Goal: Information Seeking & Learning: Learn about a topic

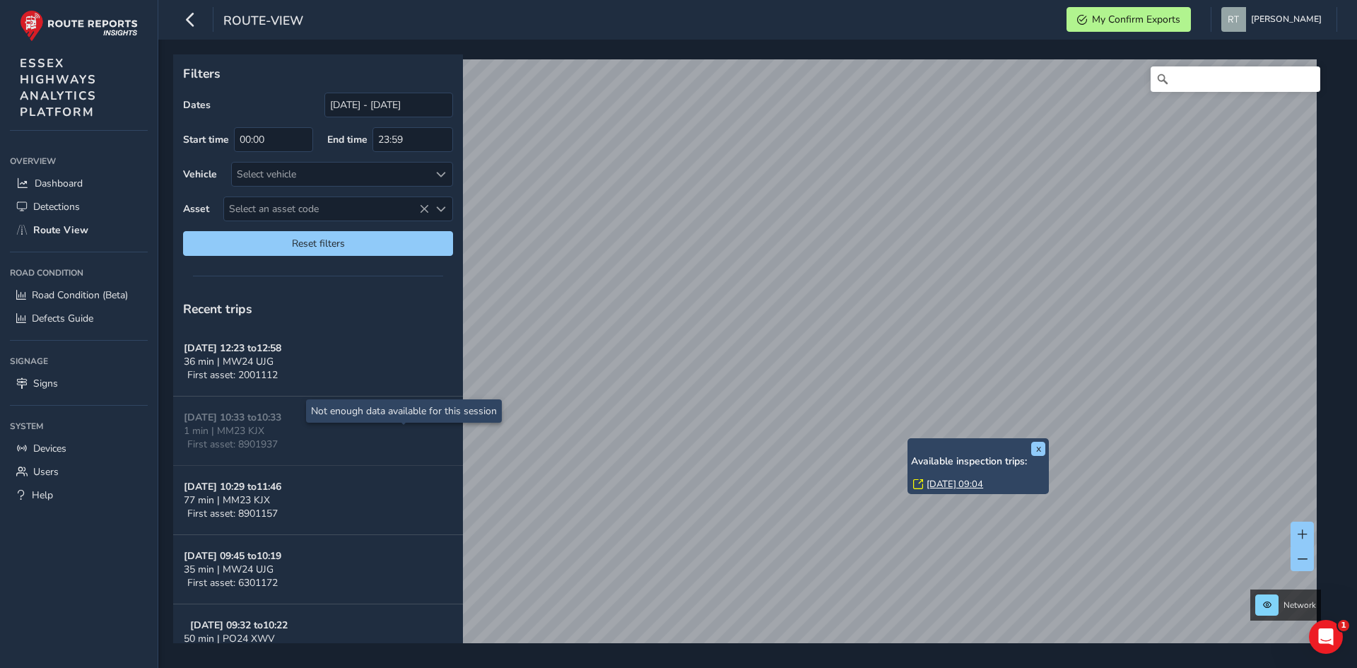
click at [952, 485] on link "Mon, 22 Sep, 09:04" at bounding box center [955, 484] width 57 height 13
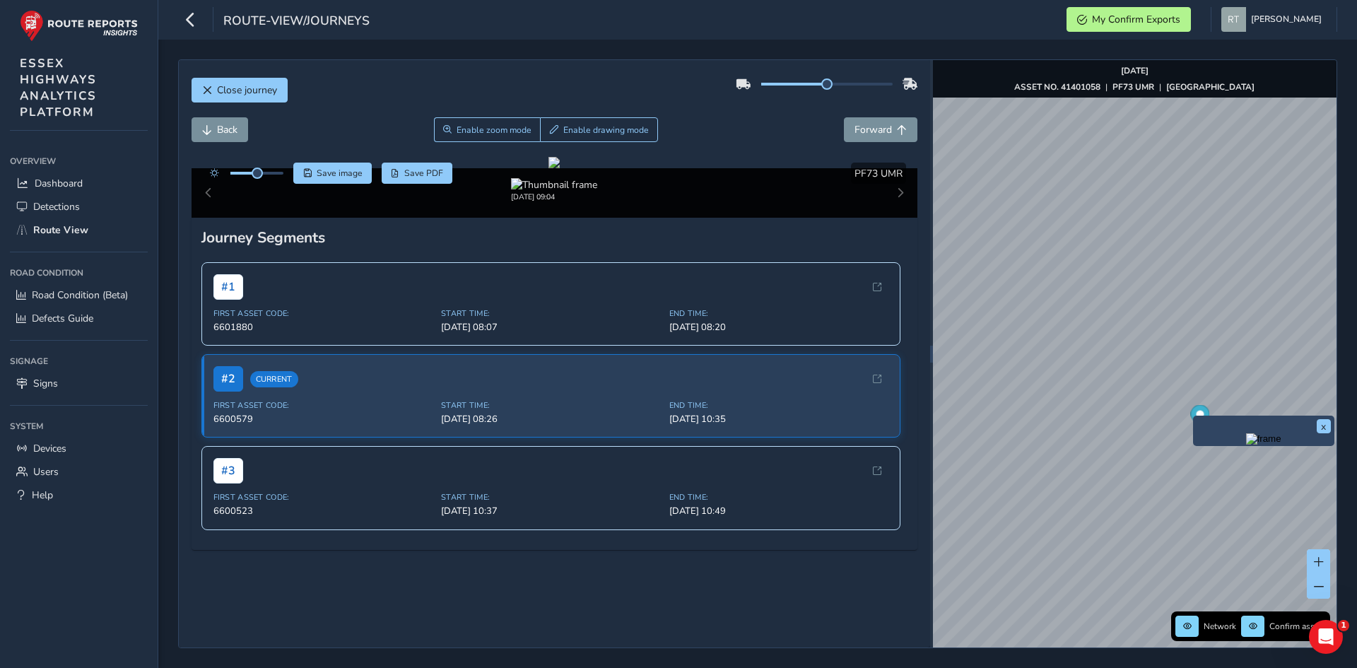
click at [1202, 418] on div "x" at bounding box center [1263, 431] width 141 height 30
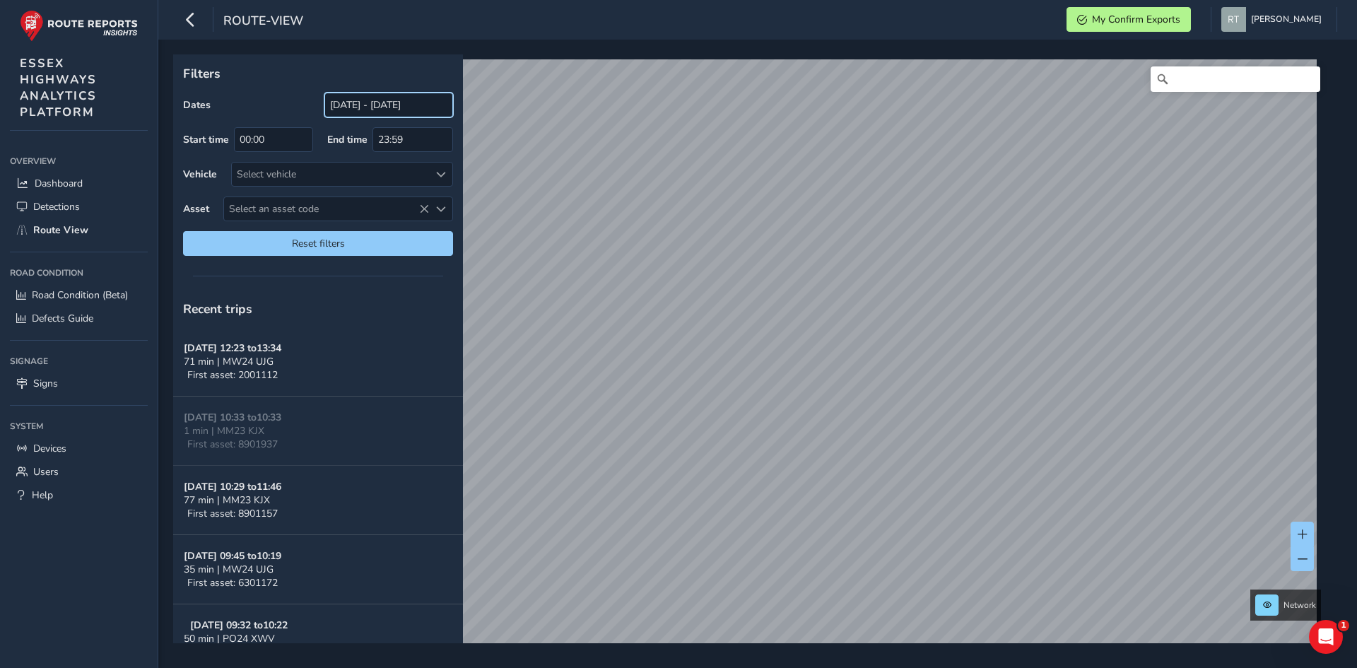
click at [341, 107] on input "[DATE] - [DATE]" at bounding box center [388, 105] width 129 height 25
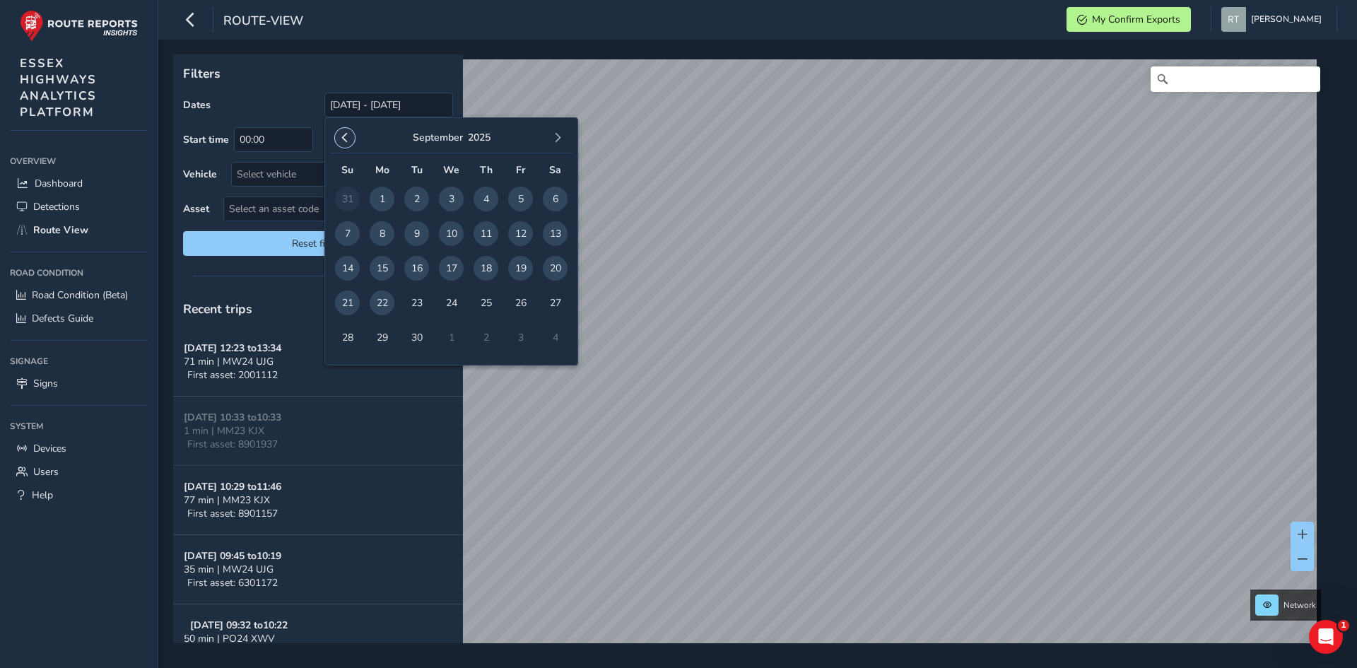
click at [345, 134] on span "button" at bounding box center [345, 138] width 10 height 10
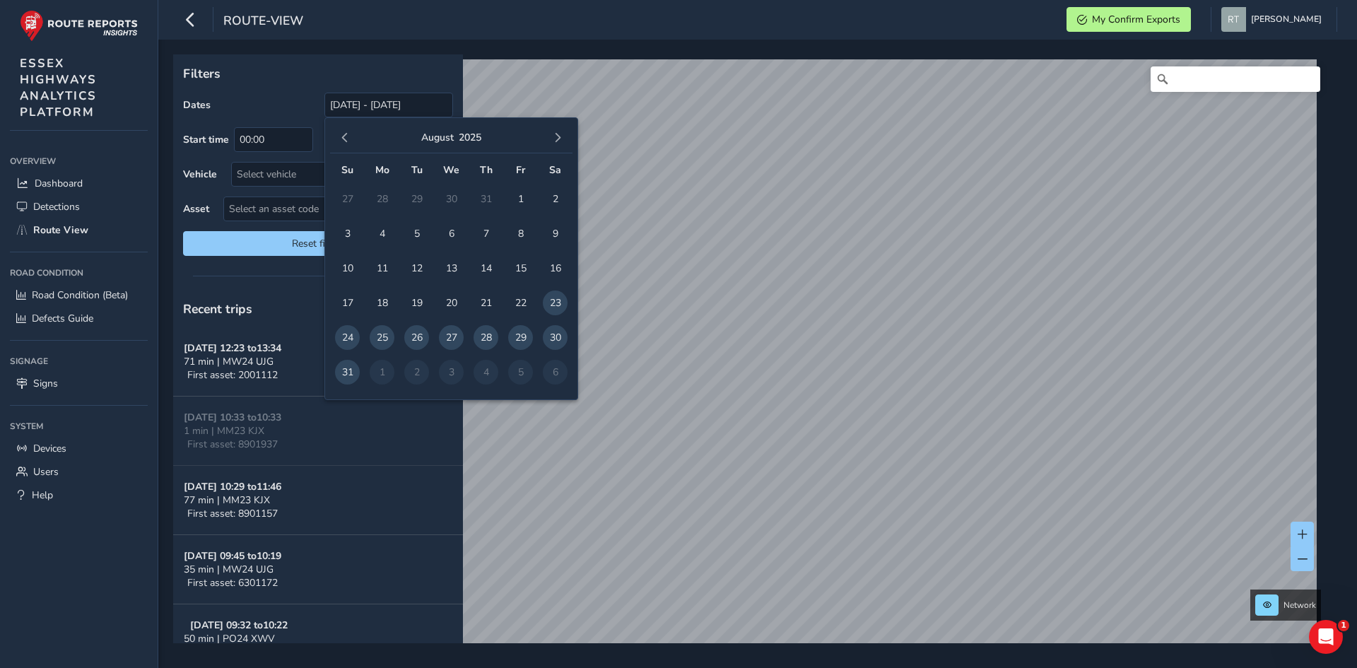
click at [345, 134] on span "button" at bounding box center [345, 138] width 10 height 10
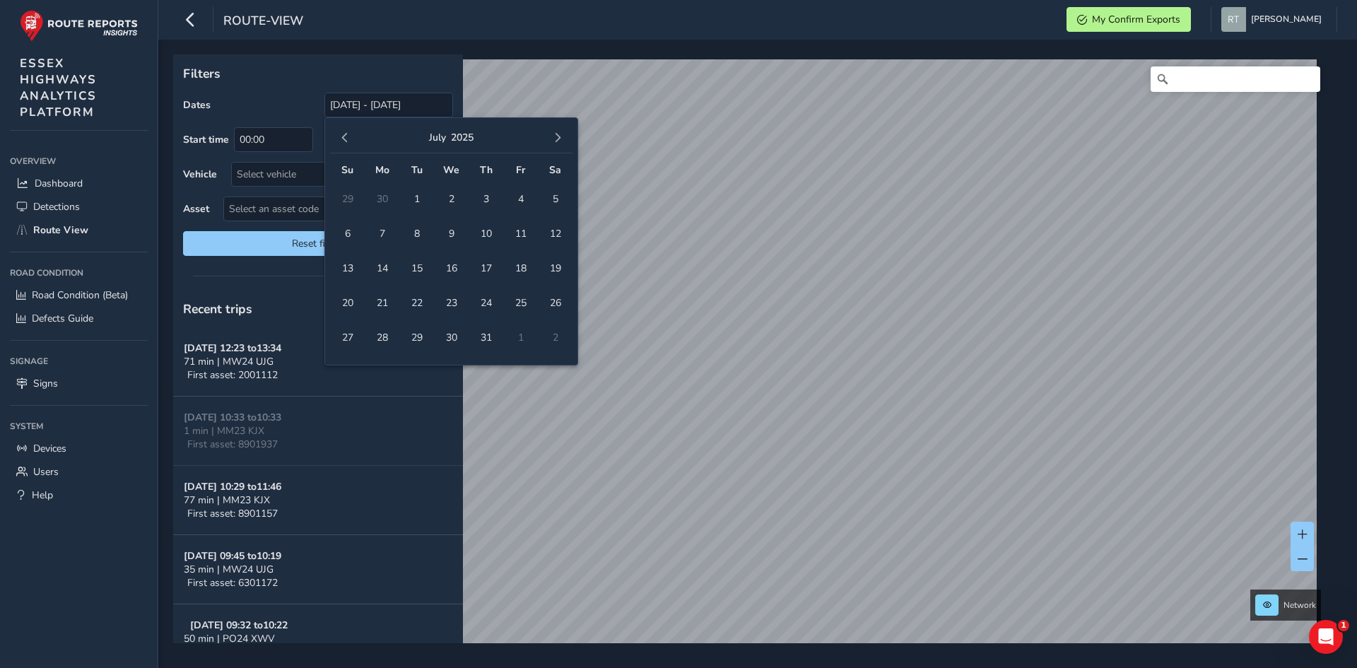
click at [345, 134] on span "button" at bounding box center [345, 138] width 10 height 10
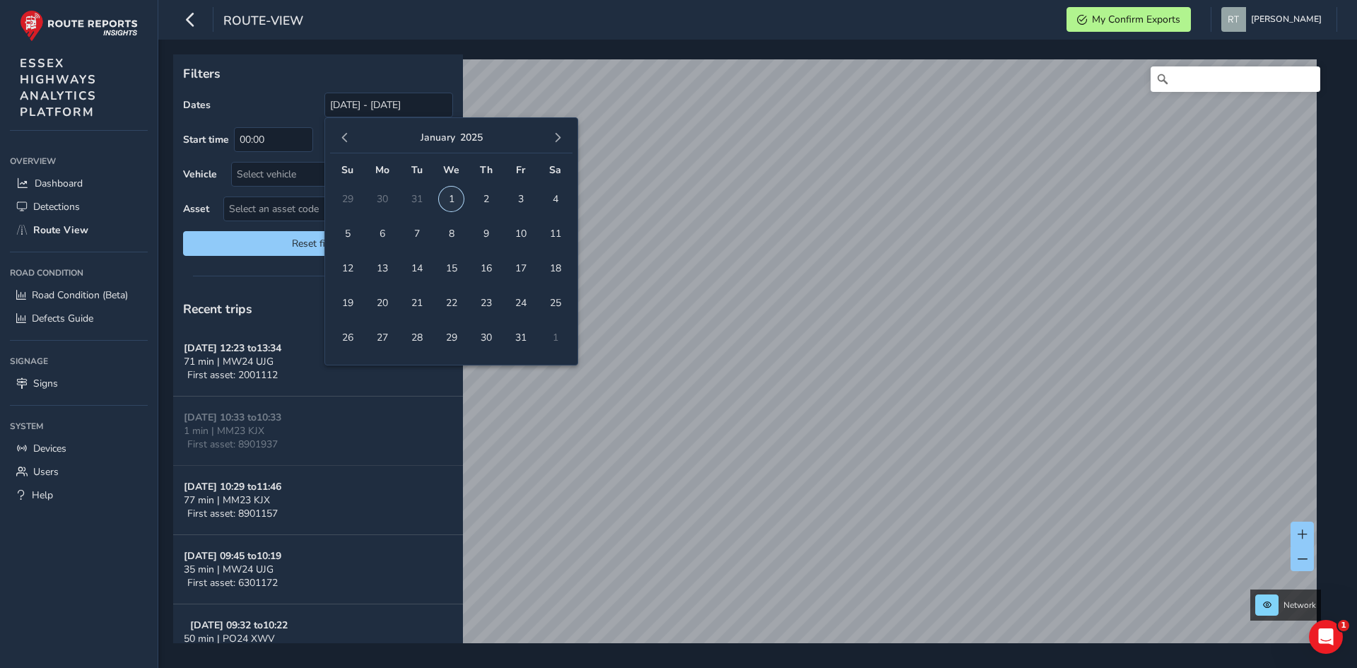
click at [447, 194] on span "1" at bounding box center [451, 199] width 25 height 25
click at [563, 138] on button "button" at bounding box center [558, 138] width 20 height 20
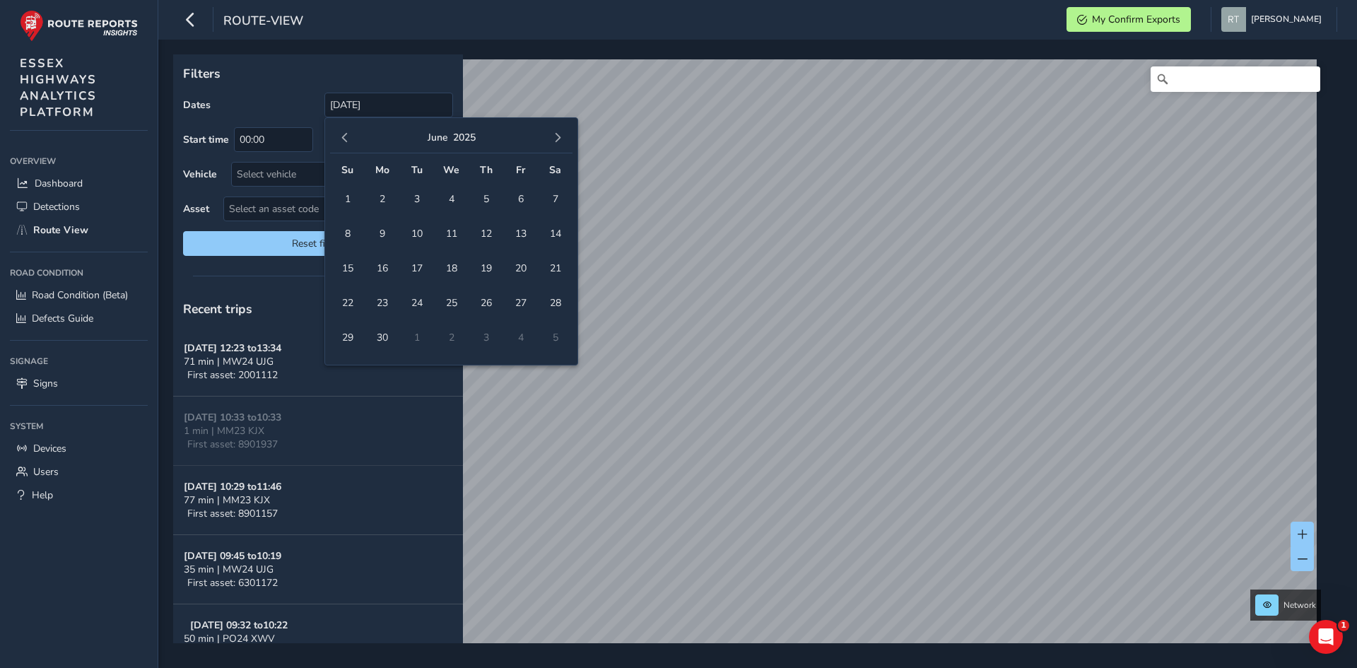
click at [563, 138] on button "button" at bounding box center [558, 138] width 20 height 20
click at [343, 132] on button "button" at bounding box center [345, 138] width 20 height 20
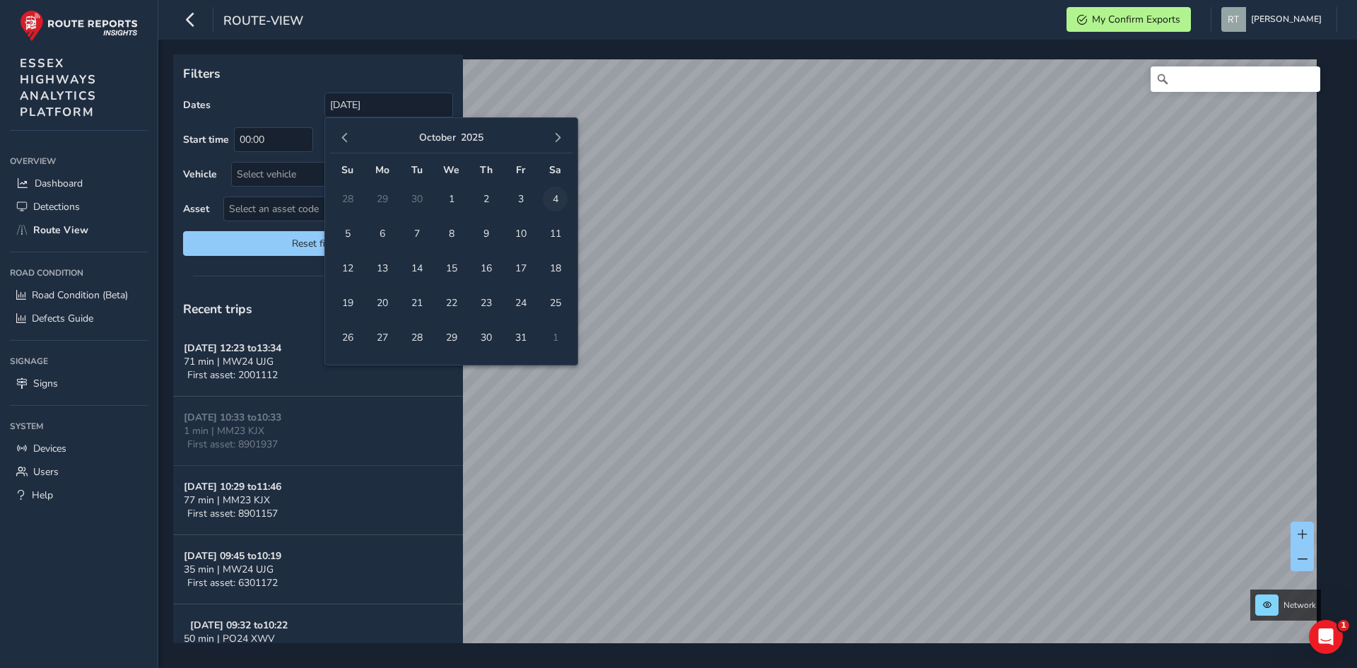
click at [551, 199] on span "4" at bounding box center [555, 199] width 25 height 25
type input "01/01/2025 - 04/10/2025"
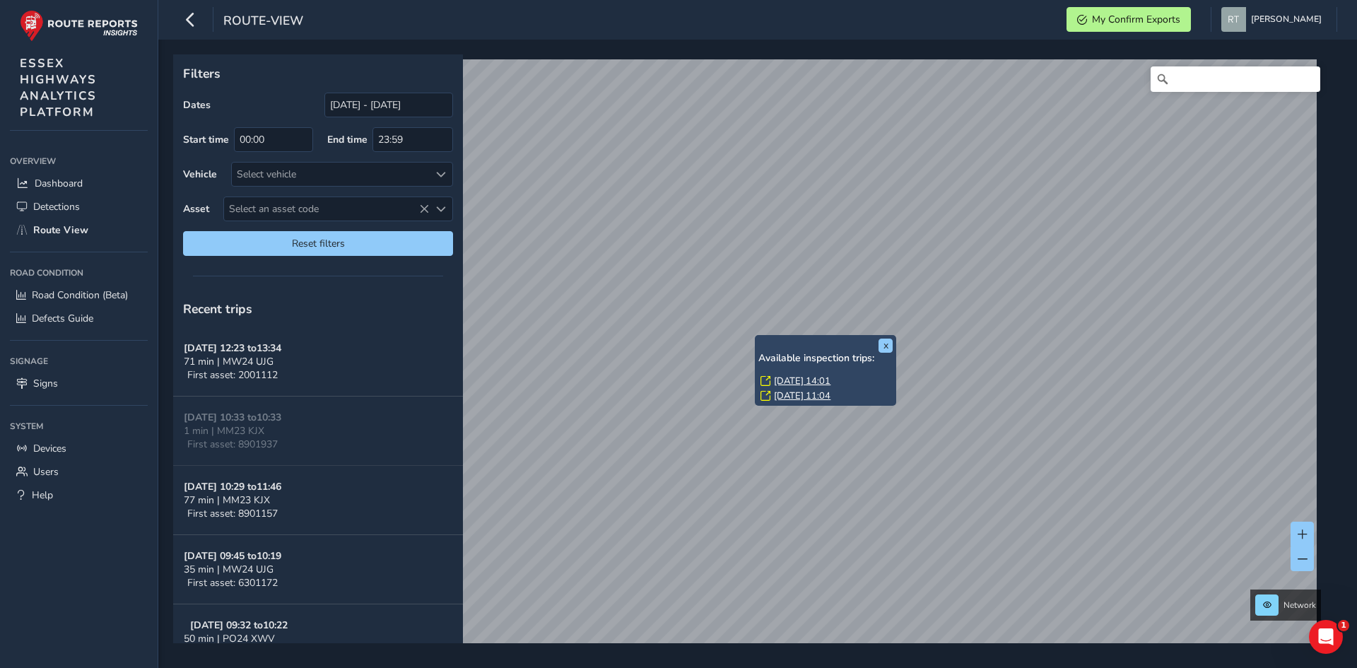
click at [781, 380] on link "Wed, 19 Mar, 14:01" at bounding box center [802, 381] width 57 height 13
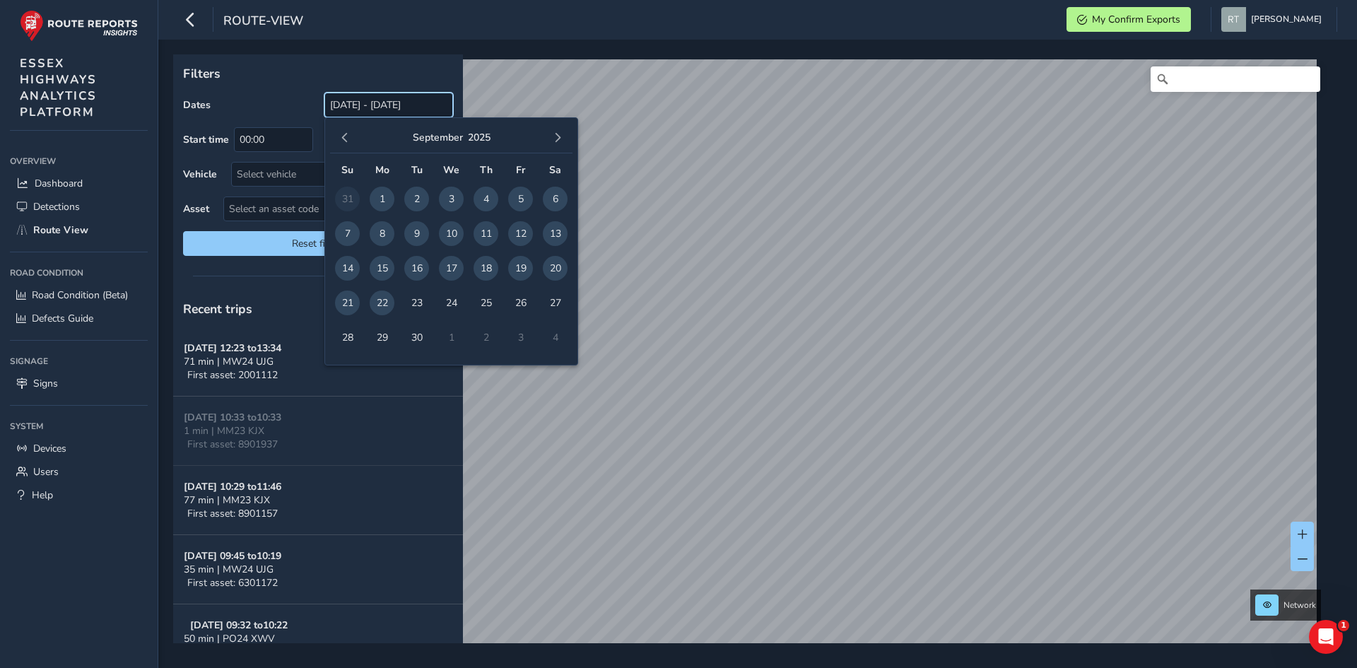
click at [360, 107] on input "[DATE] - [DATE]" at bounding box center [388, 105] width 129 height 25
click at [344, 137] on span "button" at bounding box center [345, 138] width 10 height 10
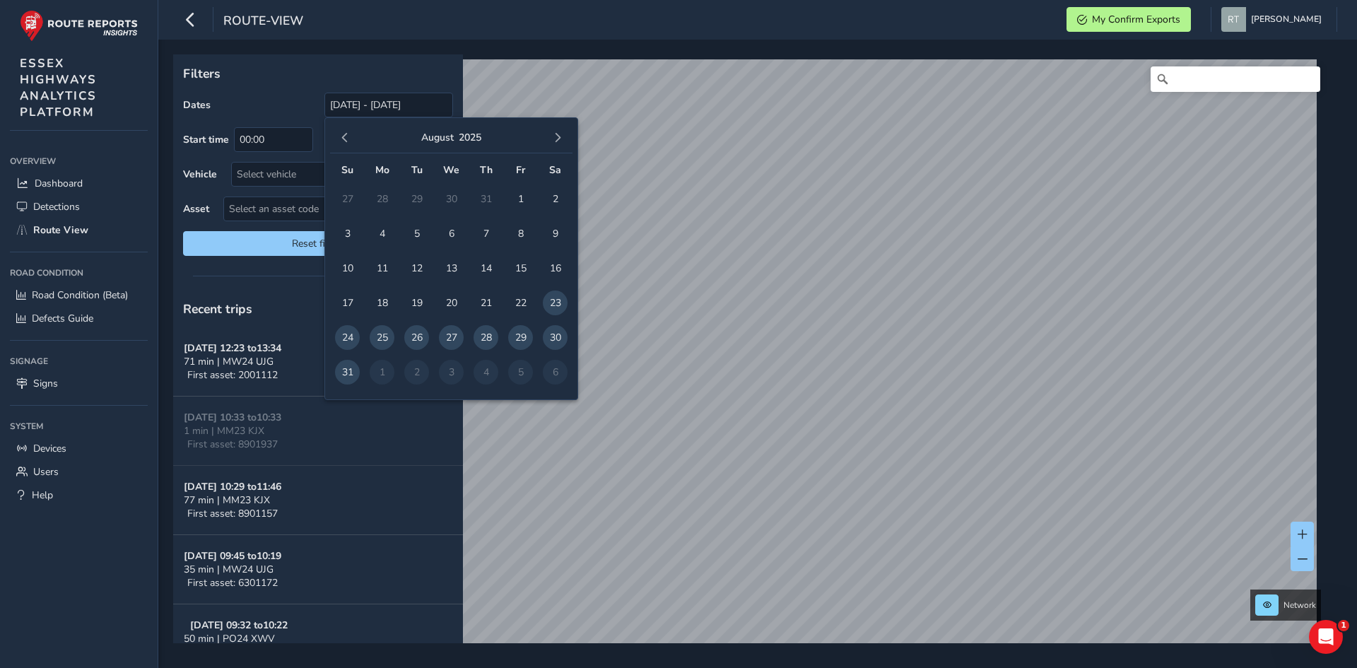
click at [344, 137] on span "button" at bounding box center [345, 138] width 10 height 10
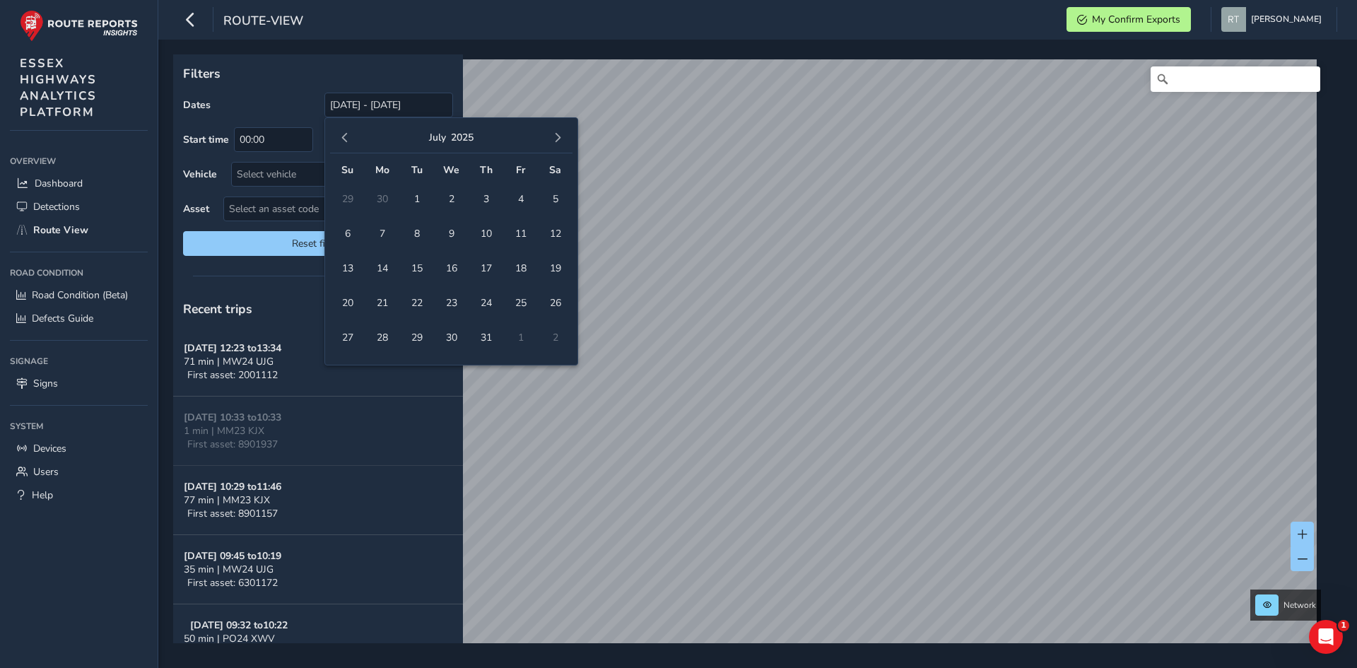
click at [344, 137] on span "button" at bounding box center [345, 138] width 10 height 10
click at [445, 193] on span "1" at bounding box center [451, 199] width 25 height 25
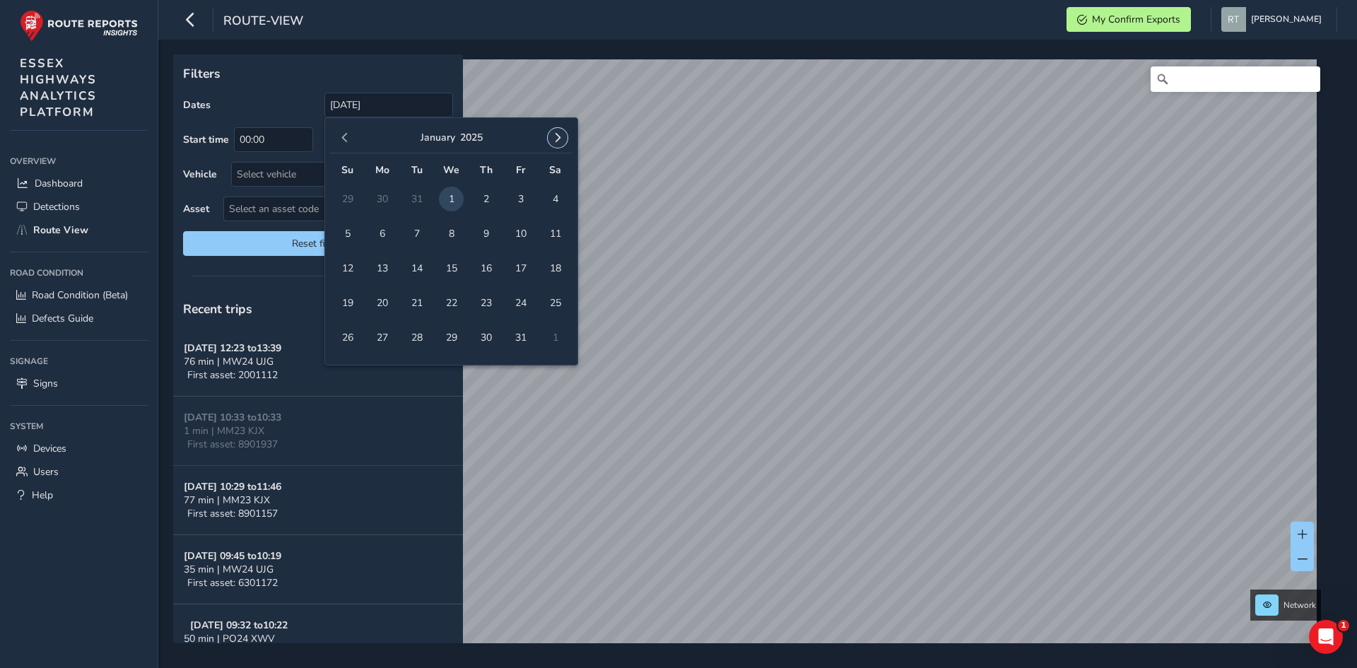
click at [556, 140] on span "button" at bounding box center [558, 138] width 10 height 10
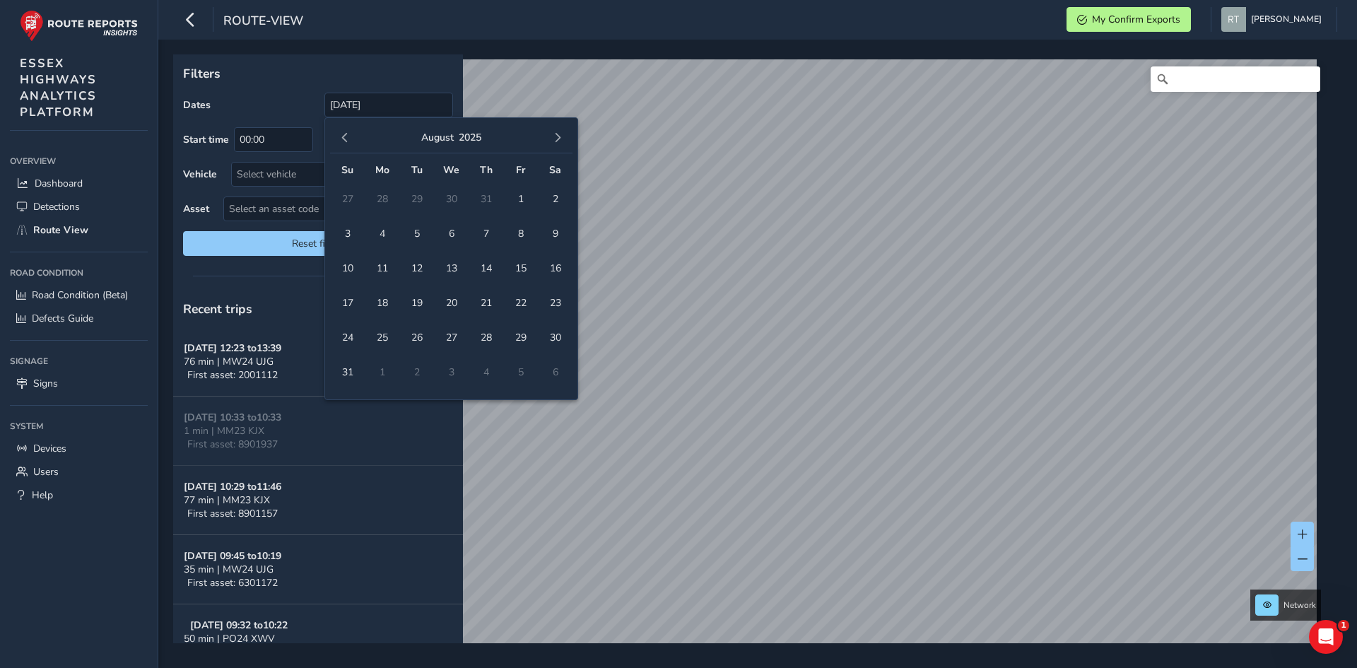
click at [556, 140] on span "button" at bounding box center [558, 138] width 10 height 10
click at [561, 301] on span "27" at bounding box center [555, 303] width 25 height 25
type input "01/01/2025 - 27/09/2025"
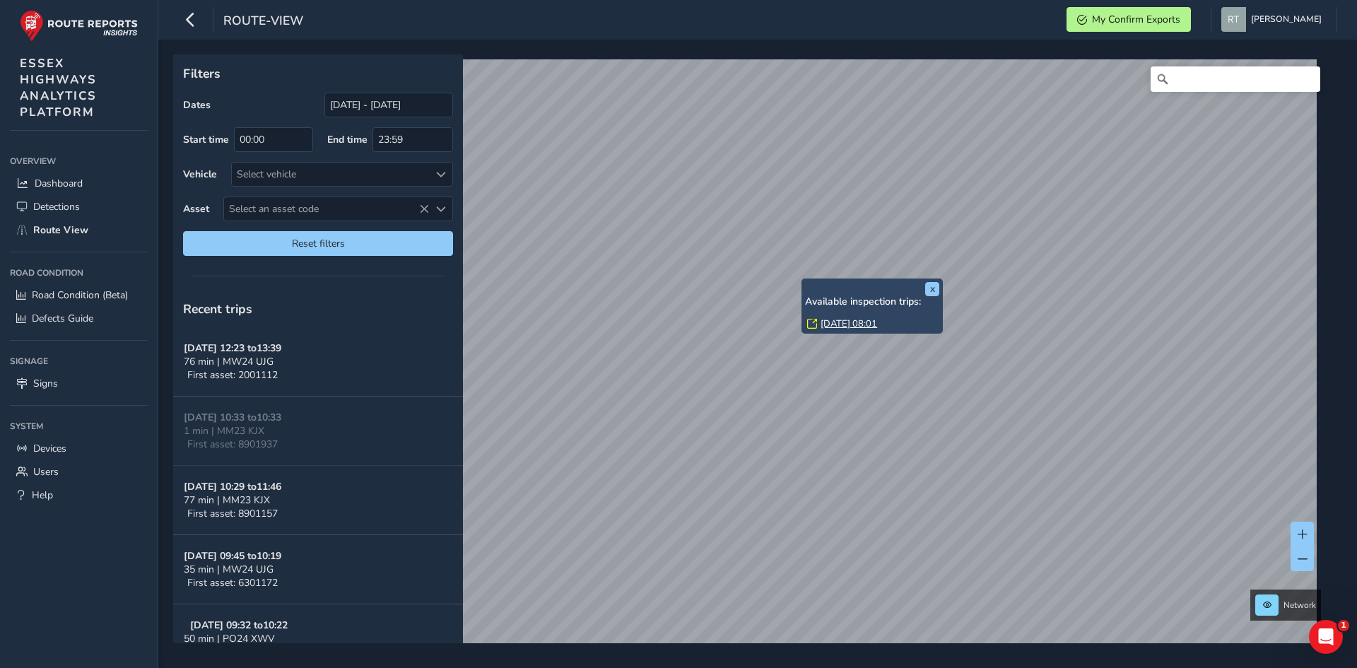
click at [831, 323] on link "Wed, 30 Jul, 08:01" at bounding box center [849, 323] width 57 height 13
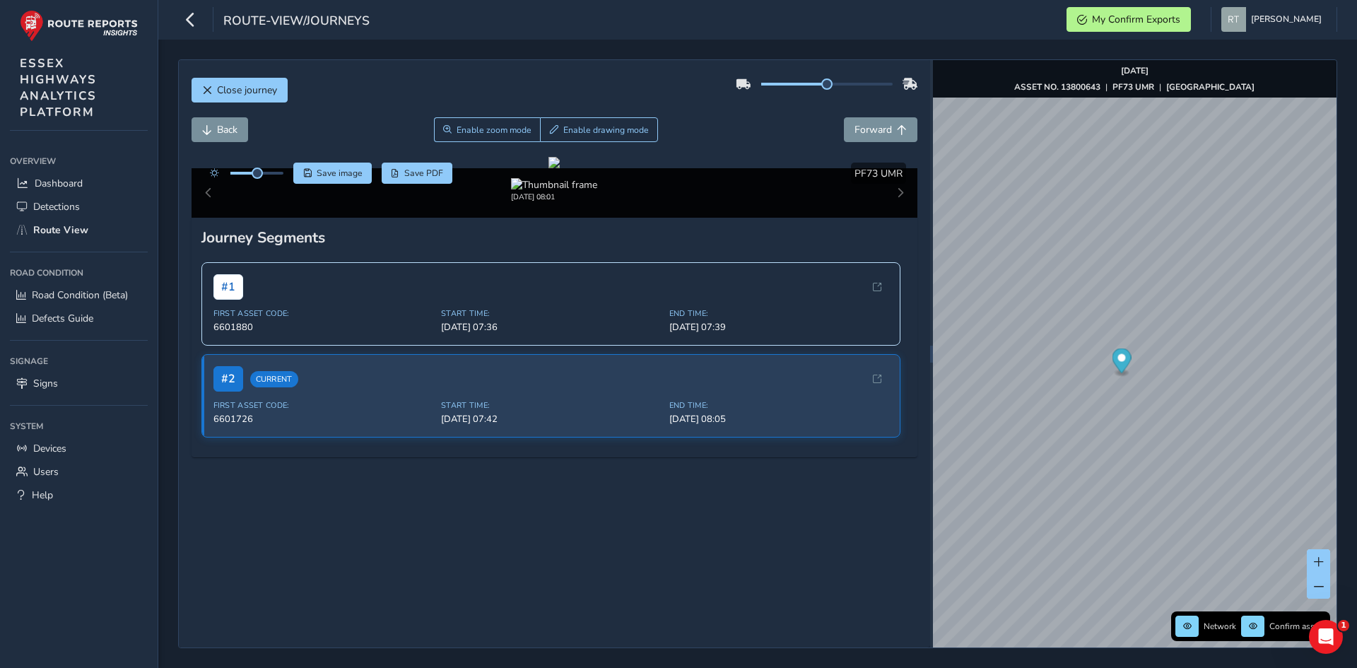
click at [1122, 367] on icon "Map marker" at bounding box center [1121, 360] width 19 height 25
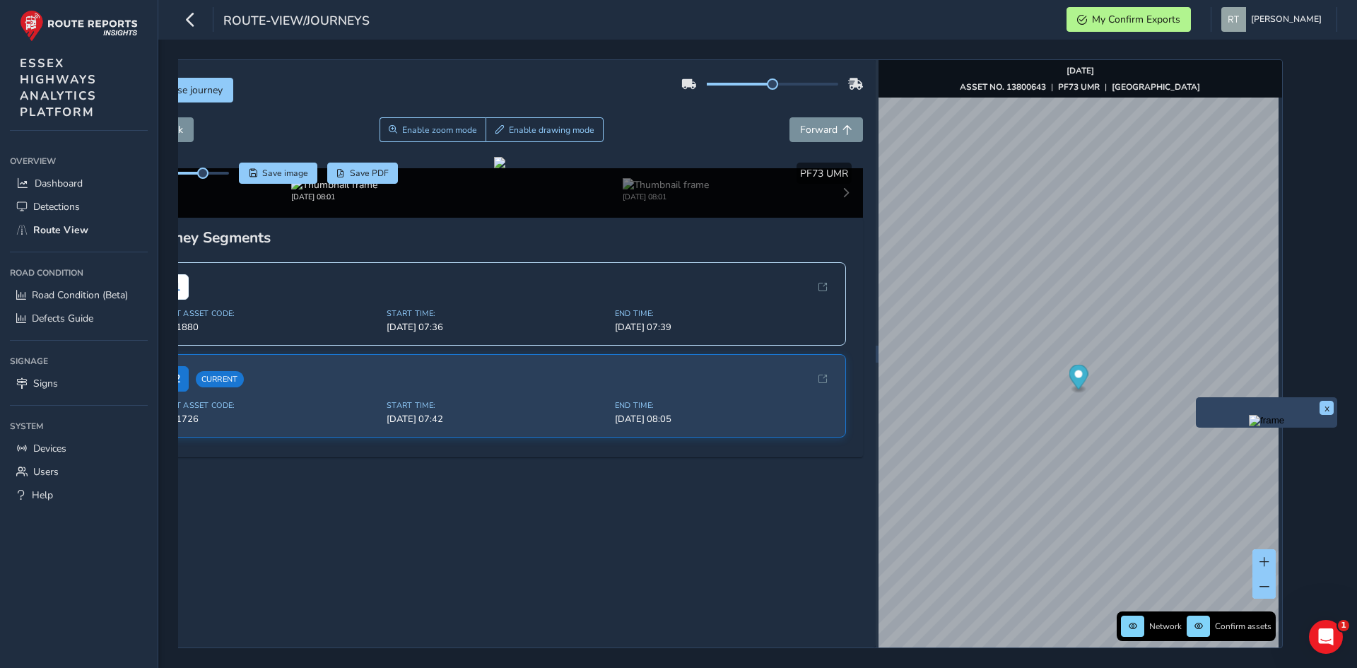
scroll to position [0, 65]
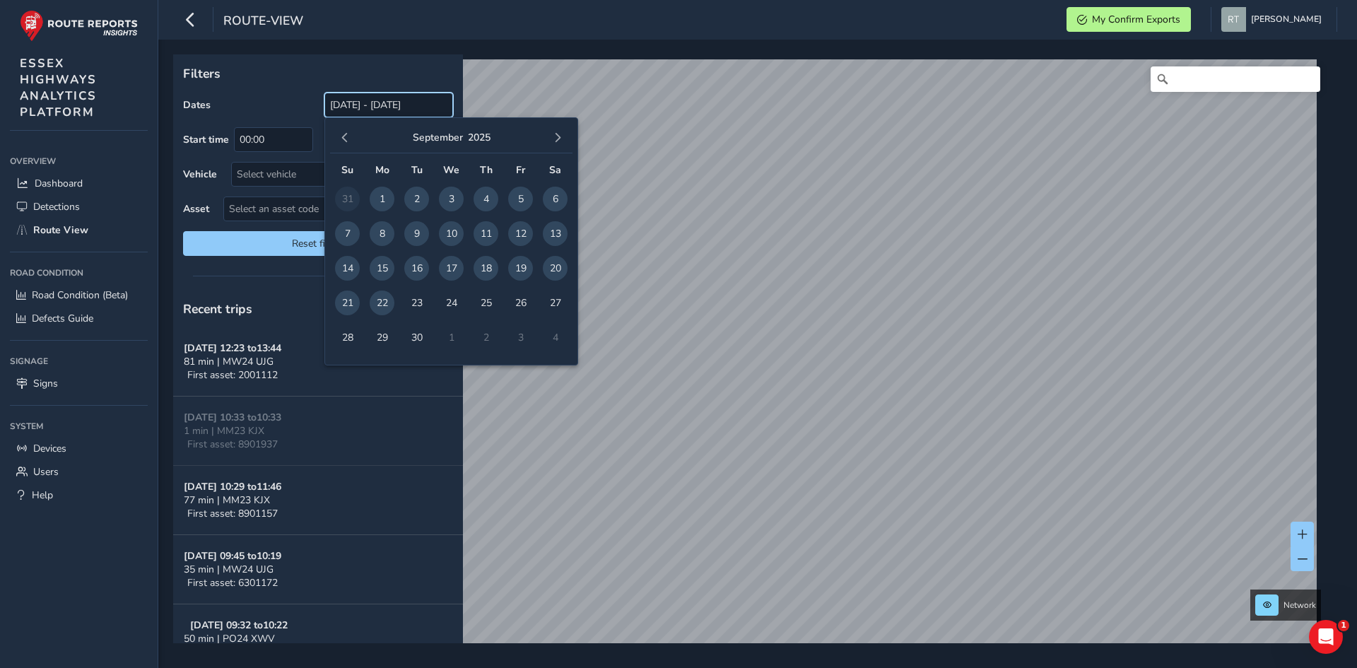
click at [355, 100] on input "[DATE] - [DATE]" at bounding box center [388, 105] width 129 height 25
click at [348, 137] on span "button" at bounding box center [345, 138] width 10 height 10
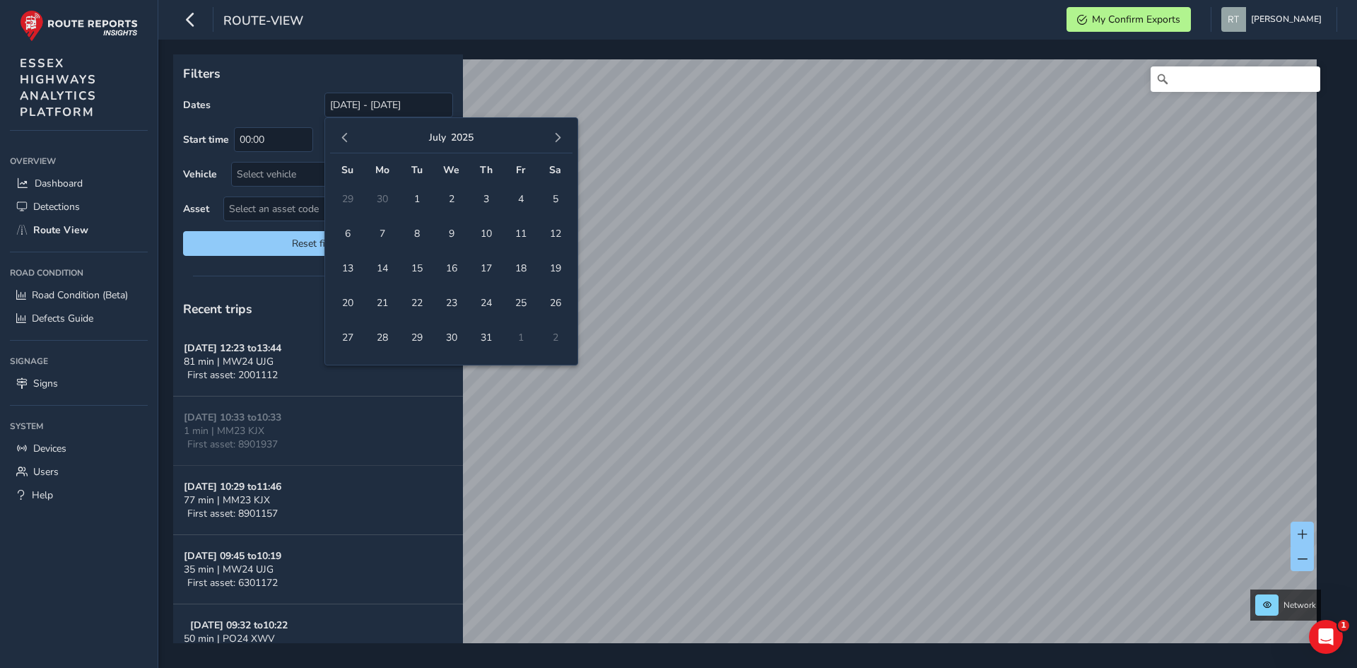
click at [348, 137] on span "button" at bounding box center [345, 138] width 10 height 10
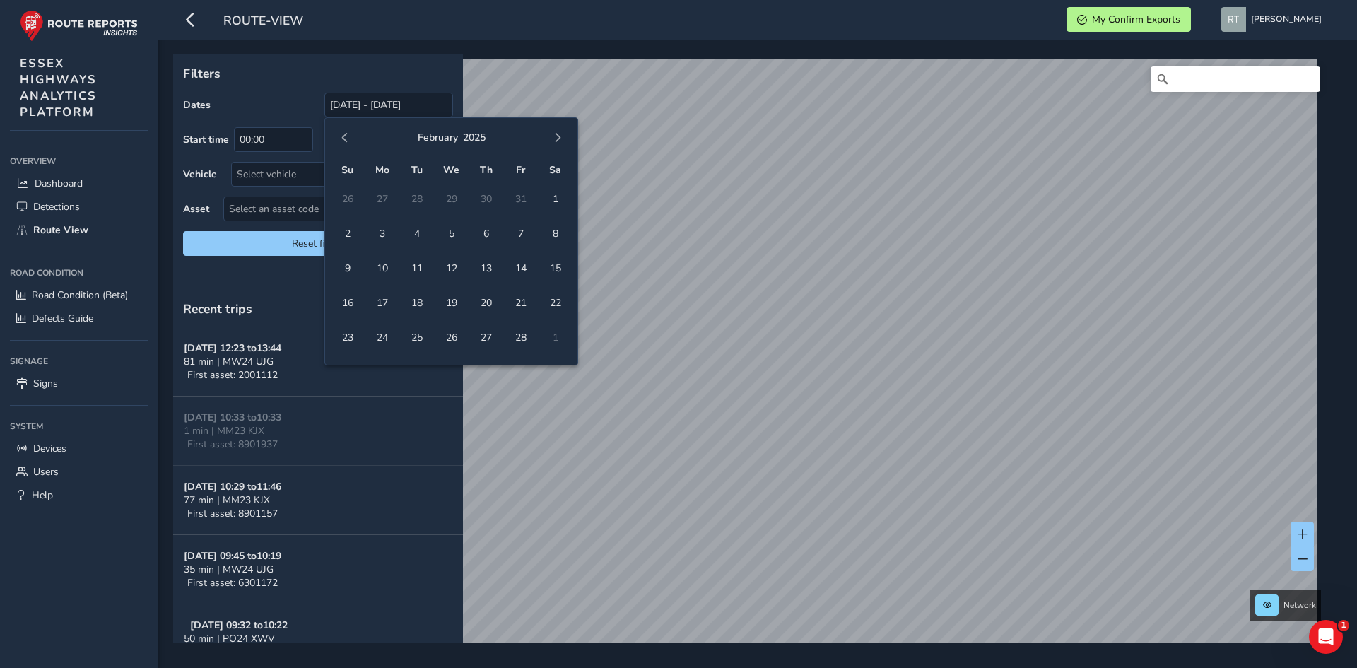
click at [348, 137] on span "button" at bounding box center [345, 138] width 10 height 10
click at [449, 196] on span "1" at bounding box center [451, 199] width 25 height 25
click at [558, 132] on button "button" at bounding box center [558, 138] width 20 height 20
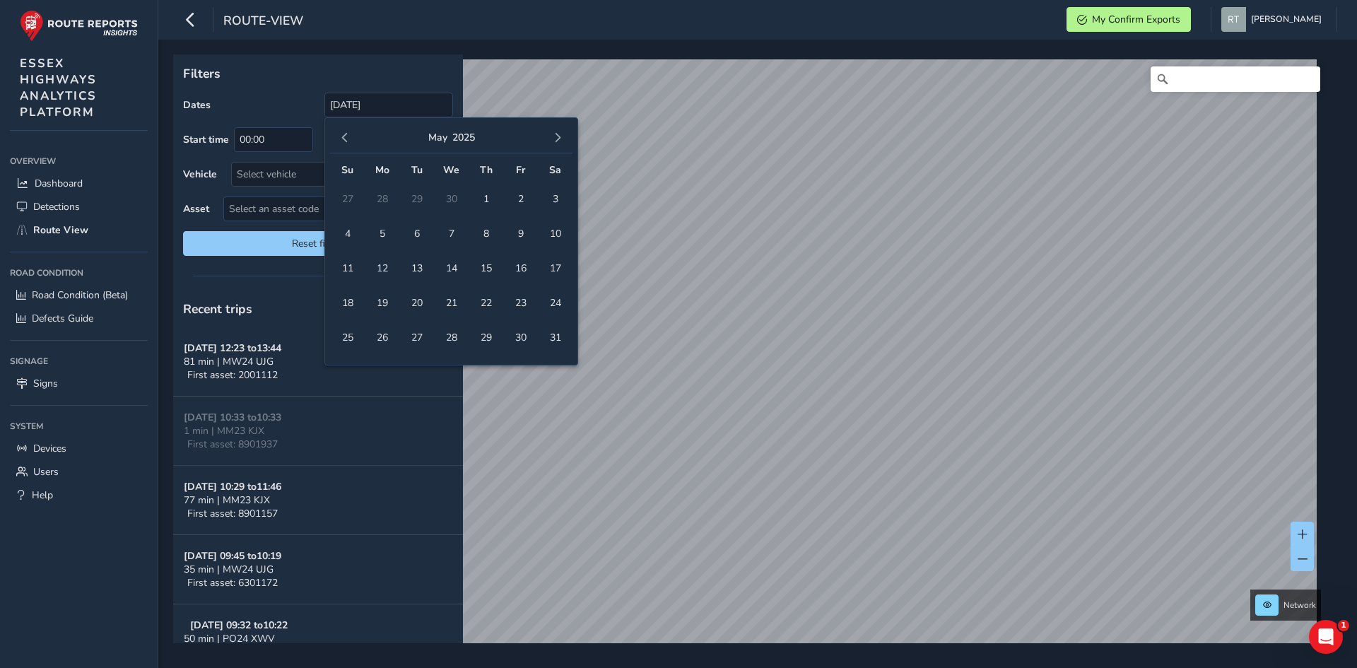
click at [558, 132] on button "button" at bounding box center [558, 138] width 20 height 20
click at [558, 199] on span "4" at bounding box center [555, 199] width 25 height 25
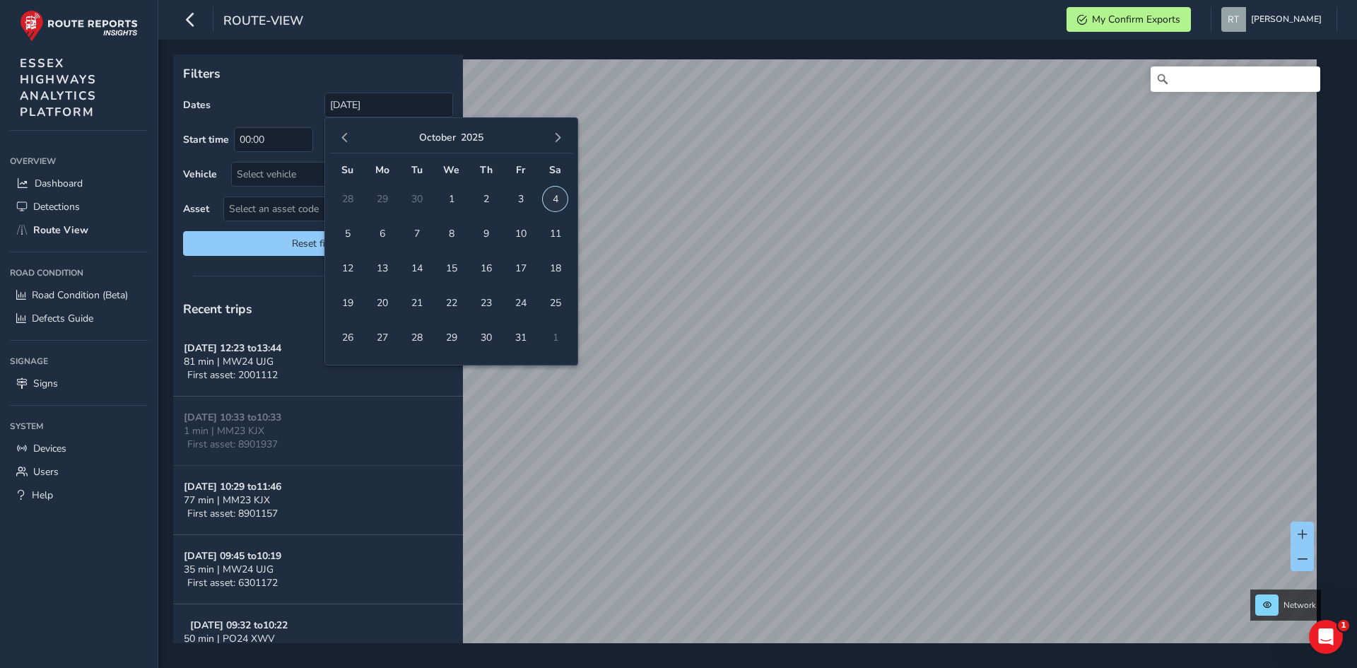
type input "01/01/2025 - 04/10/2025"
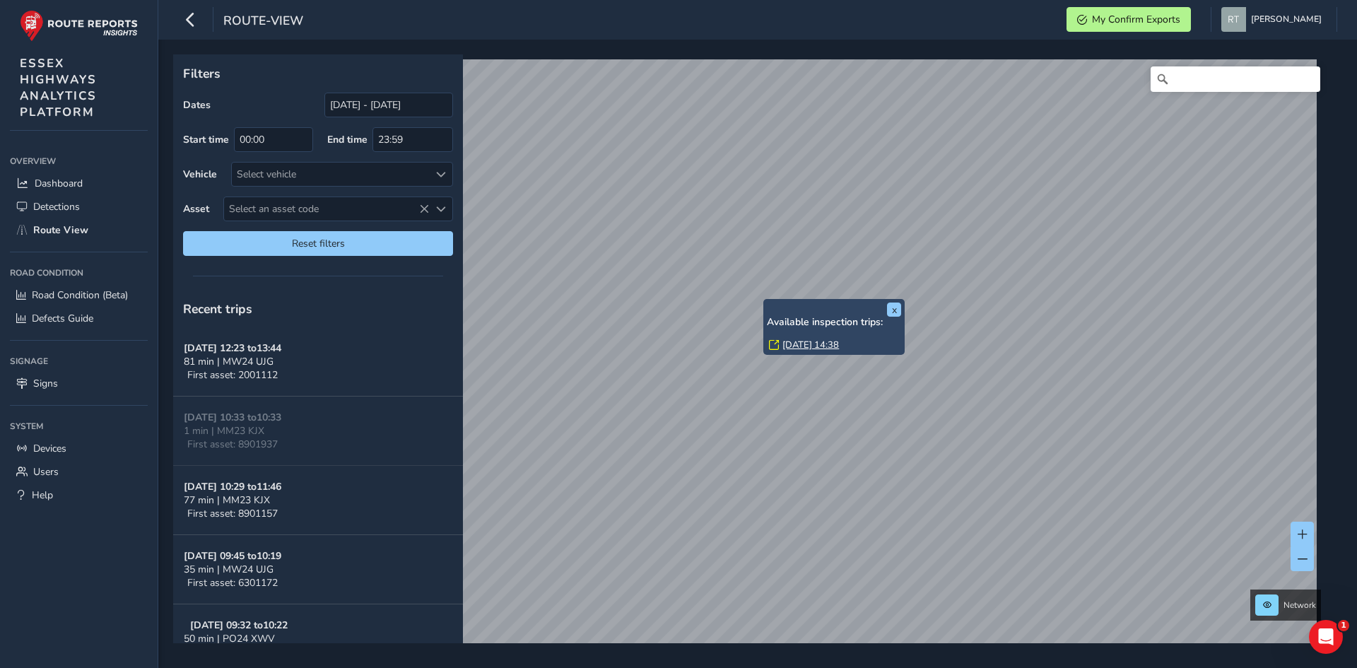
click at [804, 341] on link "Tue, 22 Apr, 14:38" at bounding box center [810, 345] width 57 height 13
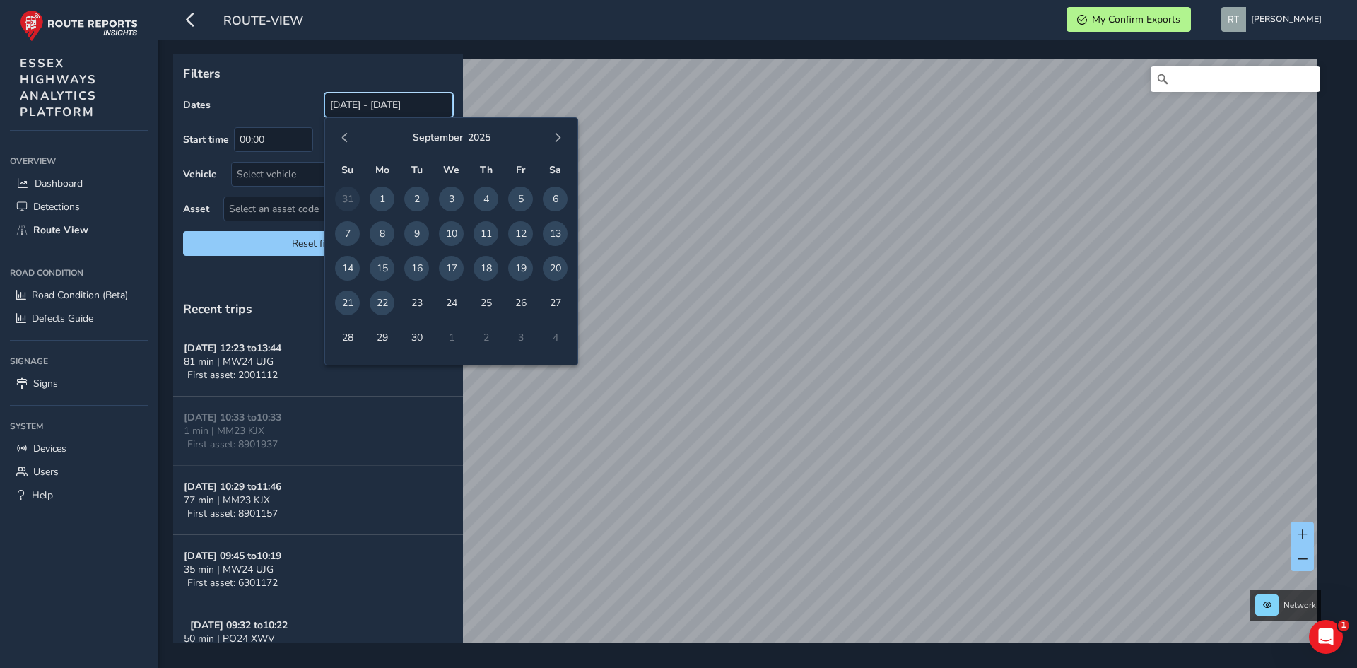
click at [364, 104] on input "[DATE] - [DATE]" at bounding box center [388, 105] width 129 height 25
click at [351, 134] on button "button" at bounding box center [345, 138] width 20 height 20
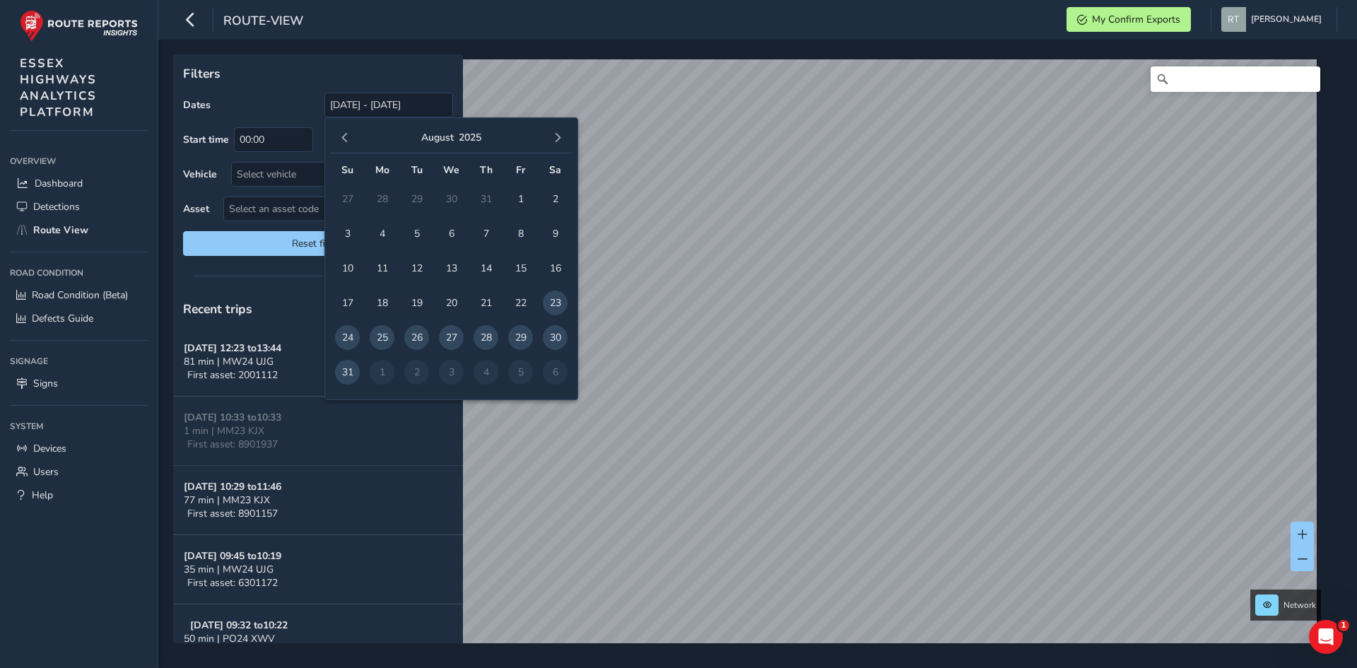
click at [351, 134] on button "button" at bounding box center [345, 138] width 20 height 20
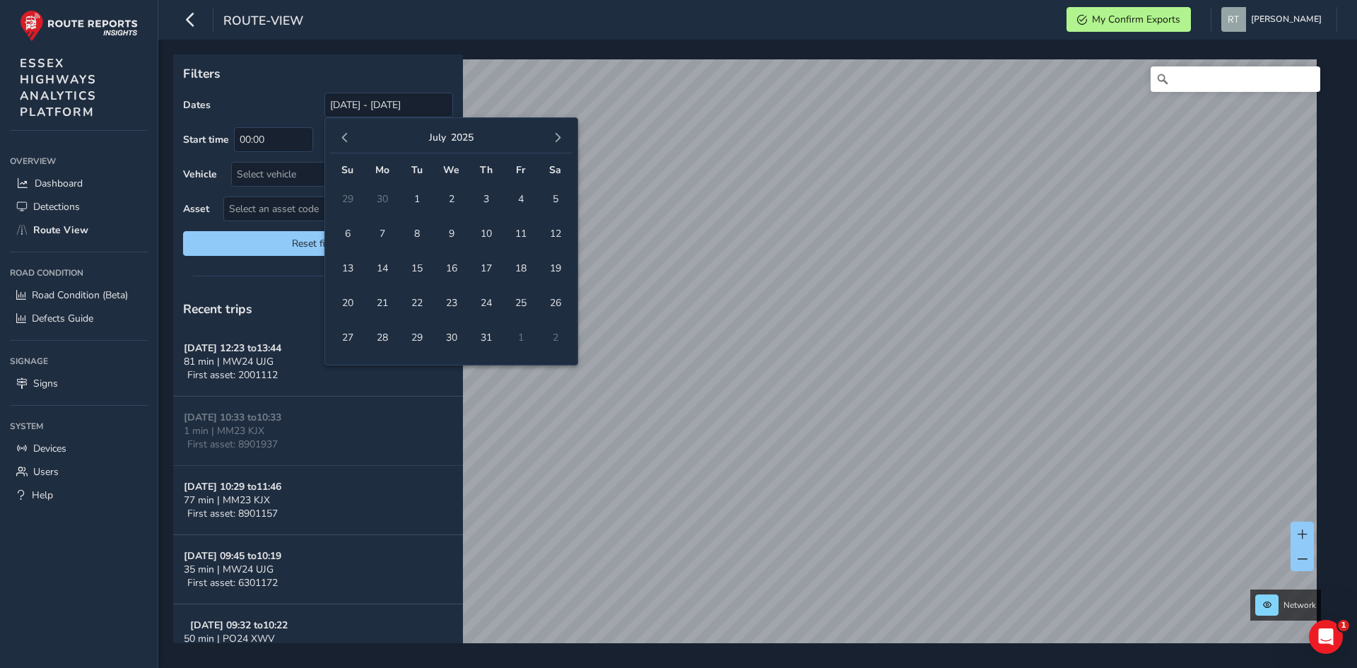
click at [351, 134] on button "button" at bounding box center [345, 138] width 20 height 20
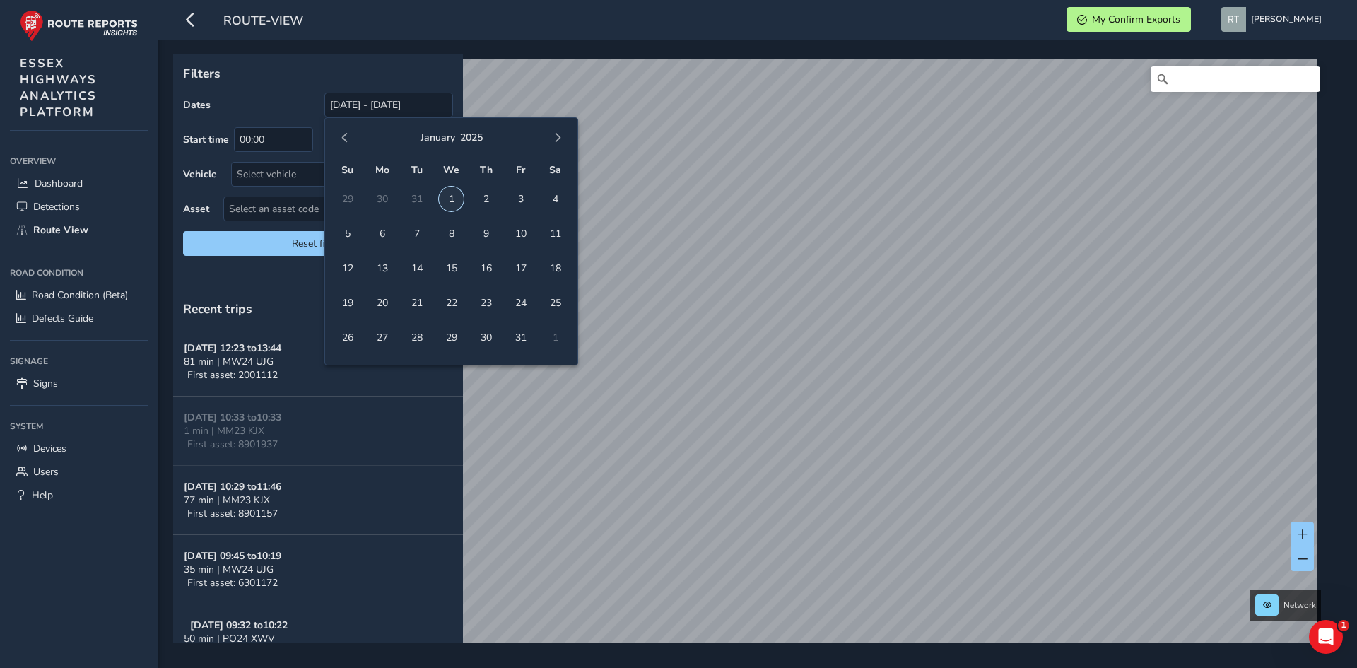
click at [449, 200] on span "1" at bounding box center [451, 199] width 25 height 25
click at [556, 141] on span "button" at bounding box center [558, 138] width 10 height 10
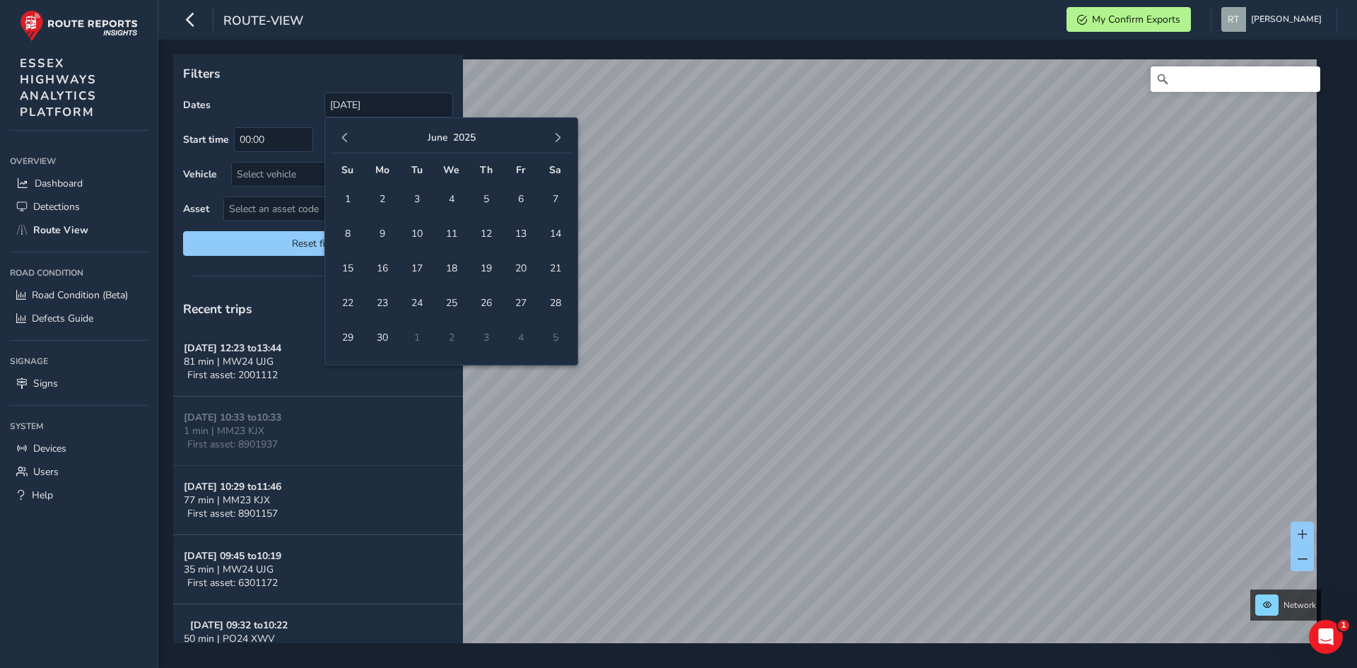
click at [556, 141] on span "button" at bounding box center [558, 138] width 10 height 10
click at [556, 136] on span "button" at bounding box center [558, 138] width 10 height 10
click at [556, 206] on span "4" at bounding box center [555, 199] width 25 height 25
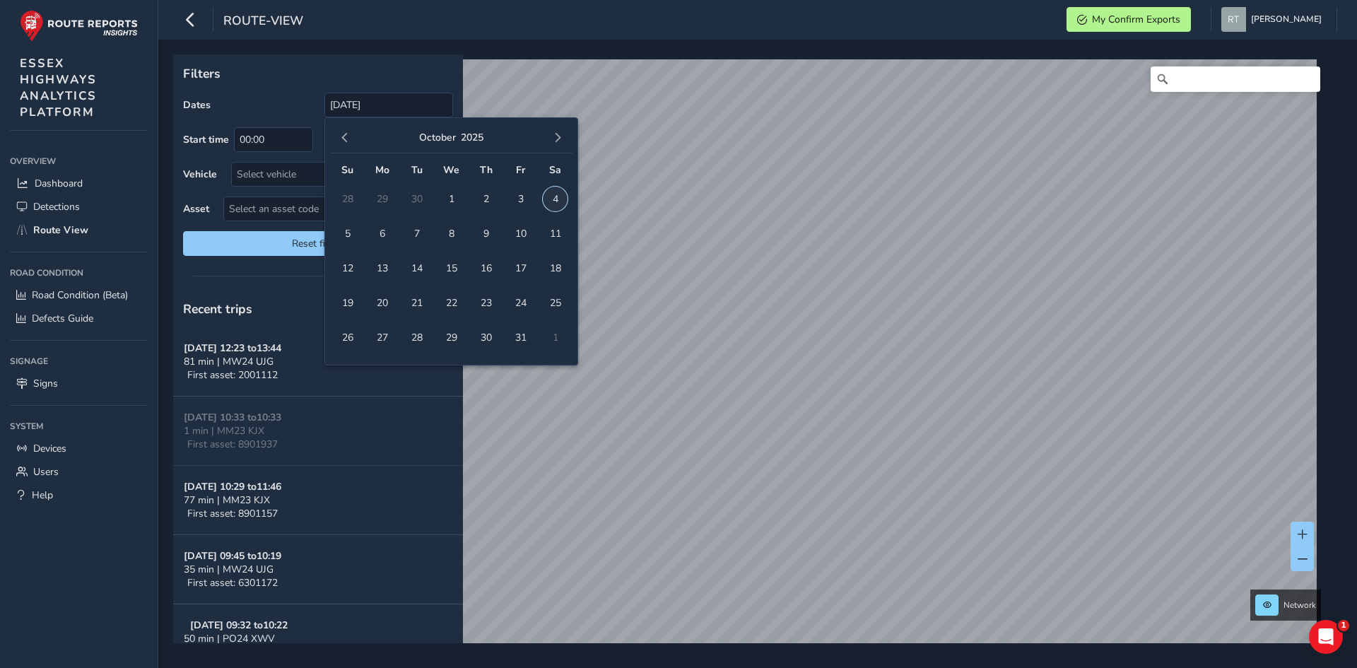
type input "01/01/2025 - 04/10/2025"
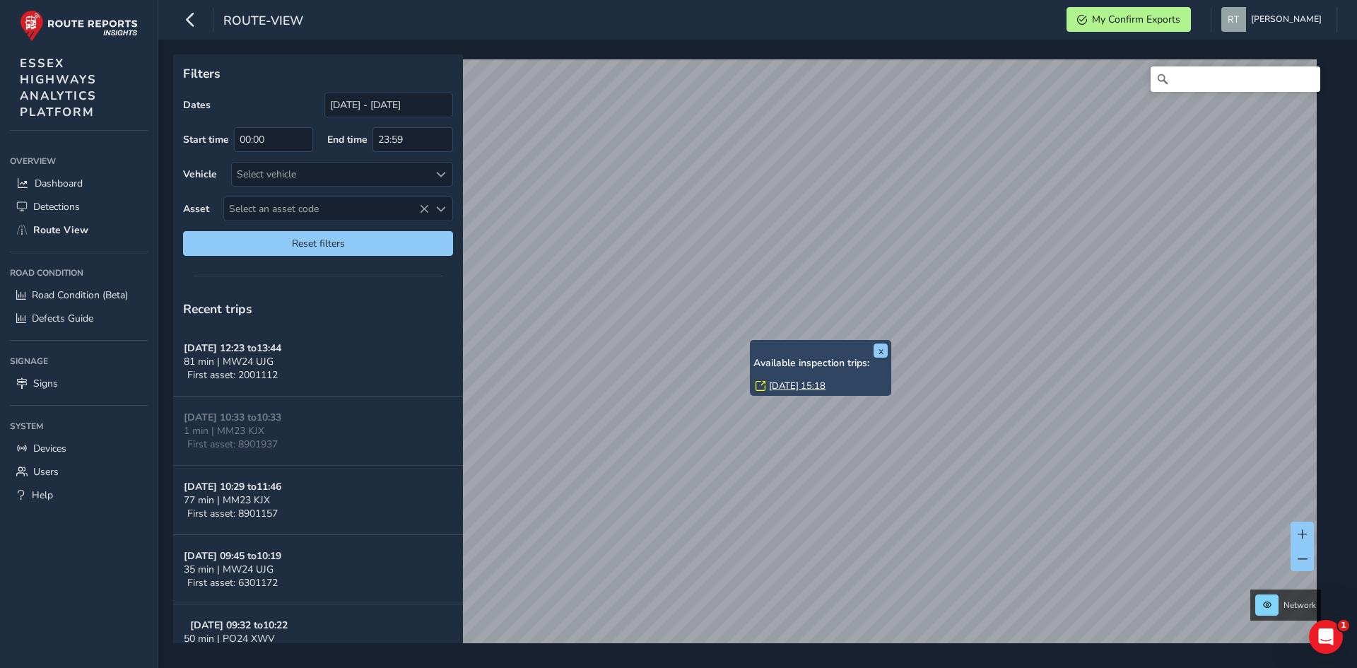
click at [782, 389] on link "[DATE] 15:18" at bounding box center [797, 386] width 57 height 13
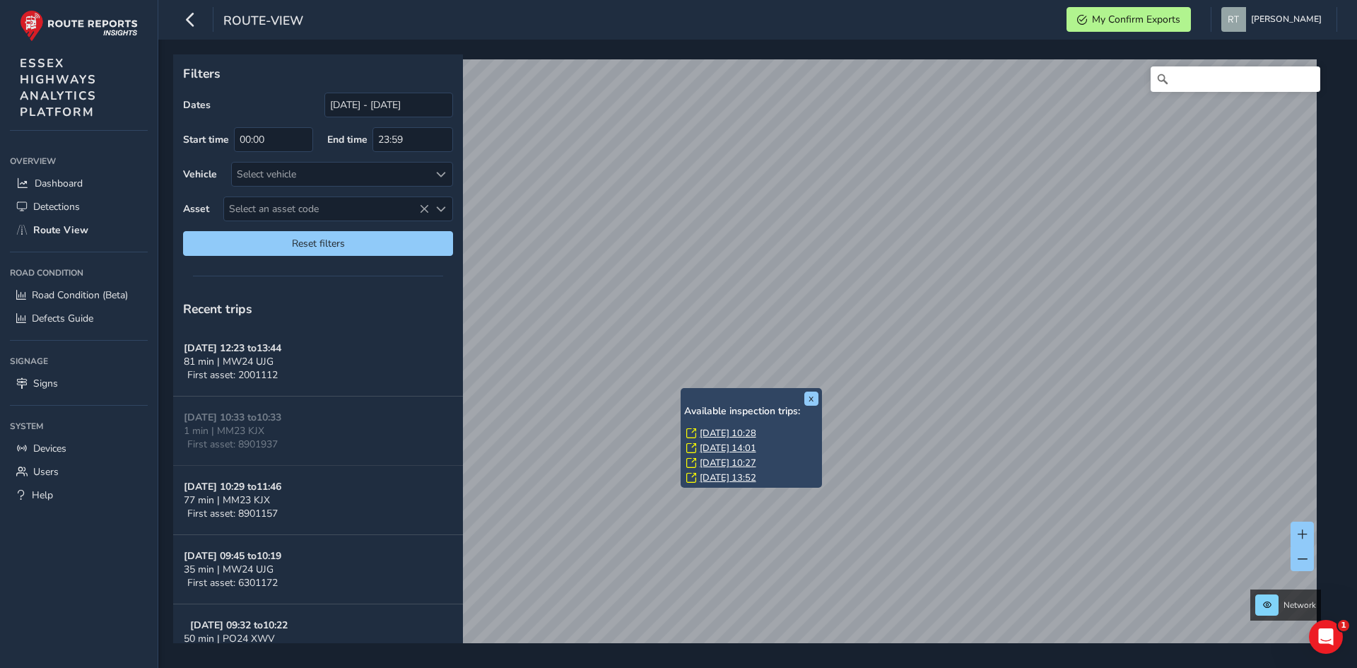
click at [729, 430] on link "[DATE] 10:28" at bounding box center [728, 433] width 57 height 13
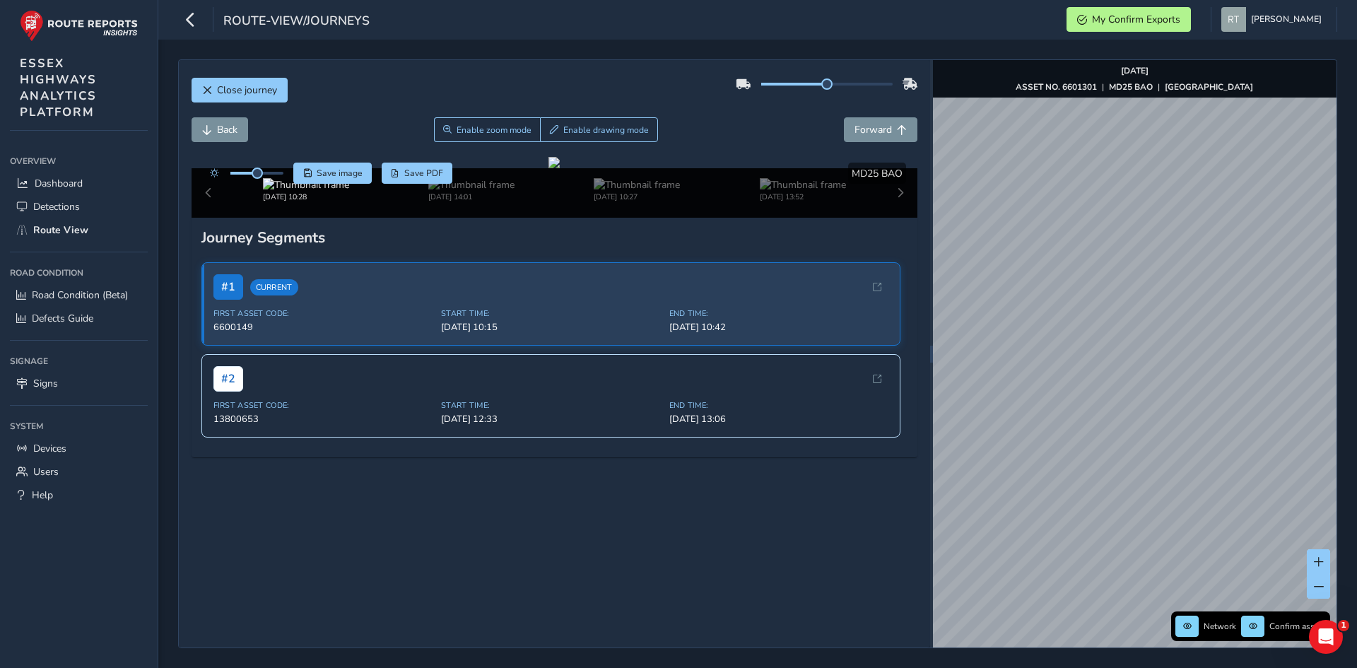
click at [1356, 285] on div "Close journey Back Enable zoom mode Enable drawing mode Forward Click and Drag …" at bounding box center [757, 354] width 1199 height 628
click at [331, 170] on span "Save image" at bounding box center [340, 173] width 46 height 11
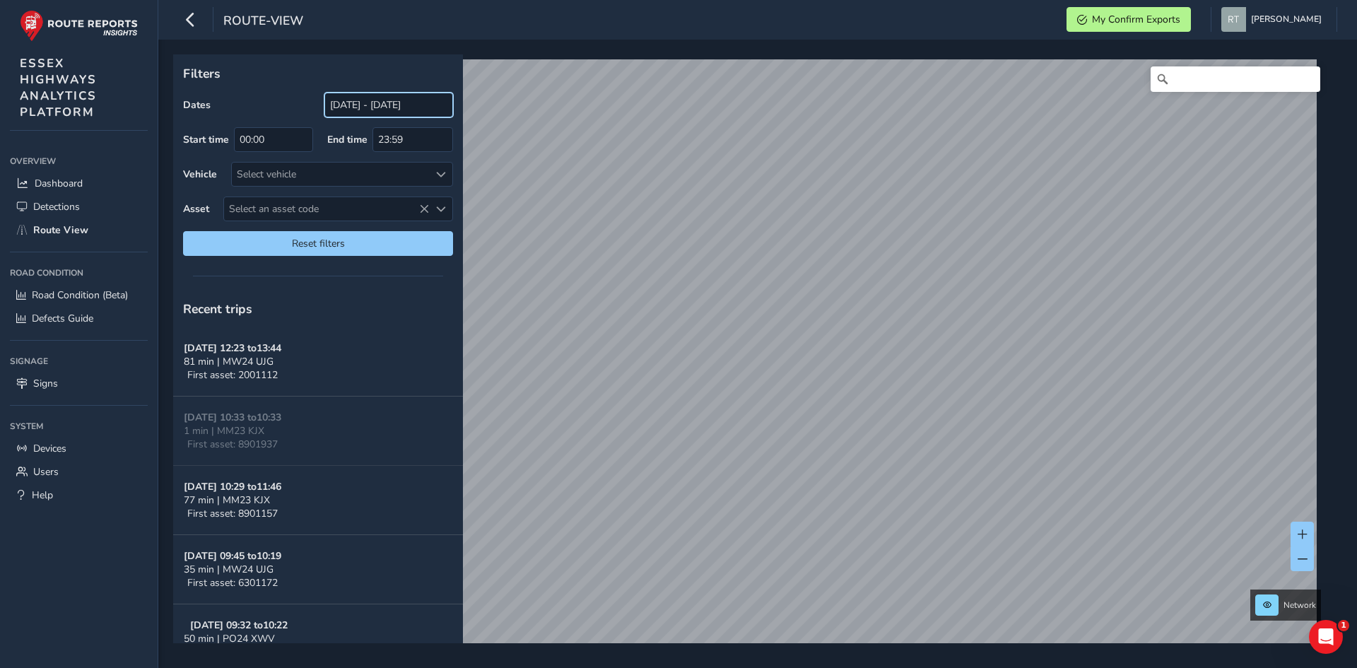
click at [364, 100] on input "[DATE] - [DATE]" at bounding box center [388, 105] width 129 height 25
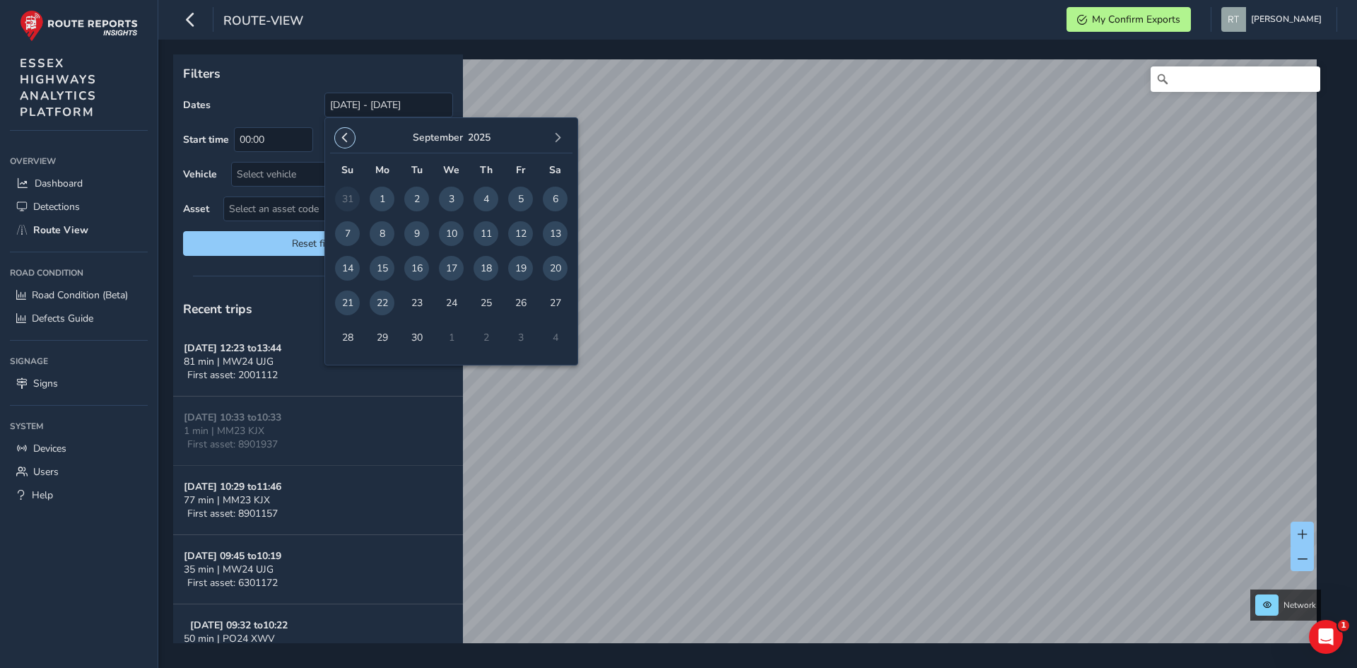
click at [346, 141] on button "button" at bounding box center [345, 138] width 20 height 20
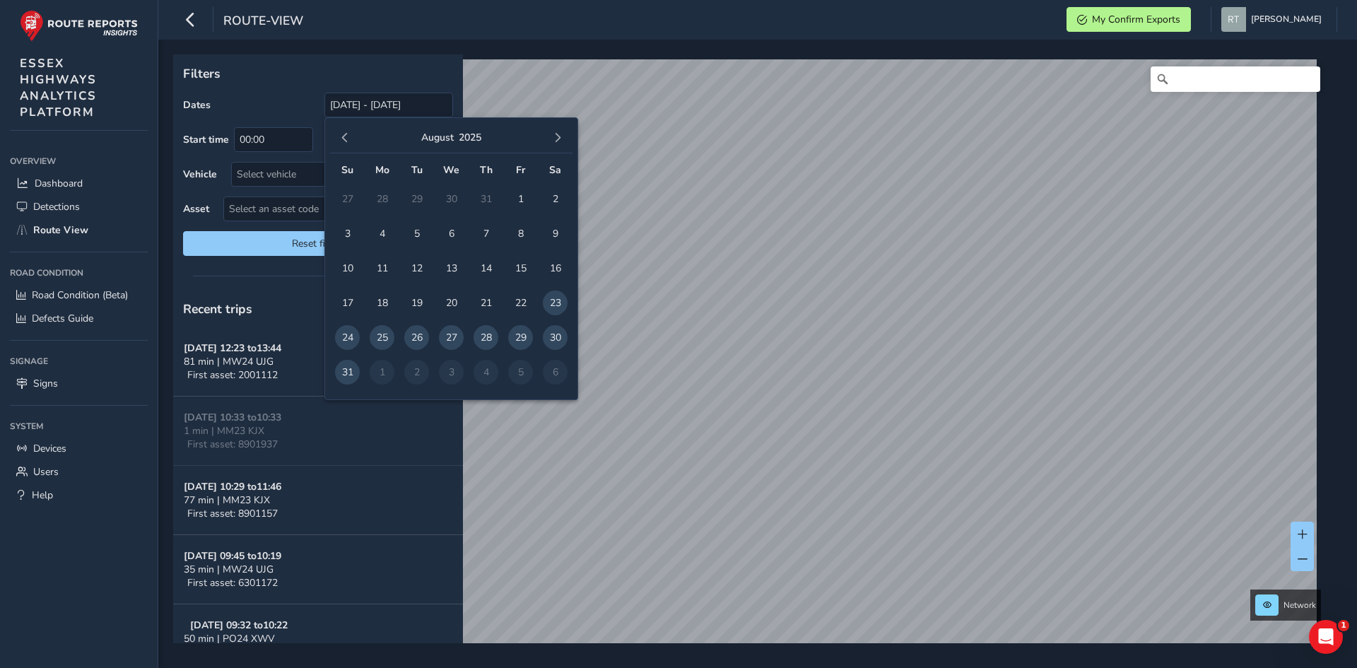
click at [346, 139] on span "button" at bounding box center [345, 138] width 10 height 10
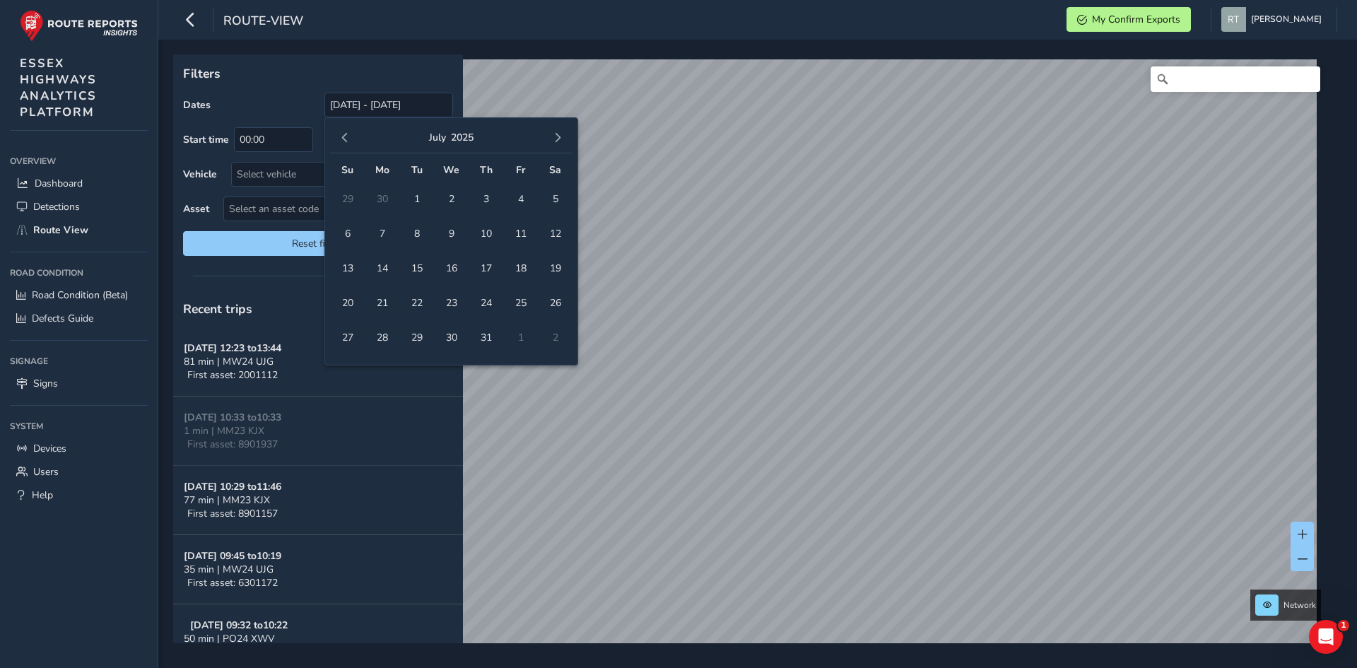
click at [346, 139] on span "button" at bounding box center [345, 138] width 10 height 10
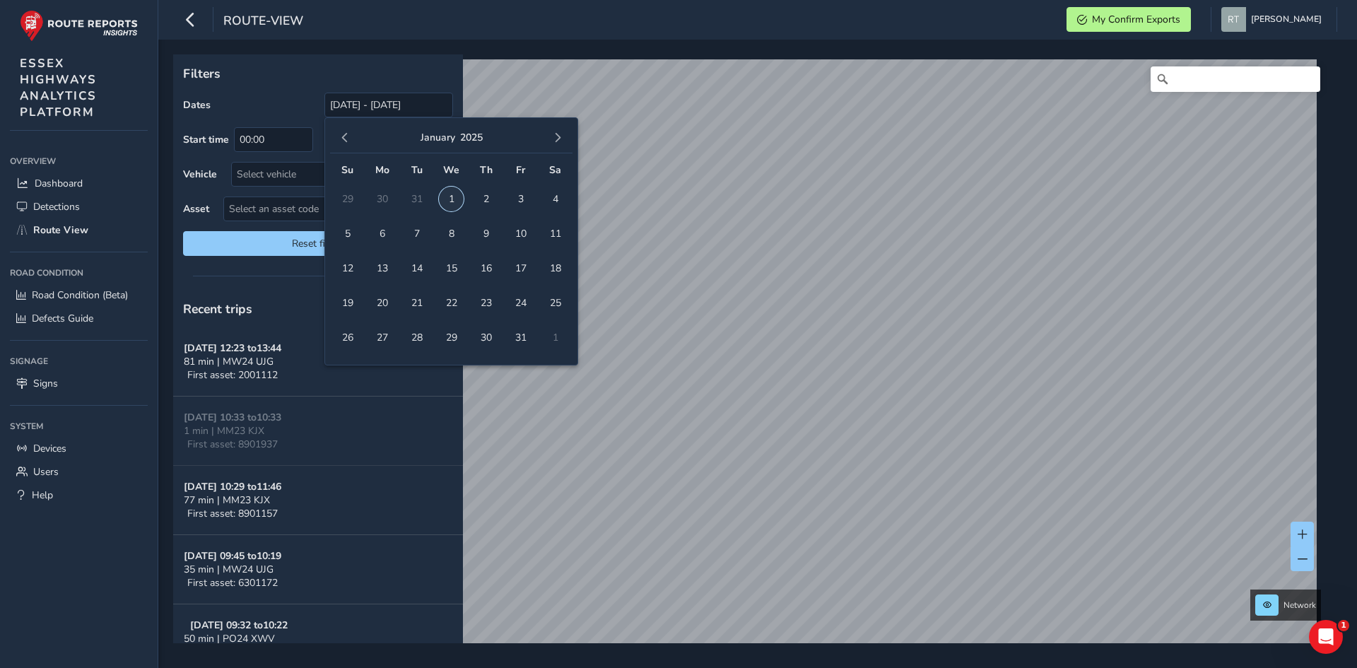
click at [447, 194] on span "1" at bounding box center [451, 199] width 25 height 25
click at [554, 136] on span "button" at bounding box center [558, 138] width 10 height 10
click at [555, 136] on span "button" at bounding box center [558, 138] width 10 height 10
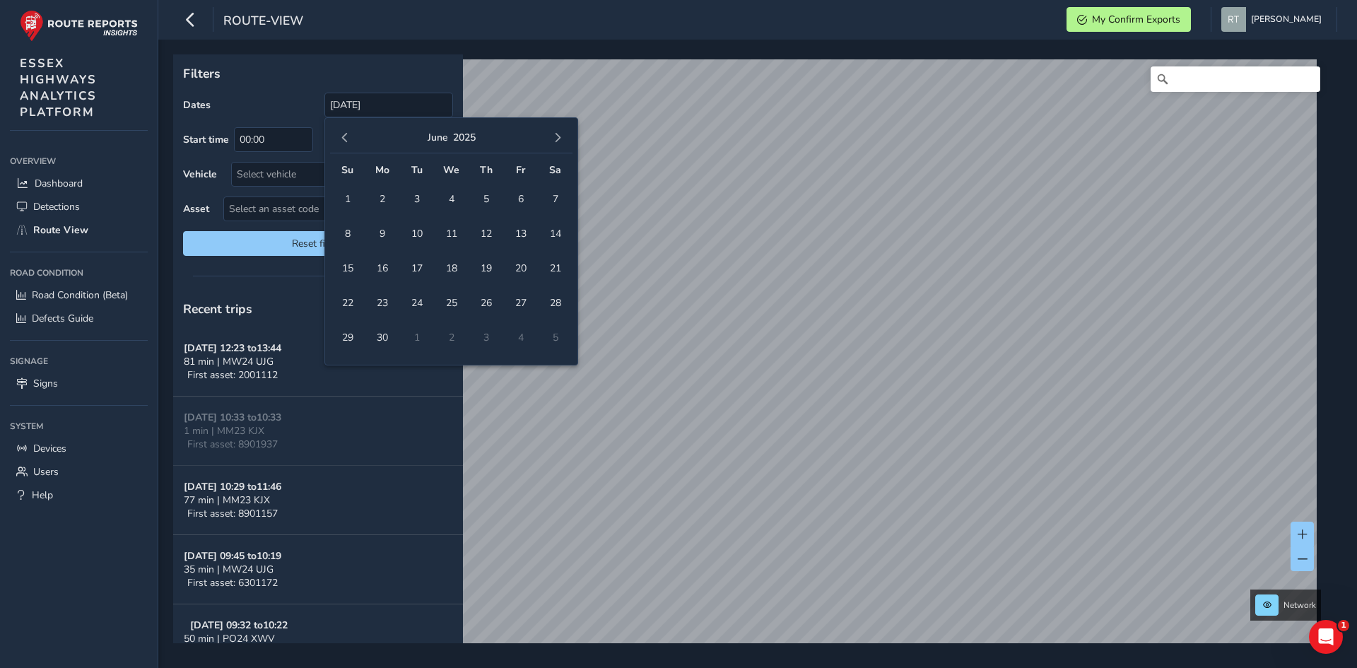
click at [555, 136] on span "button" at bounding box center [558, 138] width 10 height 10
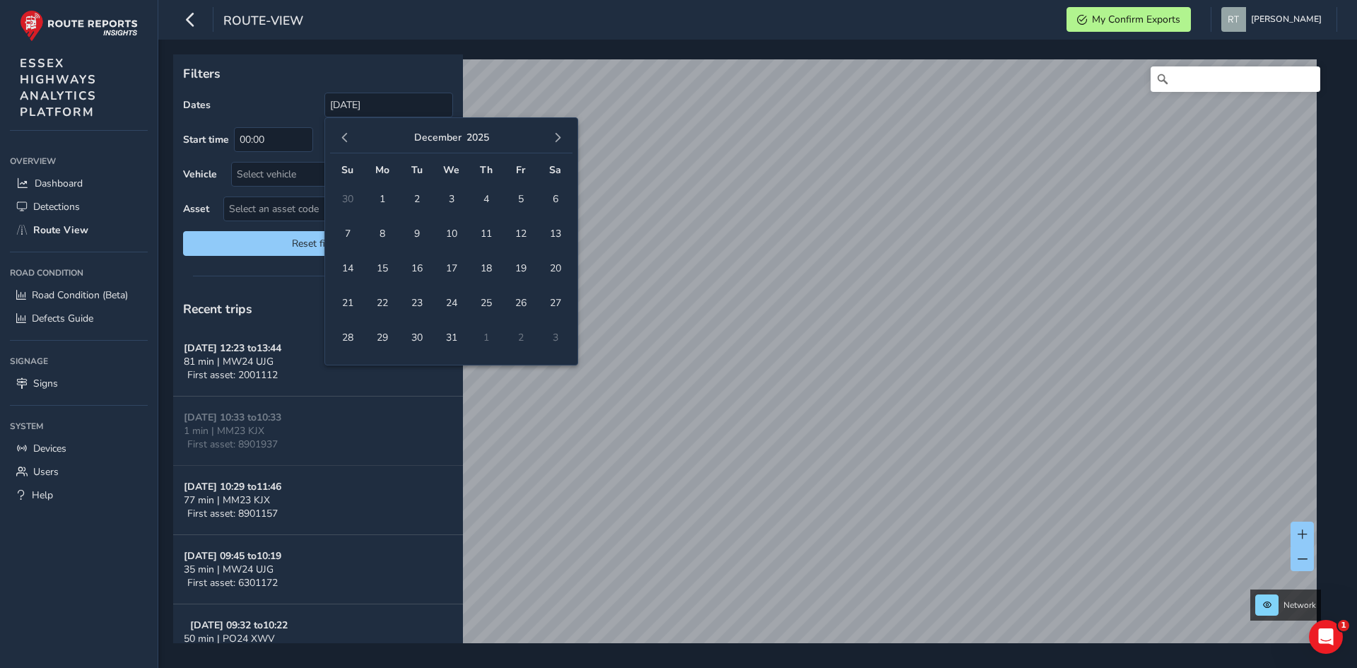
click at [555, 136] on span "button" at bounding box center [558, 138] width 10 height 10
click at [348, 139] on span "button" at bounding box center [345, 138] width 10 height 10
click at [556, 140] on span "button" at bounding box center [558, 138] width 10 height 10
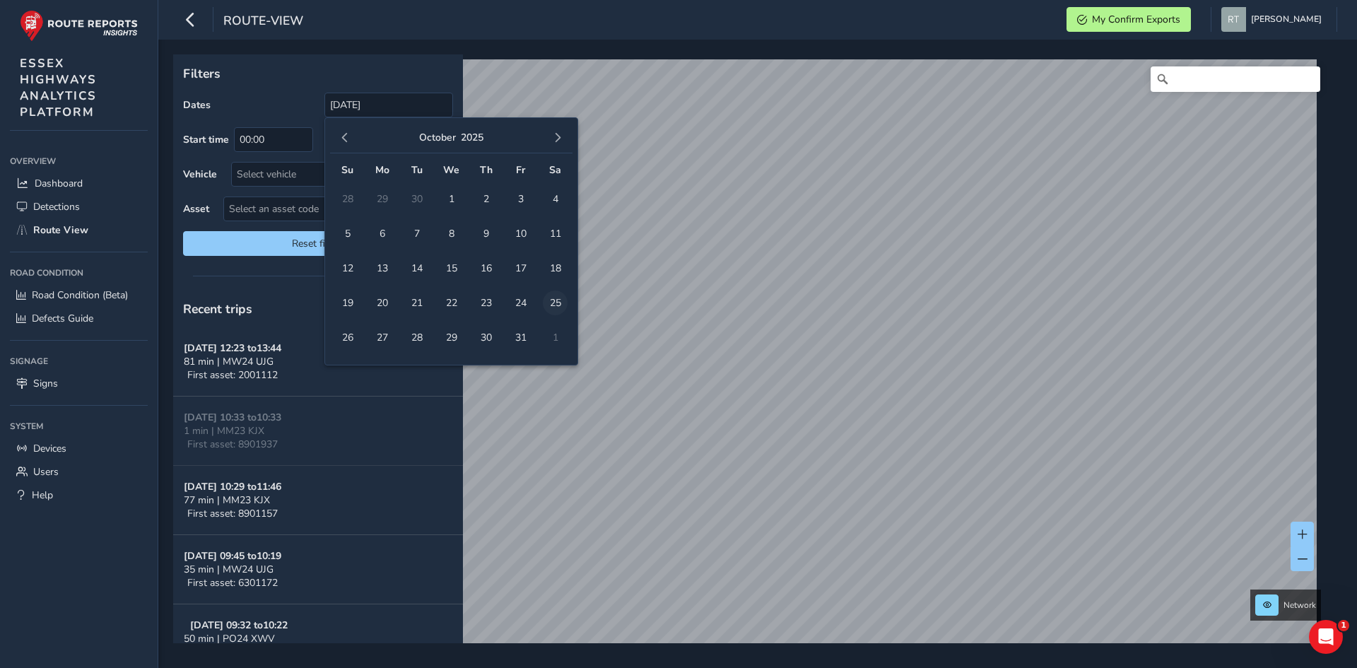
click at [560, 308] on span "25" at bounding box center [555, 303] width 25 height 25
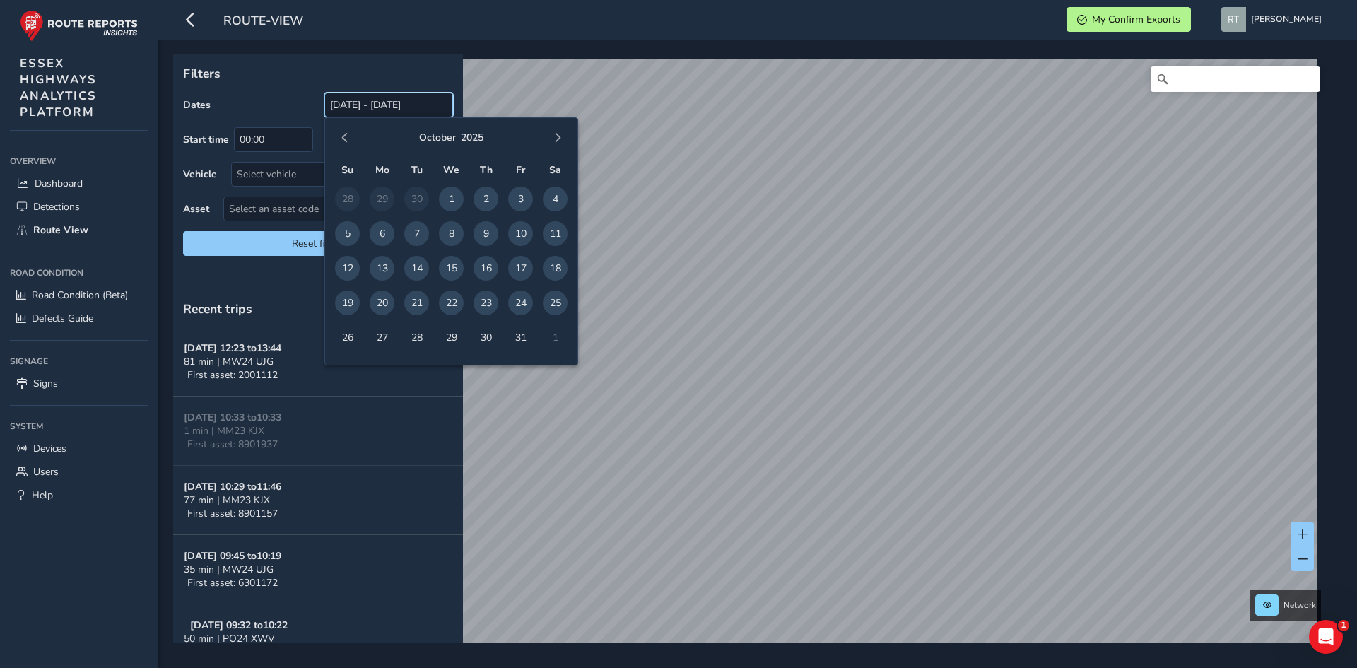
click at [383, 110] on input "01/01/2025 - 25/10/2025" at bounding box center [388, 105] width 129 height 25
click at [343, 141] on span "button" at bounding box center [345, 138] width 10 height 10
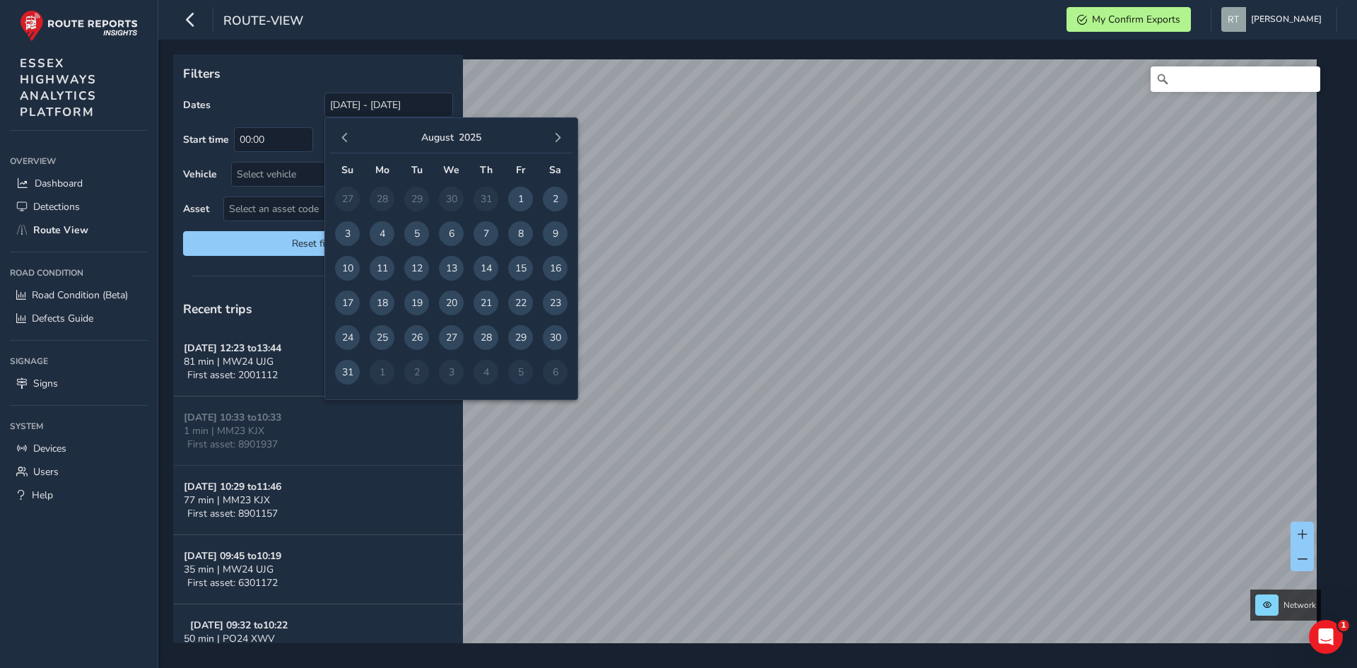
click at [343, 141] on span "button" at bounding box center [345, 138] width 10 height 10
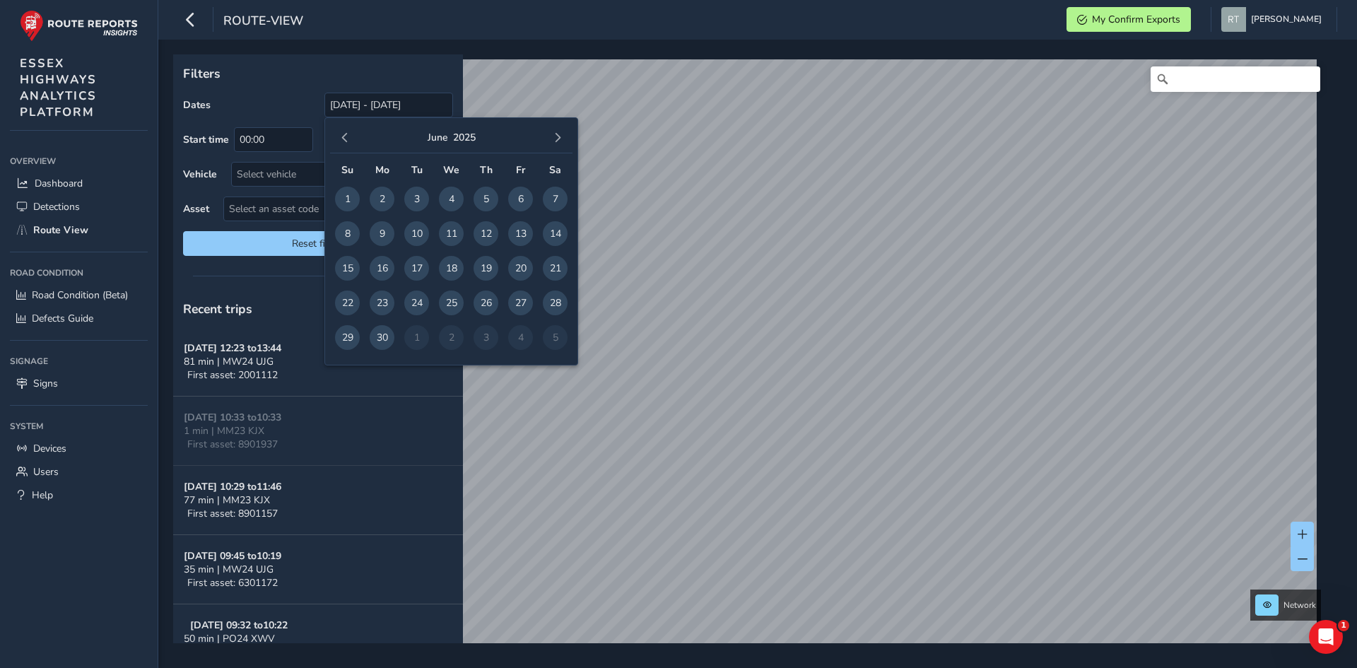
click at [343, 141] on span "button" at bounding box center [345, 138] width 10 height 10
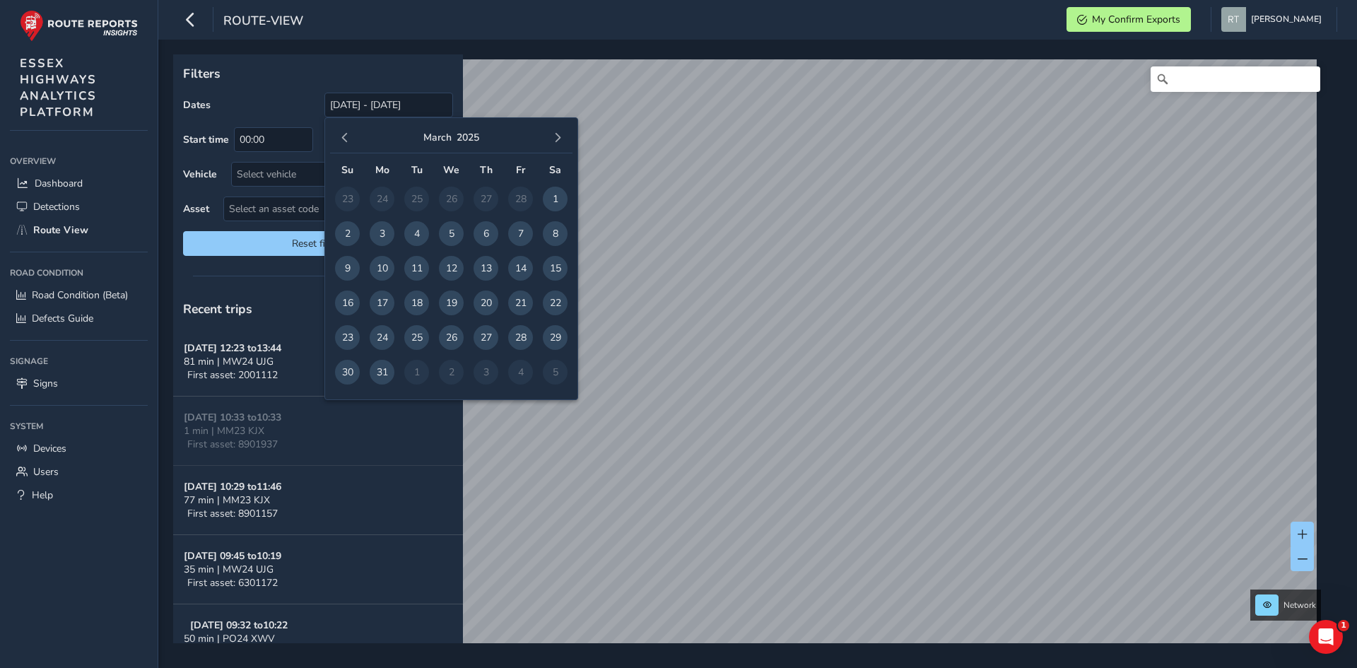
click at [343, 141] on span "button" at bounding box center [345, 138] width 10 height 10
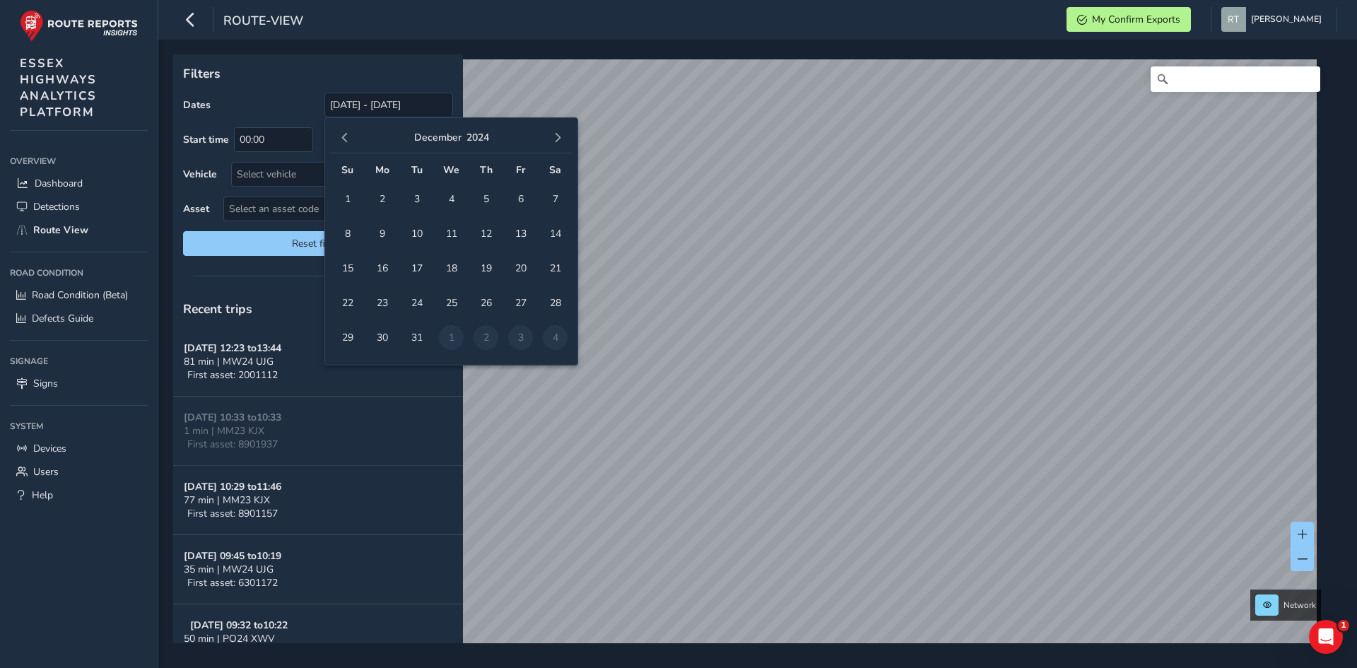
click at [343, 141] on span "button" at bounding box center [345, 138] width 10 height 10
click at [343, 135] on span "button" at bounding box center [345, 138] width 10 height 10
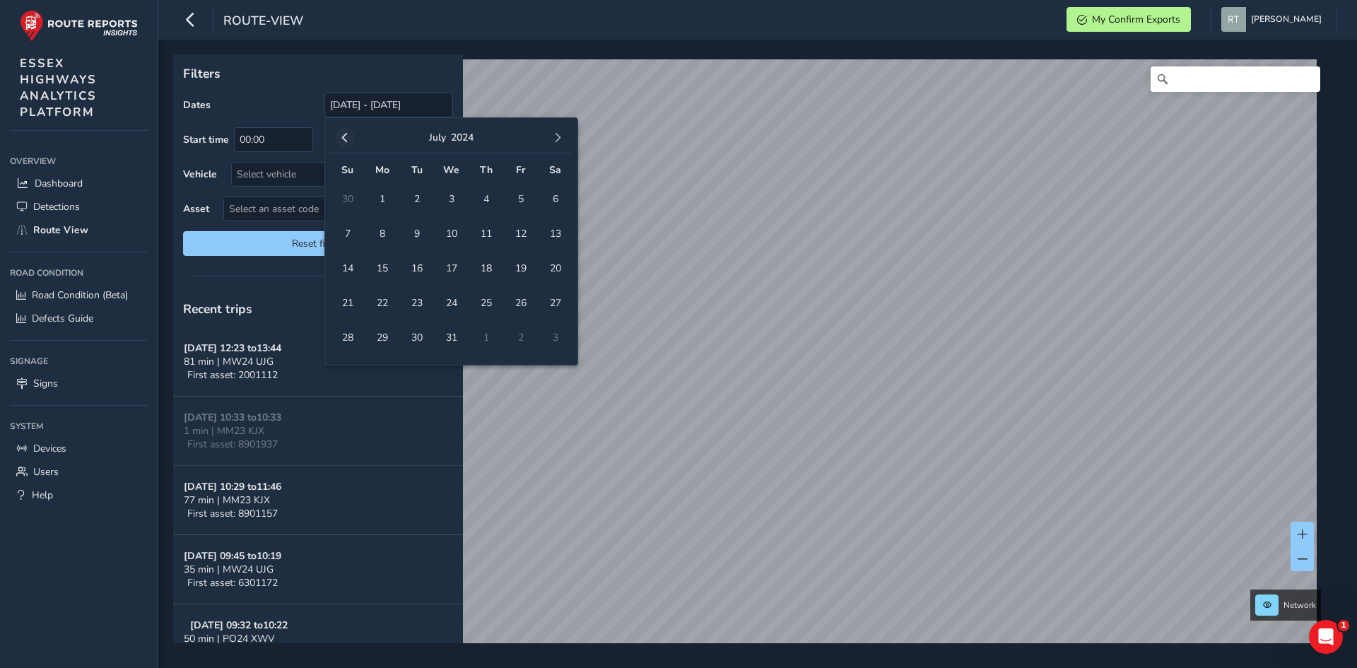
click at [347, 139] on span "button" at bounding box center [345, 138] width 10 height 10
click at [560, 201] on span "1" at bounding box center [555, 199] width 25 height 25
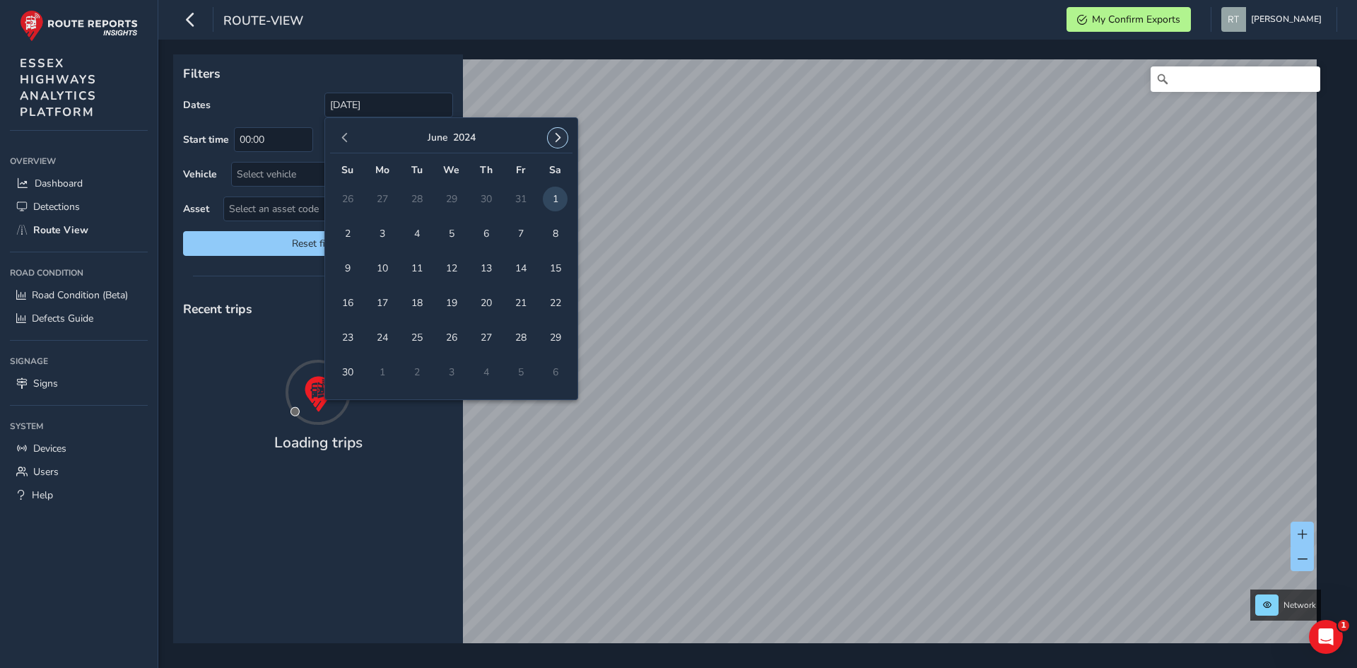
click at [558, 137] on span "button" at bounding box center [558, 138] width 10 height 10
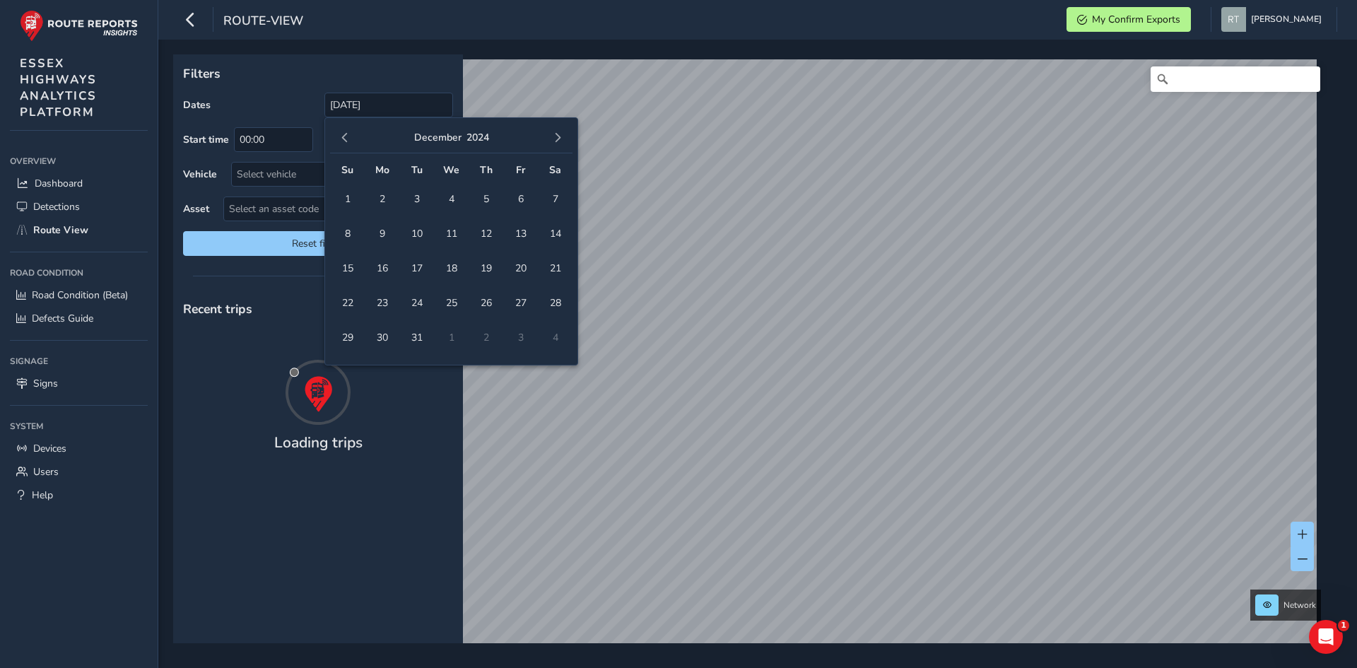
click at [558, 137] on span "button" at bounding box center [558, 138] width 10 height 10
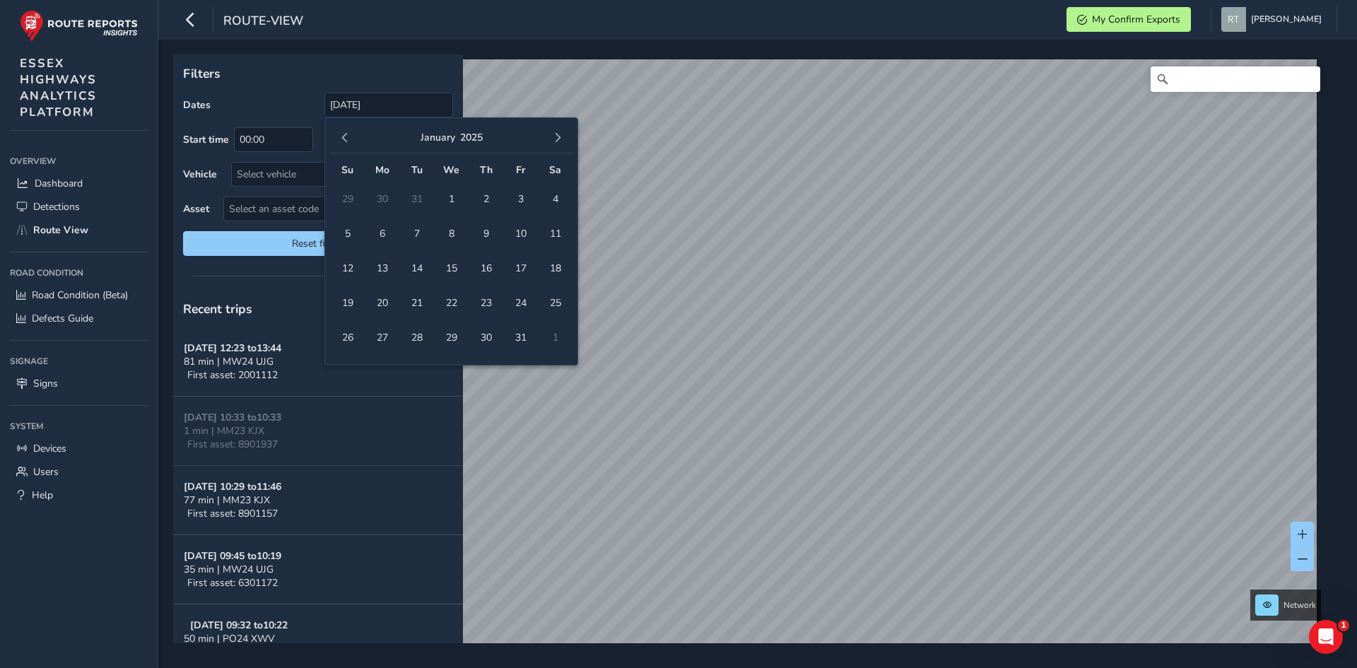
click at [558, 137] on span "button" at bounding box center [558, 138] width 10 height 10
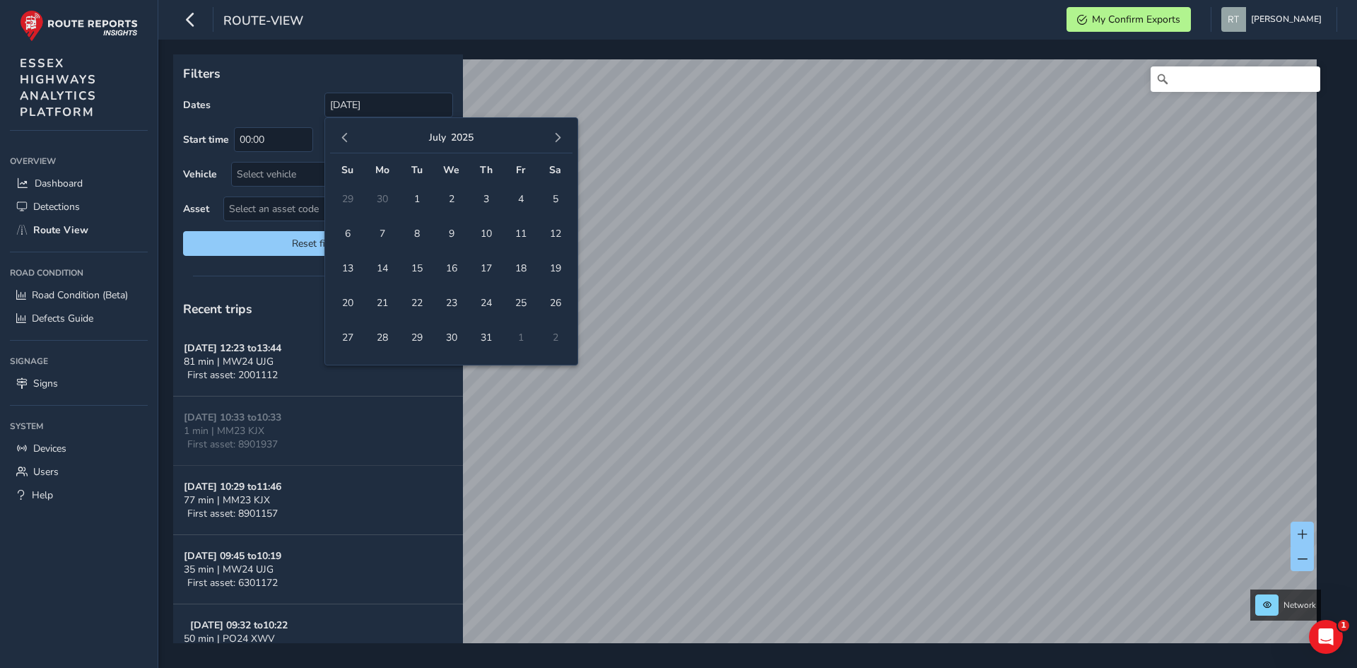
click at [558, 137] on span "button" at bounding box center [558, 138] width 10 height 10
click at [553, 199] on span "4" at bounding box center [555, 199] width 25 height 25
type input "01/06/2024 - 04/10/2025"
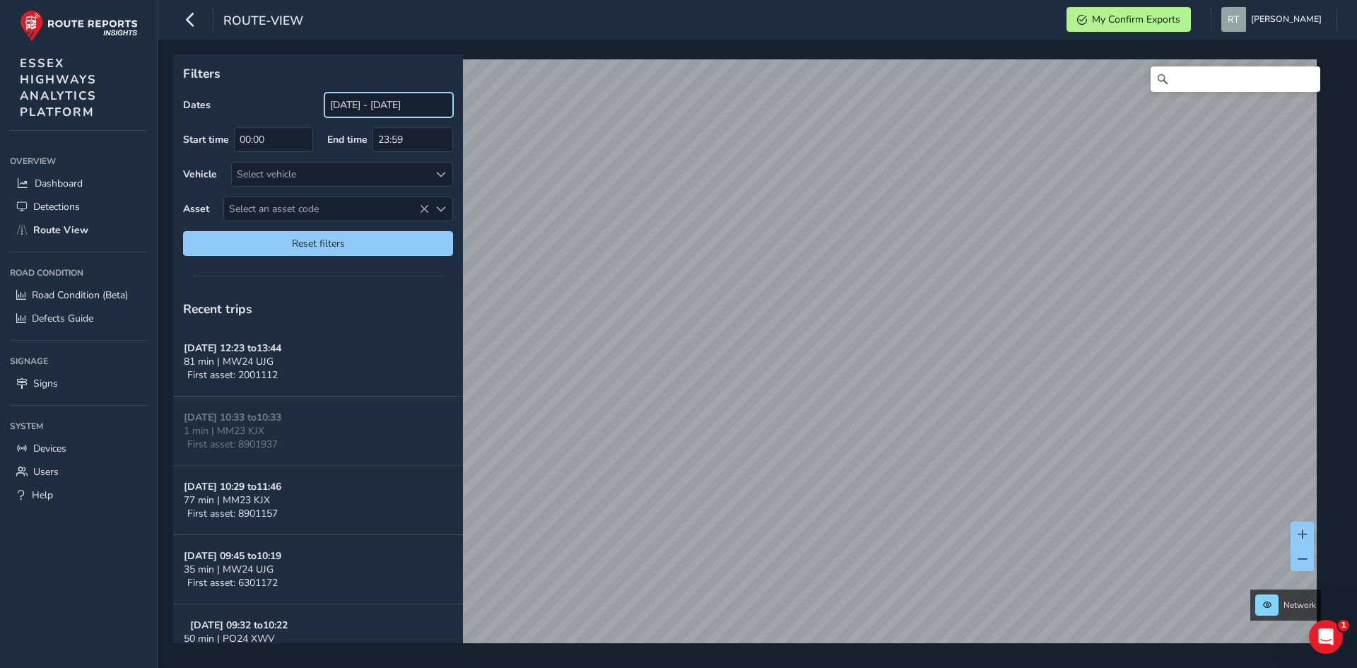
click at [387, 104] on input "[DATE] - [DATE]" at bounding box center [388, 105] width 129 height 25
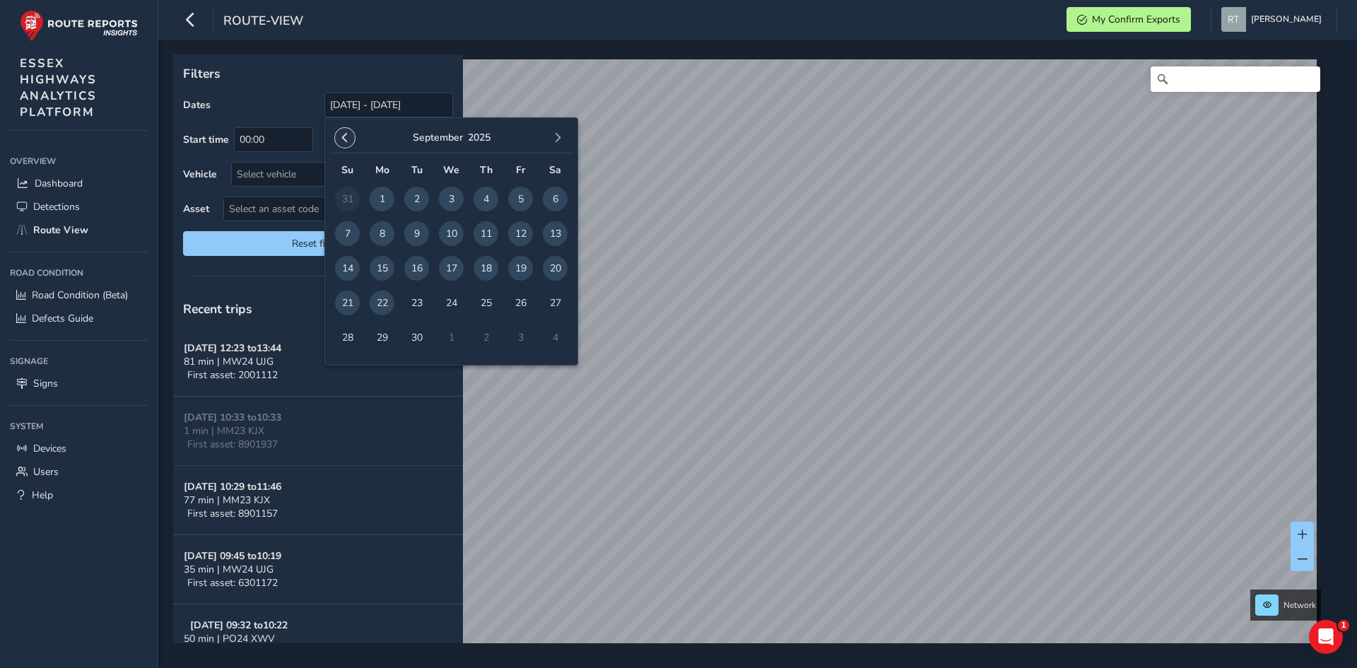
click at [341, 135] on span "button" at bounding box center [345, 138] width 10 height 10
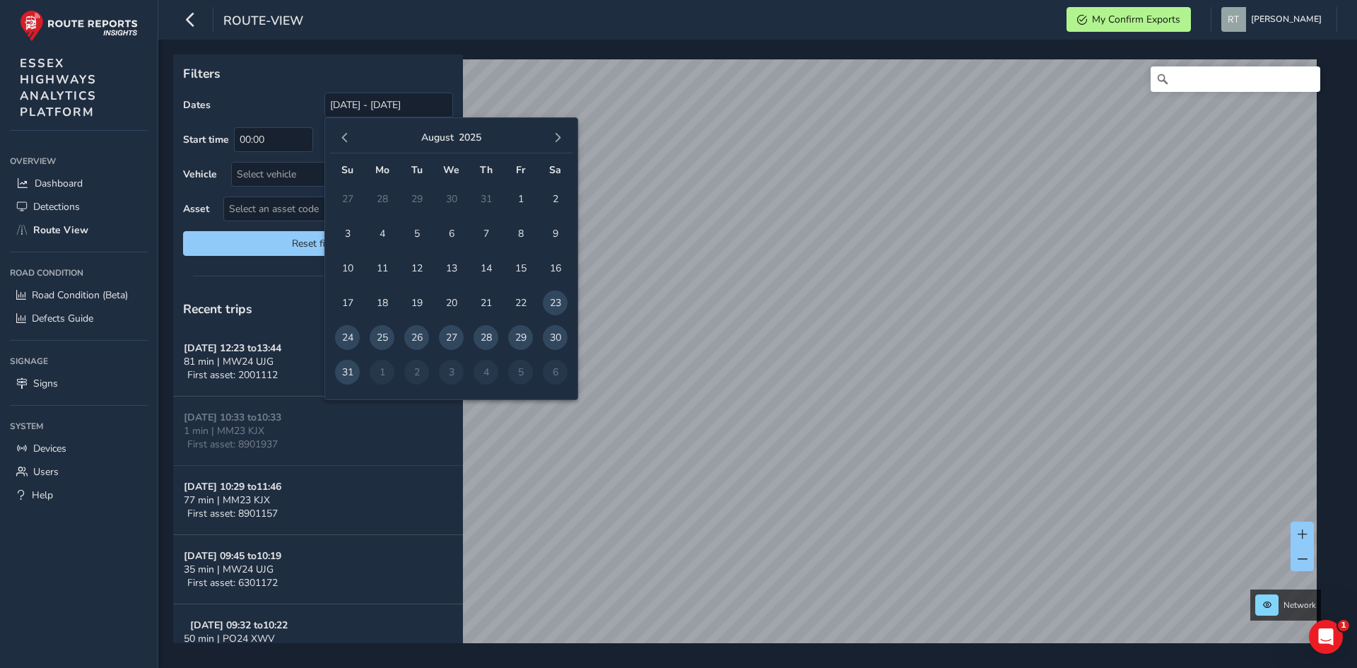
click at [341, 135] on span "button" at bounding box center [345, 138] width 10 height 10
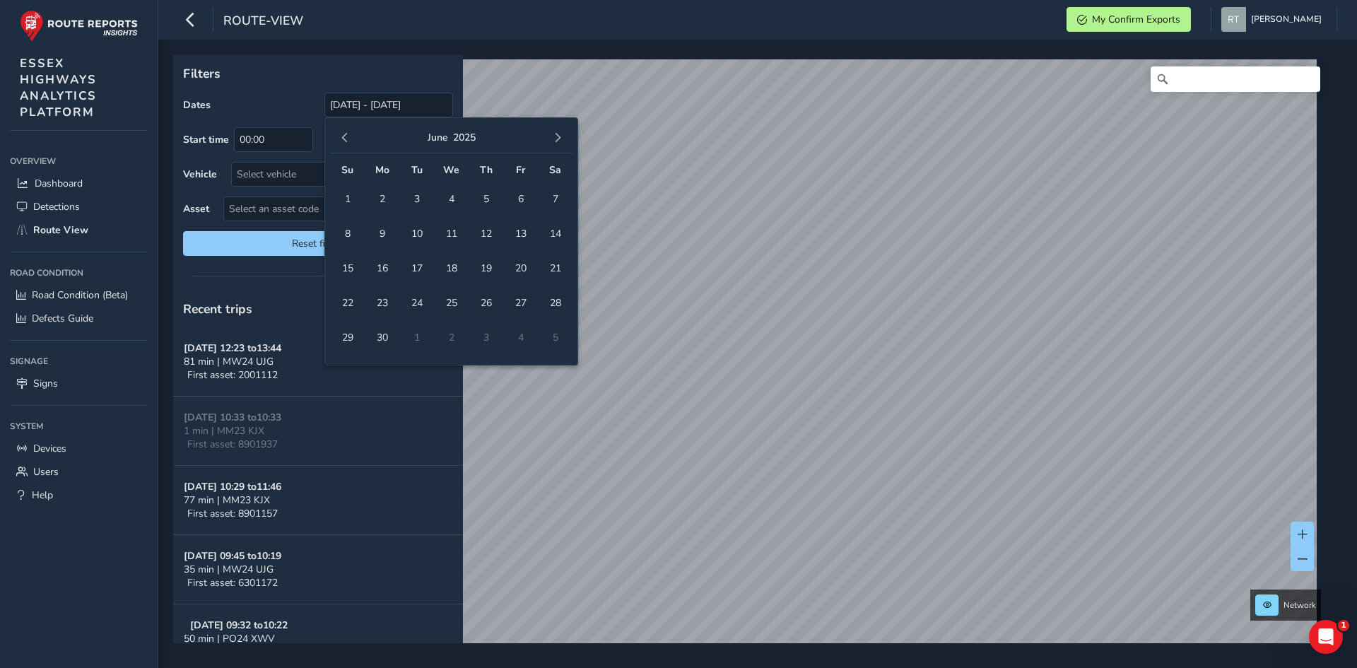
click at [341, 135] on span "button" at bounding box center [345, 138] width 10 height 10
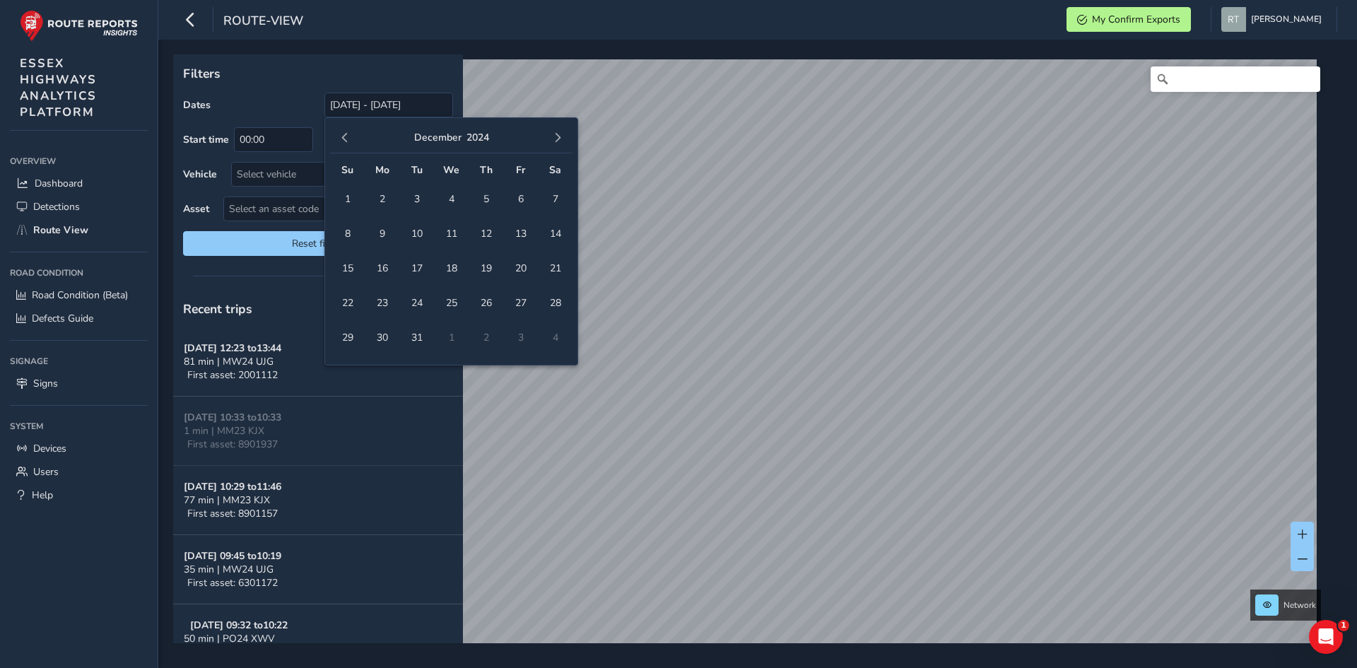
click at [341, 135] on span "button" at bounding box center [345, 138] width 10 height 10
click at [343, 136] on span "button" at bounding box center [345, 138] width 10 height 10
click at [347, 210] on span "1" at bounding box center [347, 199] width 25 height 25
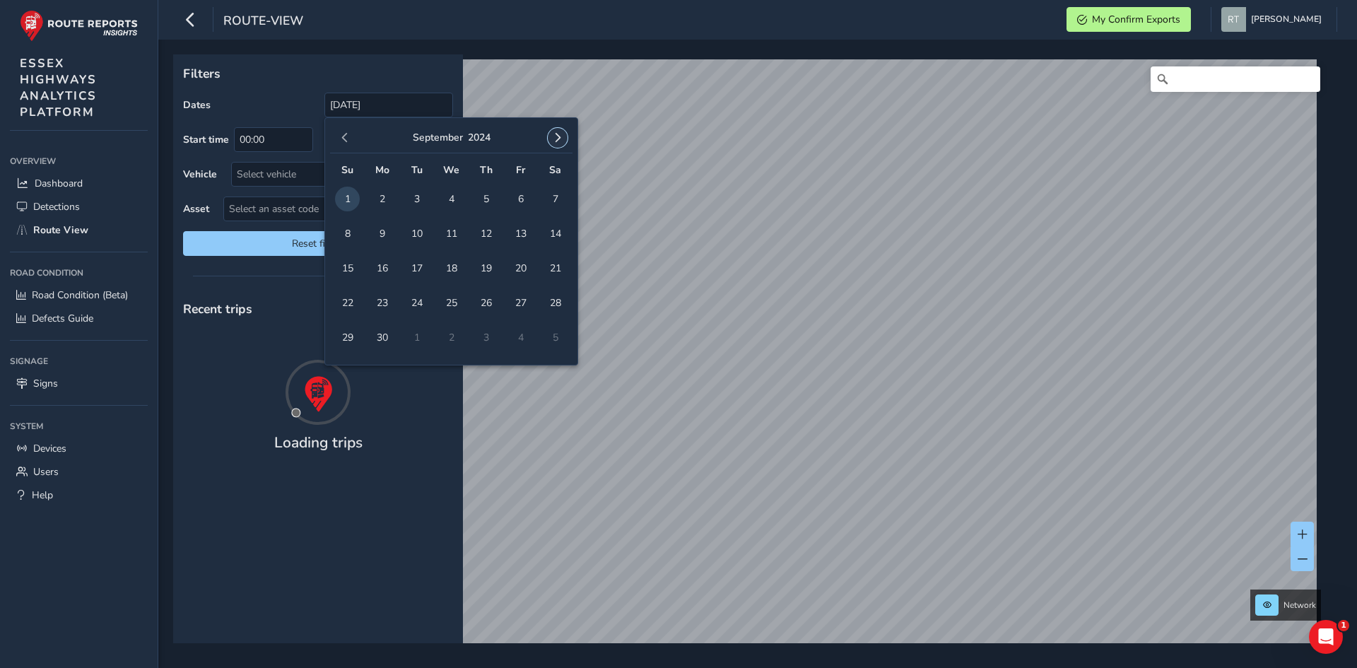
click at [557, 140] on span "button" at bounding box center [558, 138] width 10 height 10
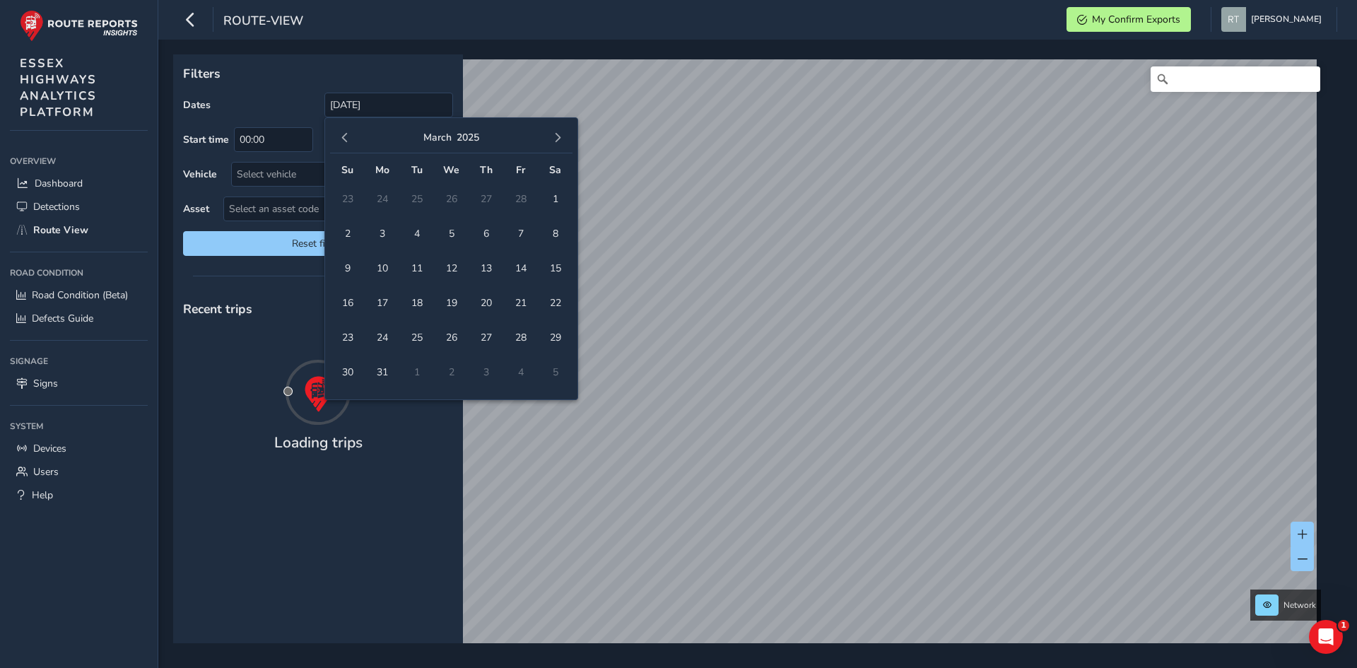
click at [557, 140] on span "button" at bounding box center [558, 138] width 10 height 10
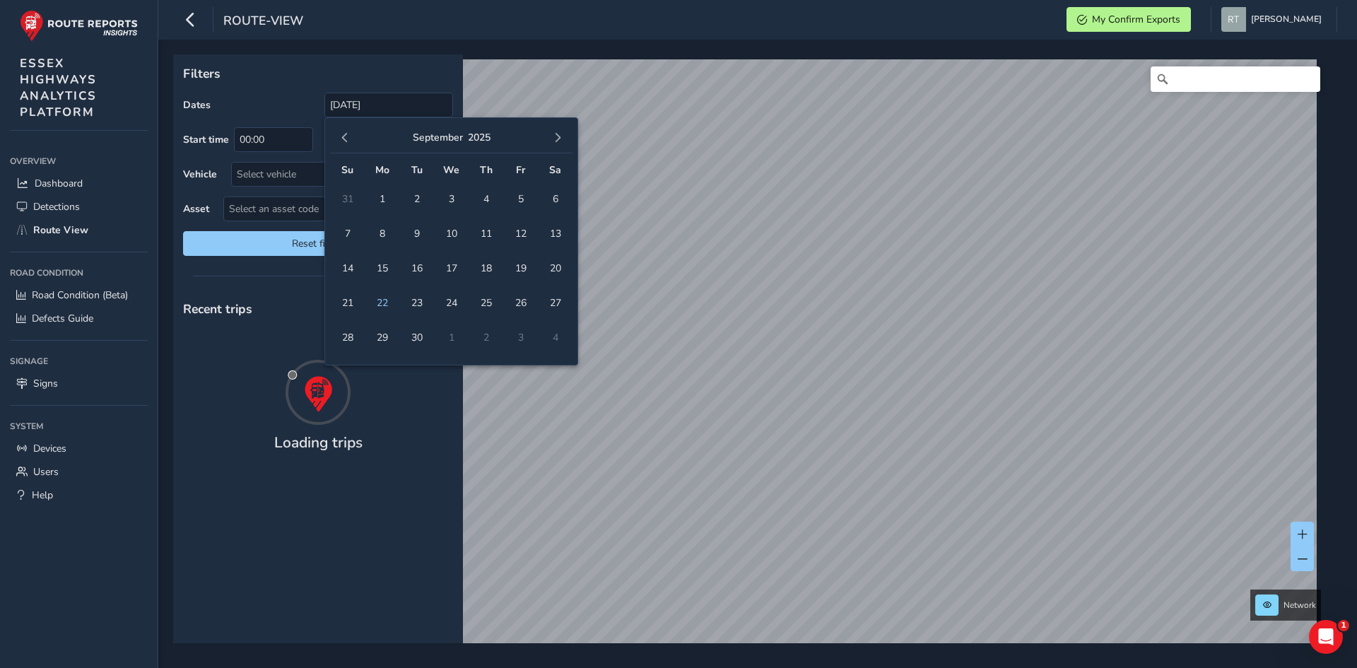
click at [557, 140] on span "button" at bounding box center [558, 138] width 10 height 10
click at [559, 204] on span "4" at bounding box center [555, 199] width 25 height 25
type input "[DATE] - [DATE]"
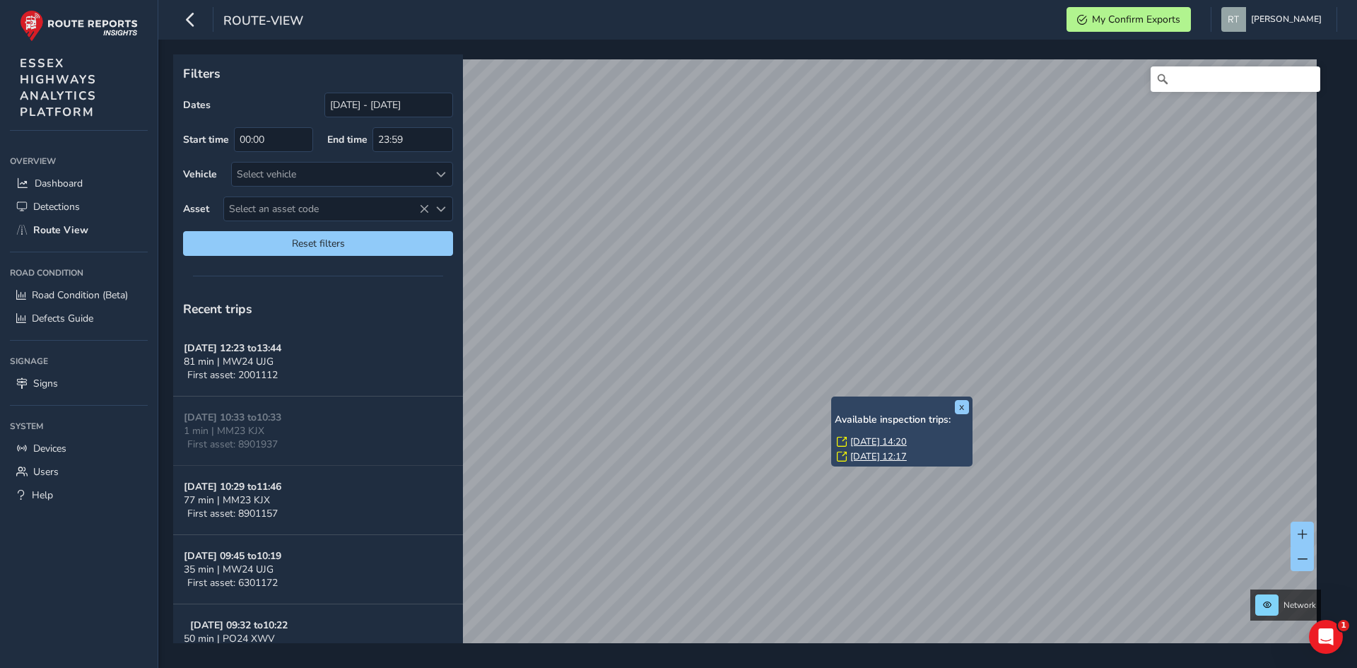
click at [886, 441] on link "Wed, 10 Sep, 14:20" at bounding box center [878, 441] width 57 height 13
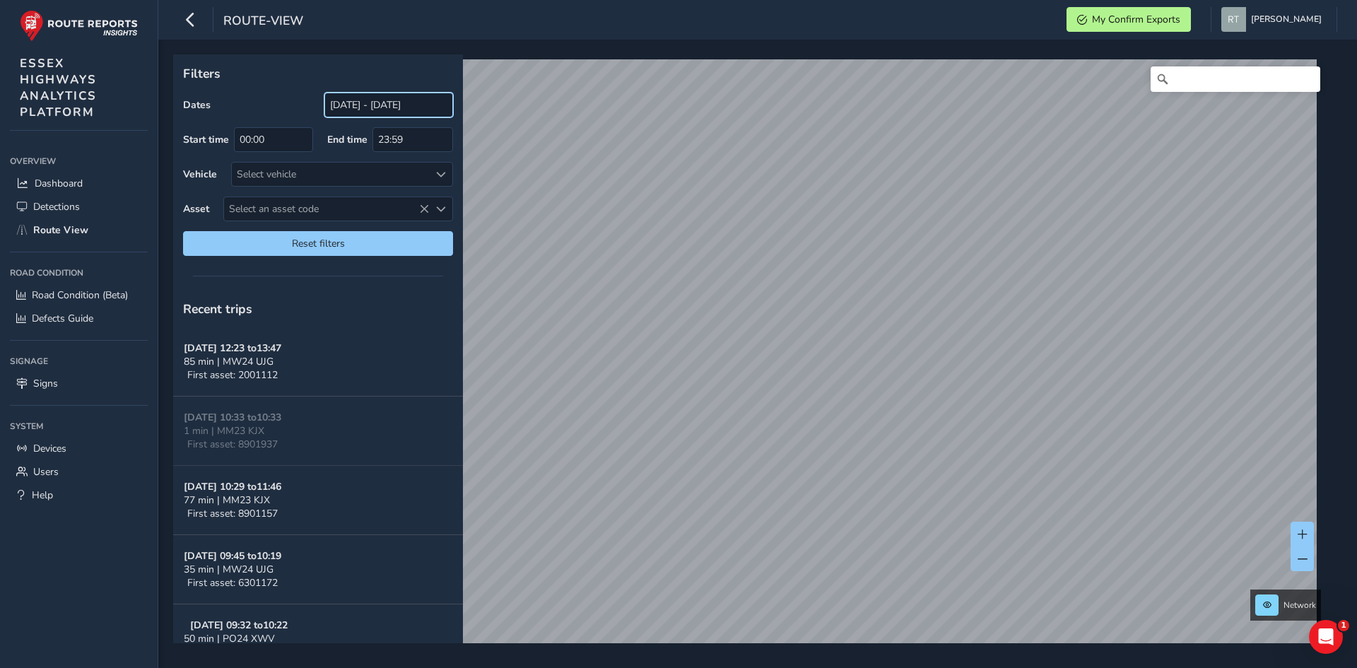
click at [372, 107] on input "[DATE] - [DATE]" at bounding box center [388, 105] width 129 height 25
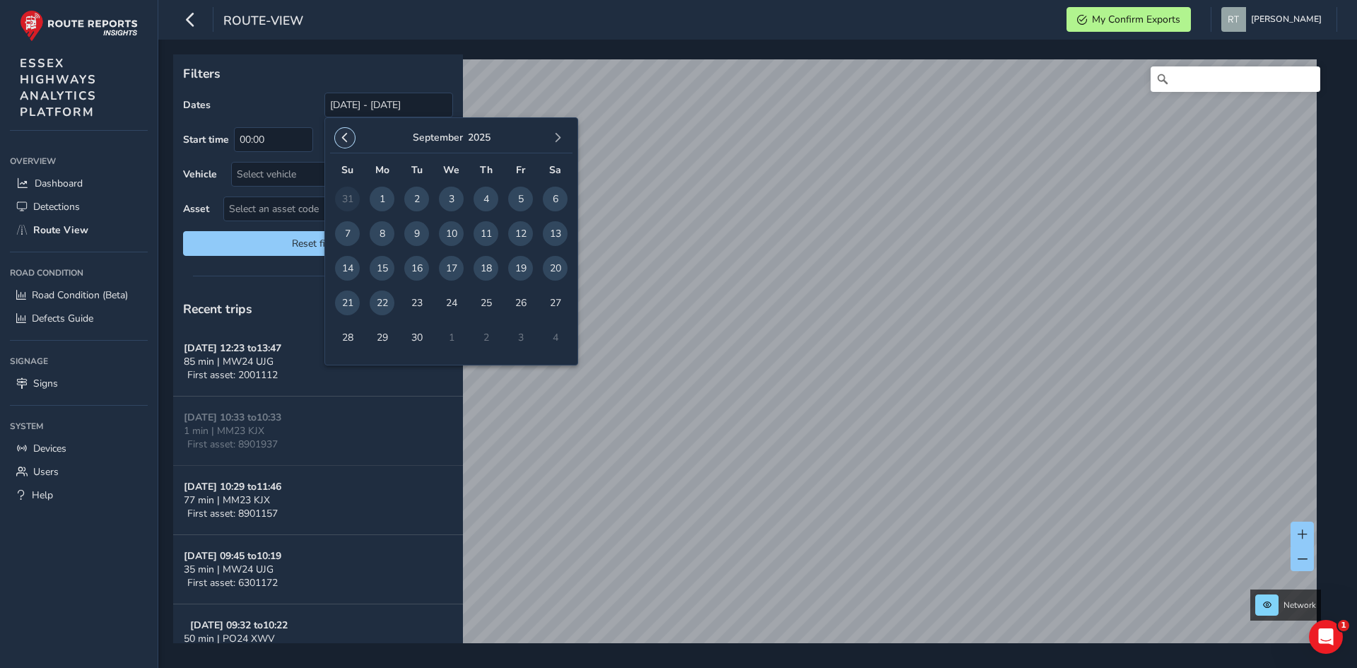
click at [344, 138] on span "button" at bounding box center [345, 138] width 10 height 10
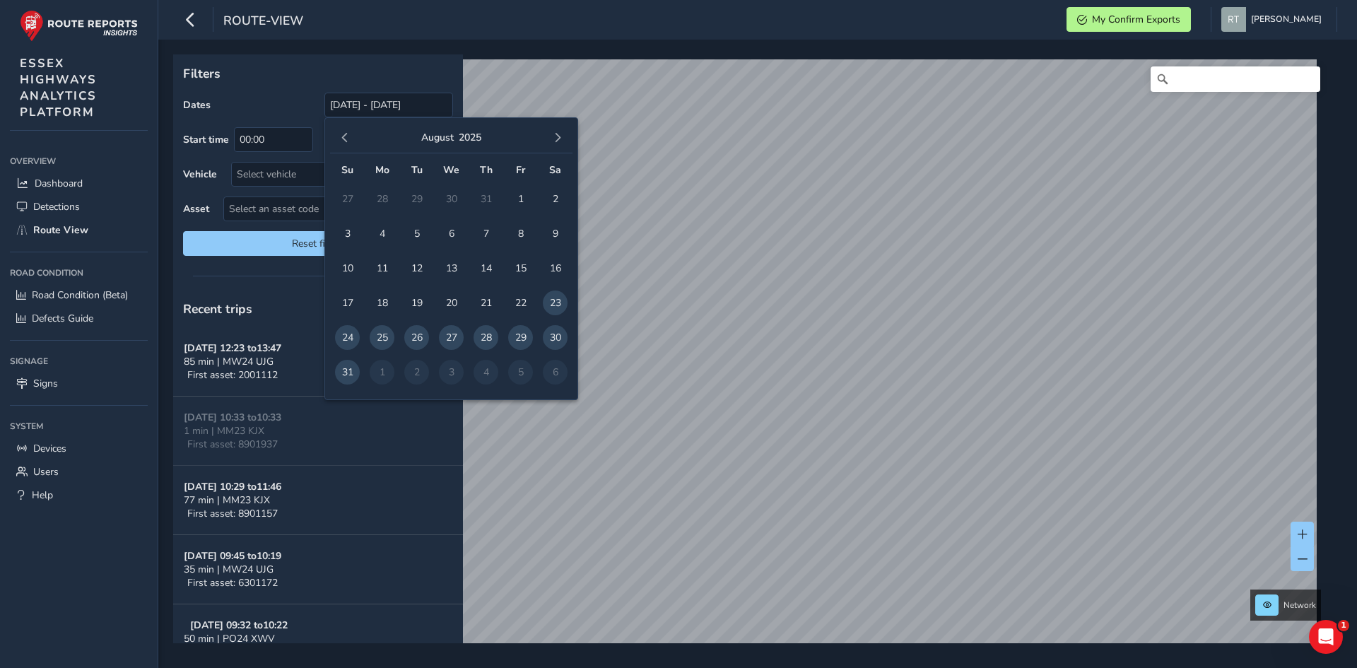
click at [344, 138] on span "button" at bounding box center [345, 138] width 10 height 10
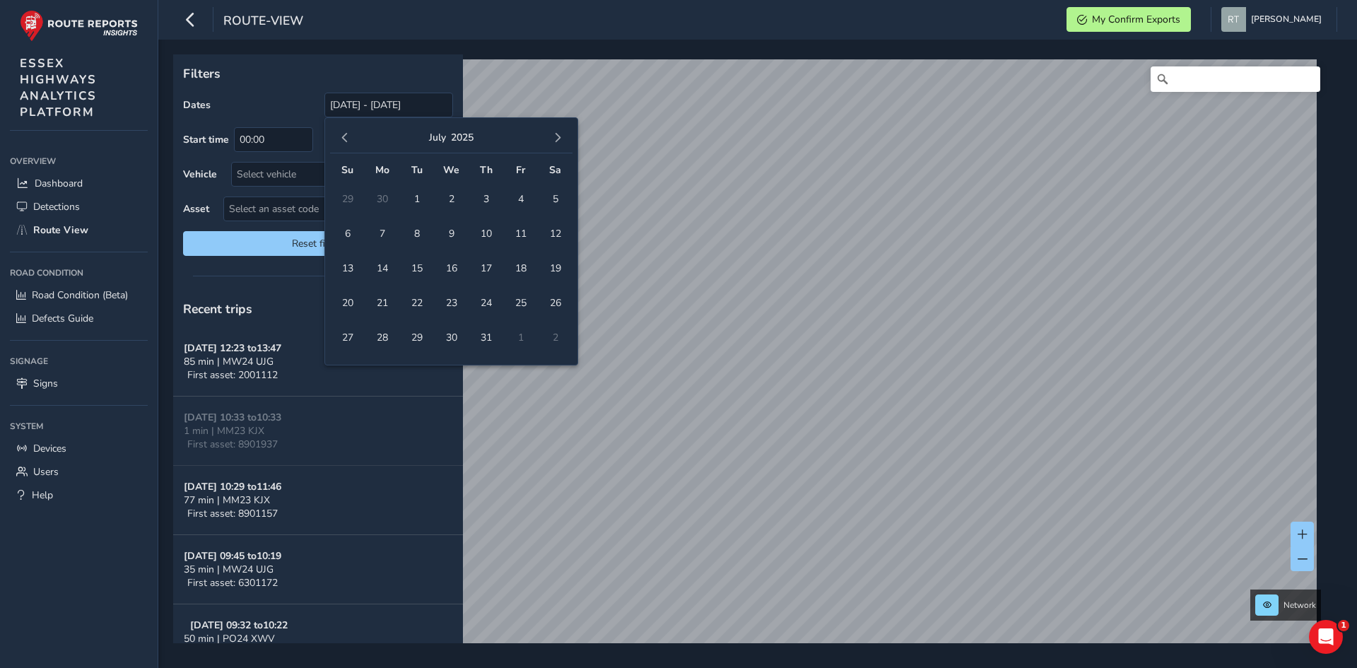
click at [344, 138] on span "button" at bounding box center [345, 138] width 10 height 10
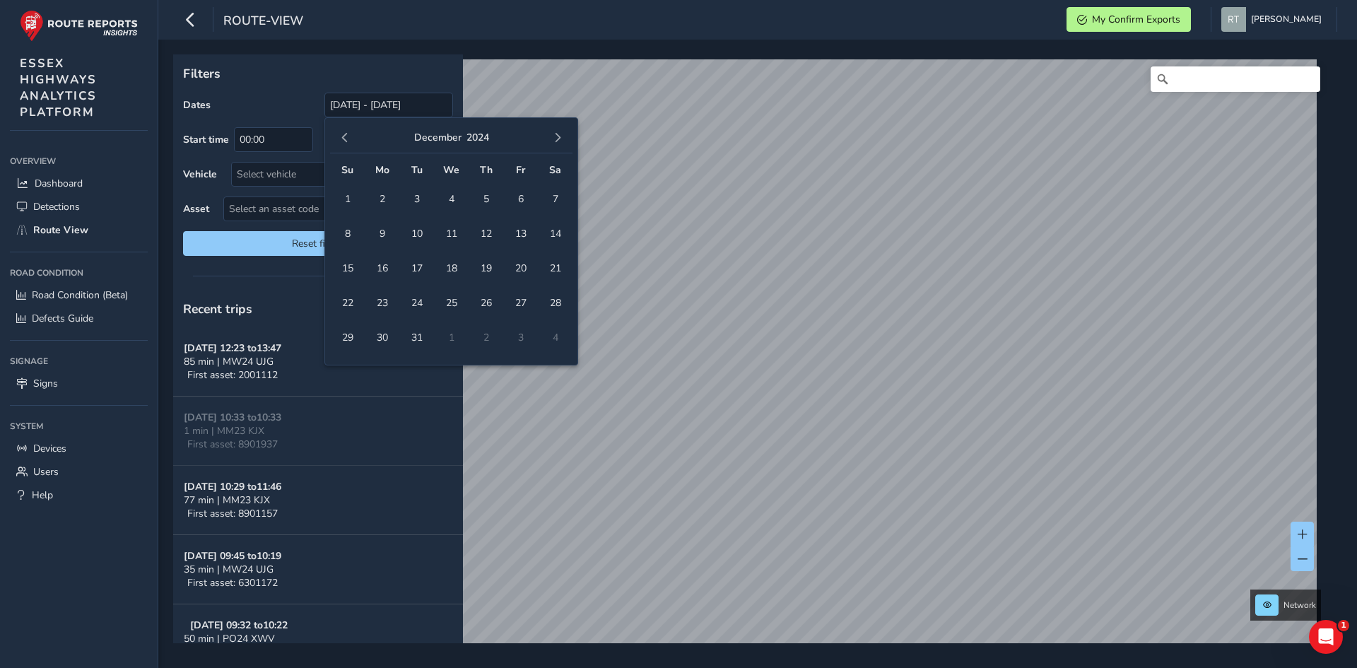
click at [344, 138] on span "button" at bounding box center [345, 138] width 10 height 10
drag, startPoint x: 413, startPoint y: 197, endPoint x: 462, endPoint y: 164, distance: 58.4
click at [415, 197] on span "1" at bounding box center [416, 199] width 25 height 25
click at [555, 141] on span "button" at bounding box center [558, 138] width 10 height 10
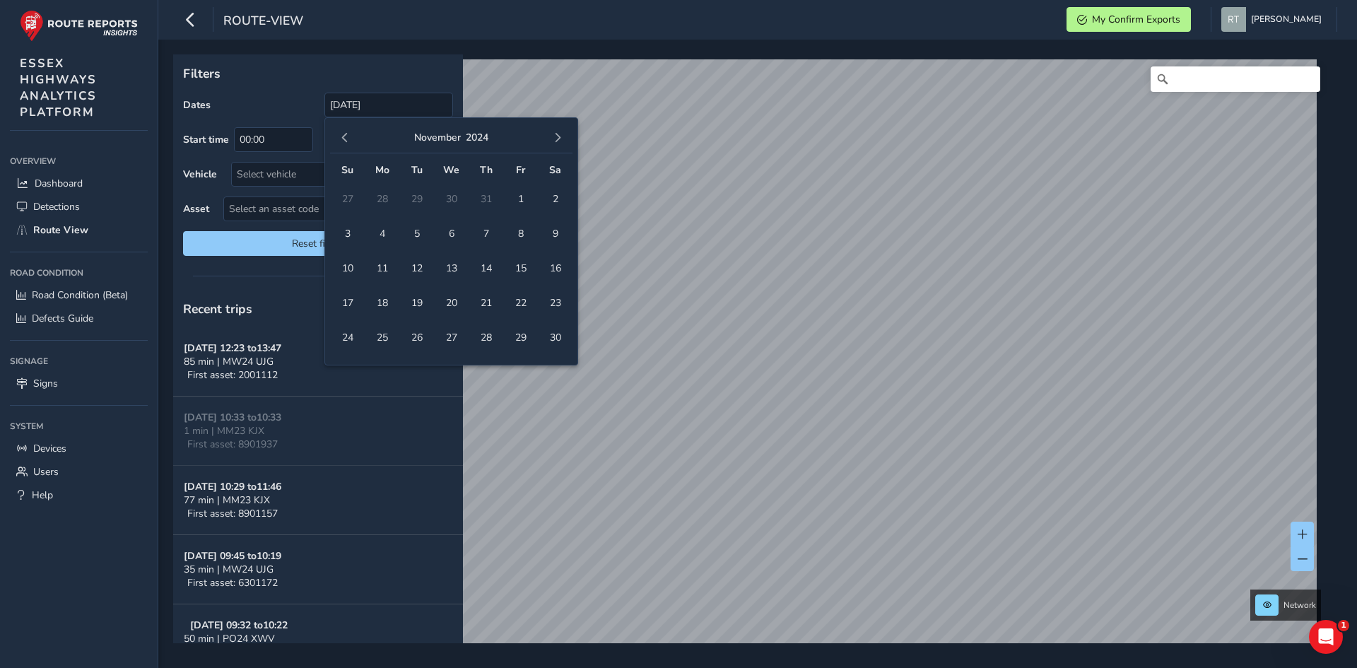
click at [555, 141] on span "button" at bounding box center [558, 138] width 10 height 10
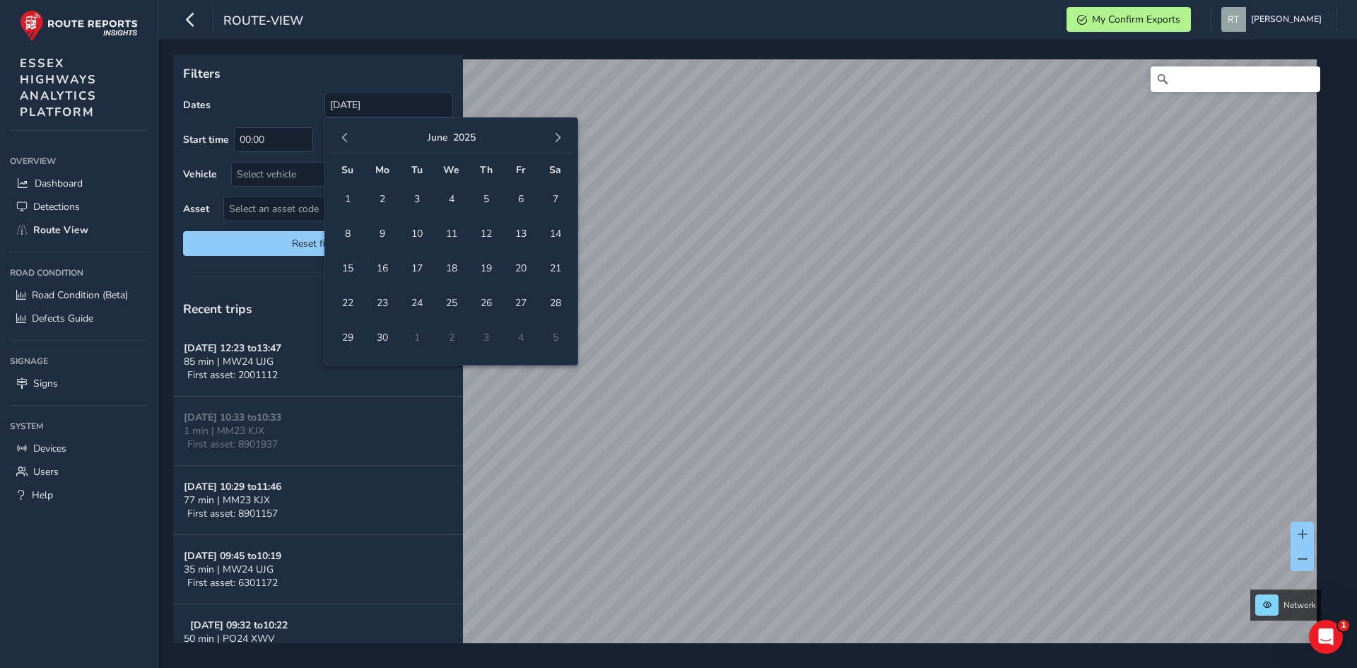
click at [555, 141] on span "button" at bounding box center [558, 138] width 10 height 10
click at [558, 140] on span "button" at bounding box center [558, 138] width 10 height 10
click at [550, 304] on span "27" at bounding box center [555, 303] width 25 height 25
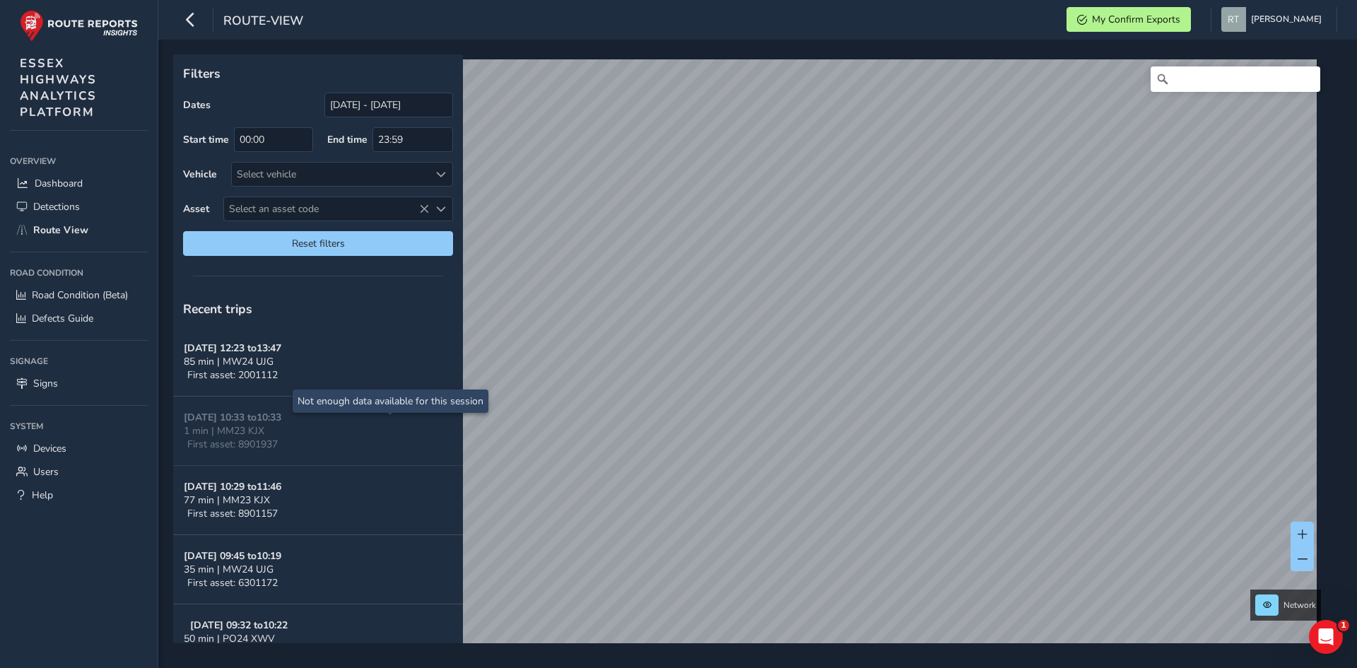
click at [347, 91] on div "Filters Dates 01/10/2024 - 27/09/2025 Start time 00:00 End time 23:59 Vehicle S…" at bounding box center [318, 159] width 290 height 211
click at [341, 108] on input "01/10/2024 - 27/09/2025" at bounding box center [388, 105] width 129 height 25
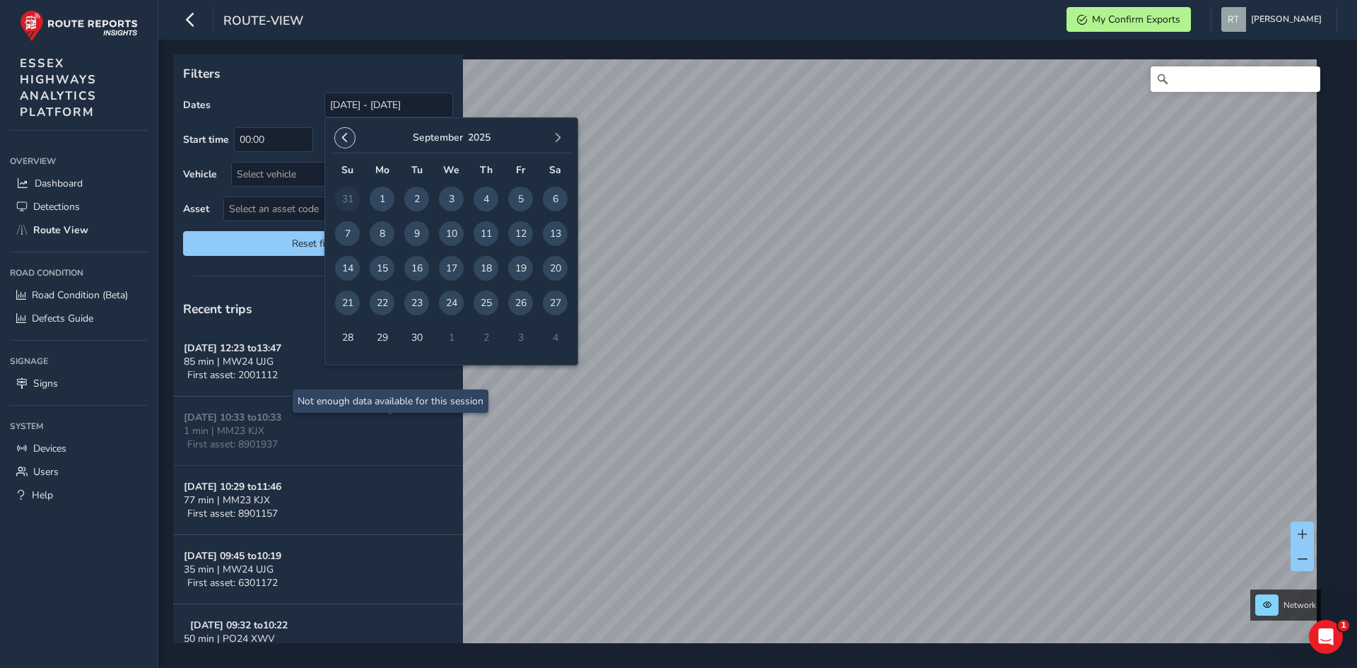
click at [341, 145] on button "button" at bounding box center [345, 138] width 20 height 20
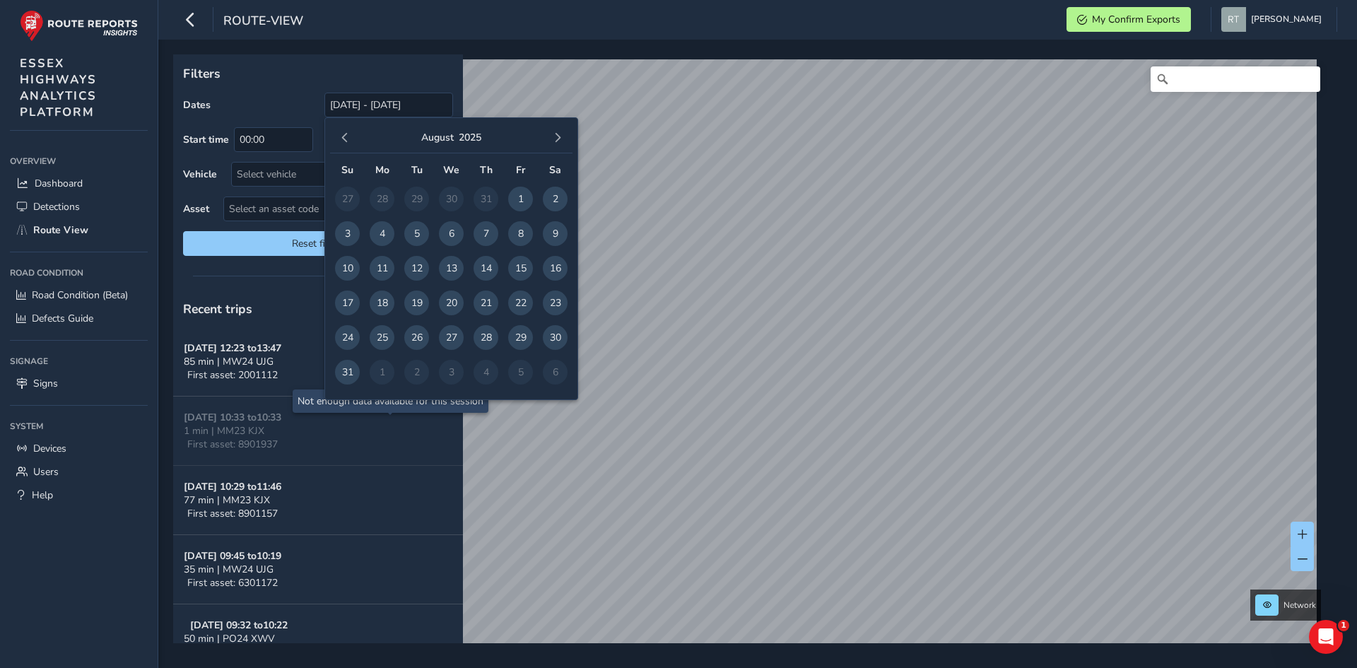
click at [341, 145] on button "button" at bounding box center [345, 138] width 20 height 20
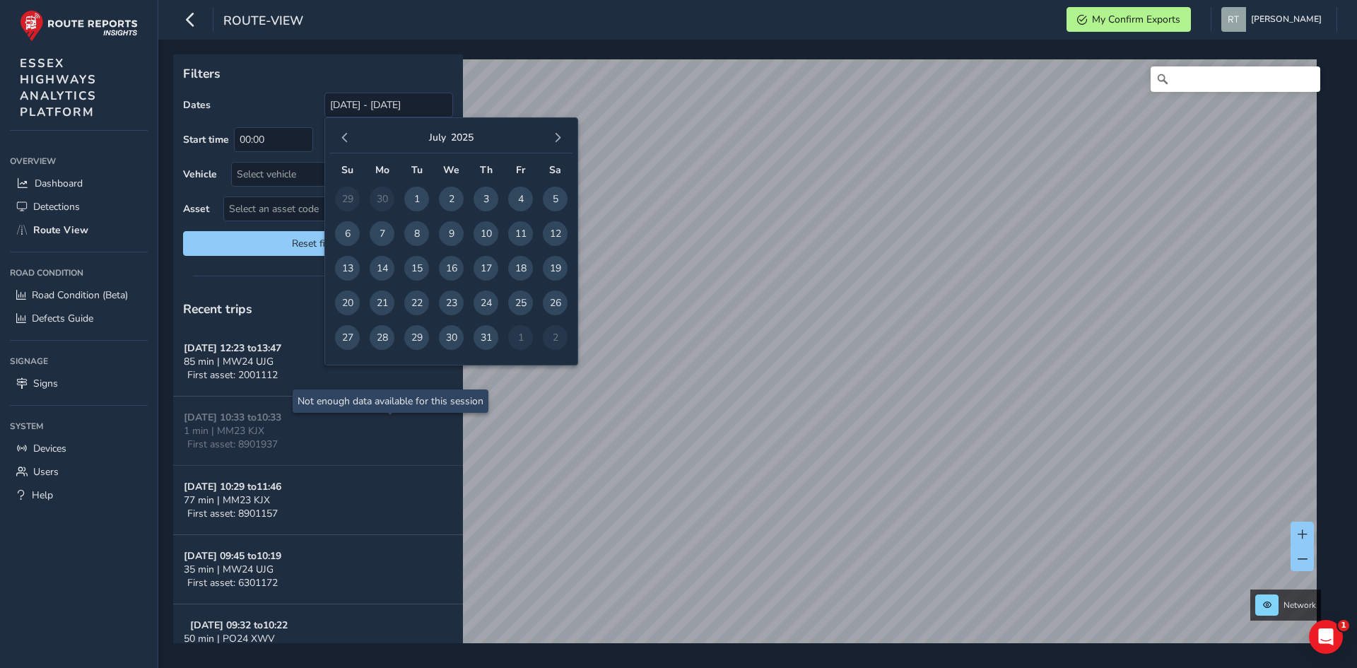
click at [341, 145] on button "button" at bounding box center [345, 138] width 20 height 20
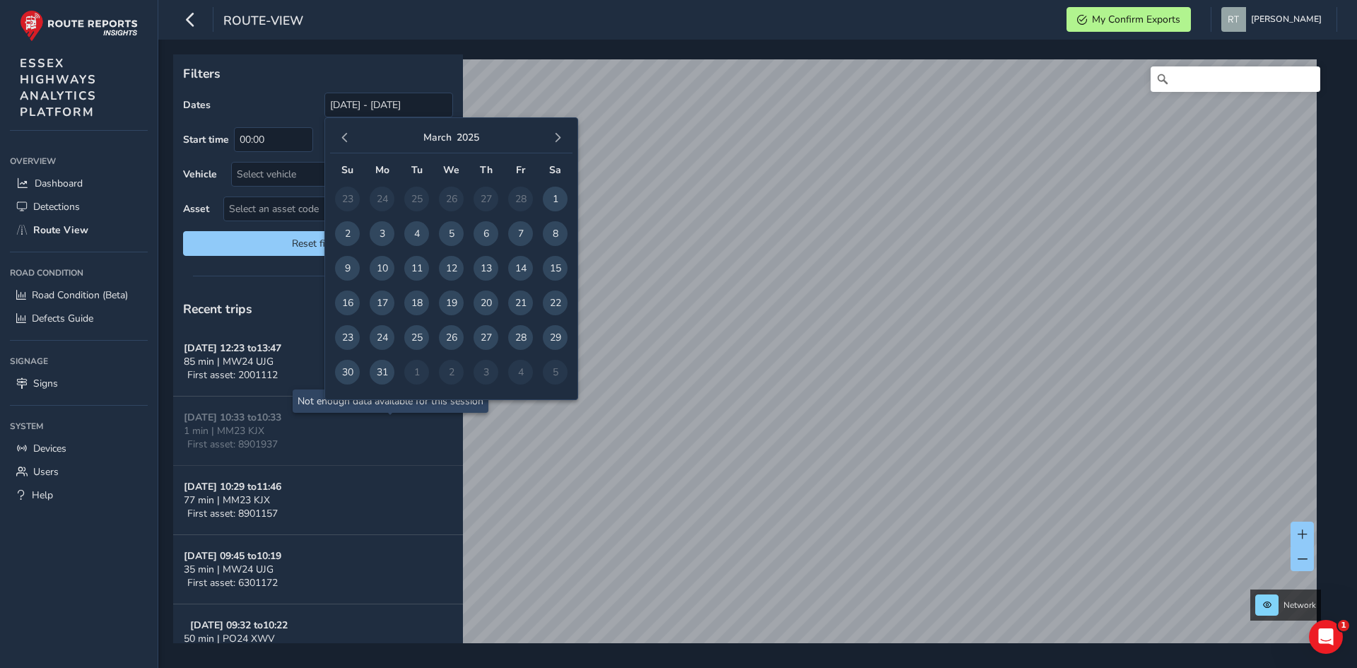
click at [340, 146] on button "button" at bounding box center [345, 138] width 20 height 20
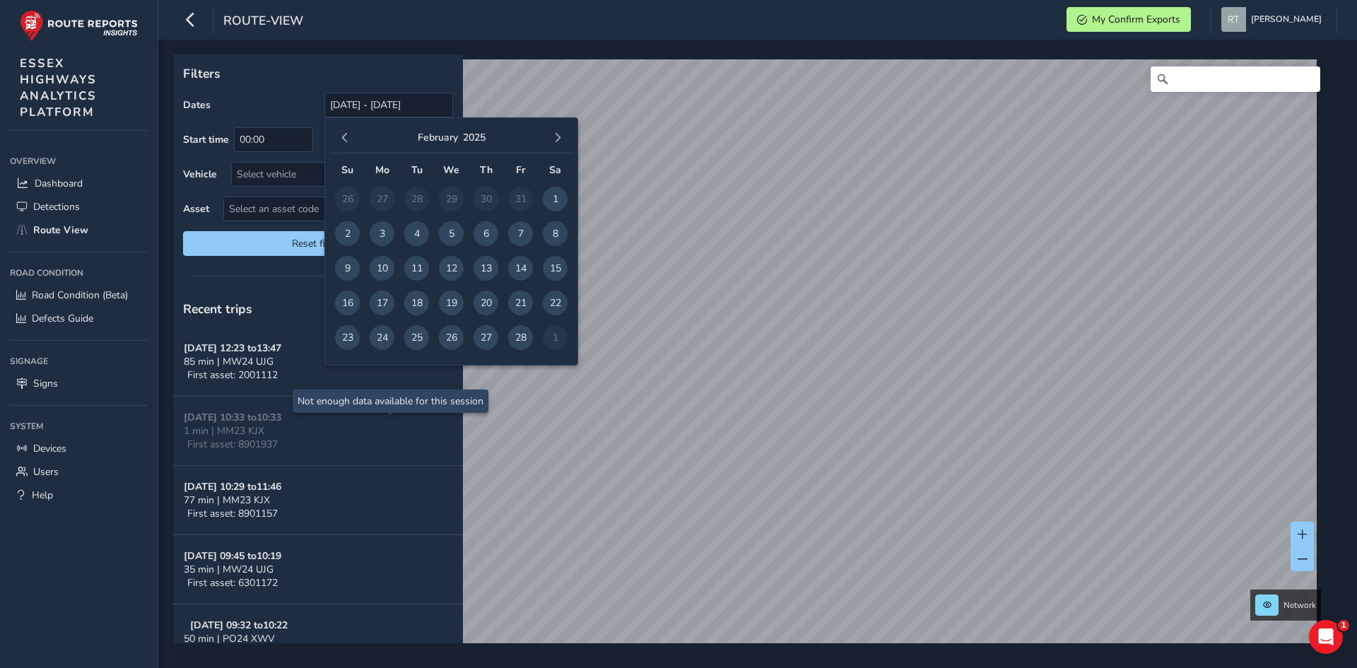
click at [340, 147] on div "February 2025" at bounding box center [451, 138] width 242 height 30
click at [341, 139] on span "button" at bounding box center [345, 138] width 10 height 10
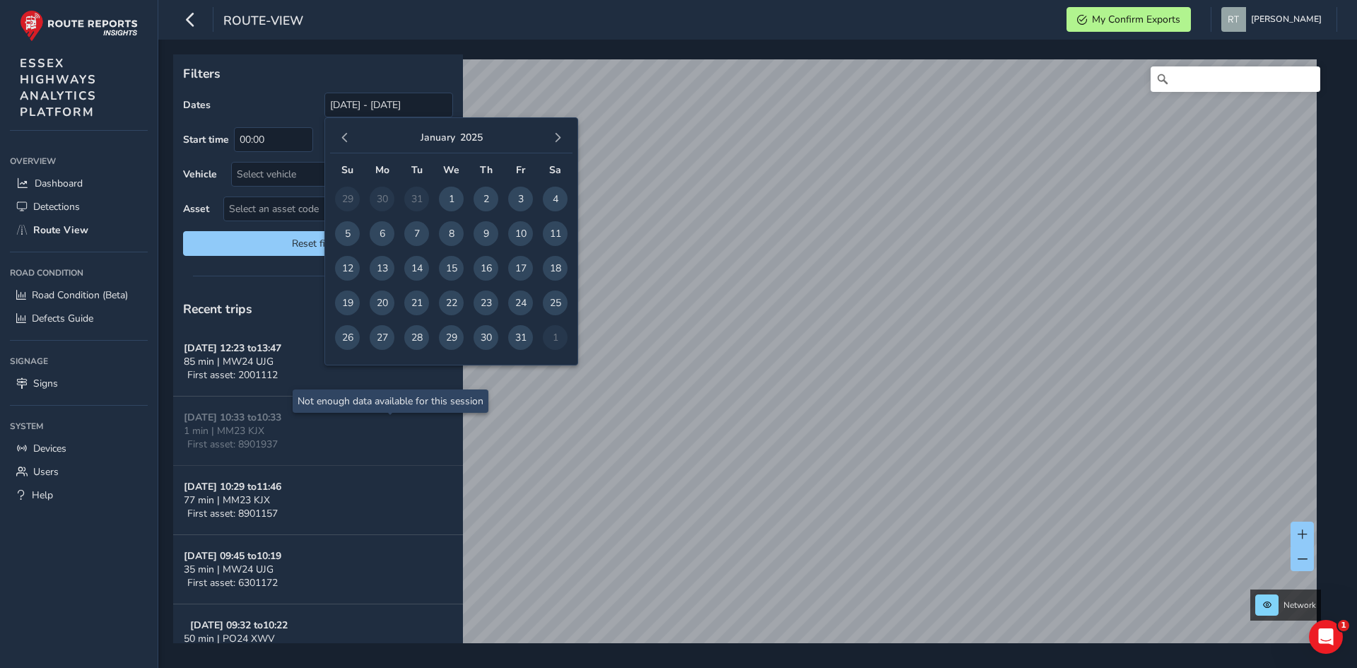
click at [341, 139] on span "button" at bounding box center [345, 138] width 10 height 10
click at [344, 138] on span "button" at bounding box center [345, 138] width 10 height 10
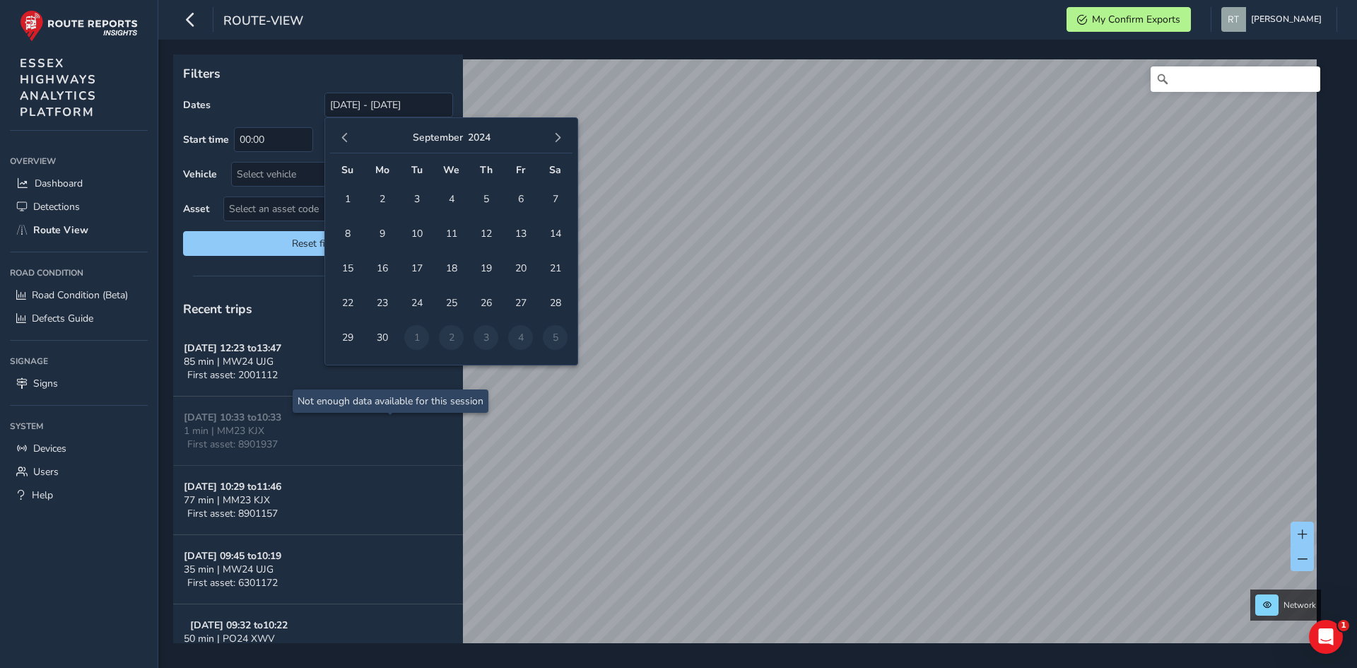
click at [344, 138] on span "button" at bounding box center [345, 138] width 10 height 10
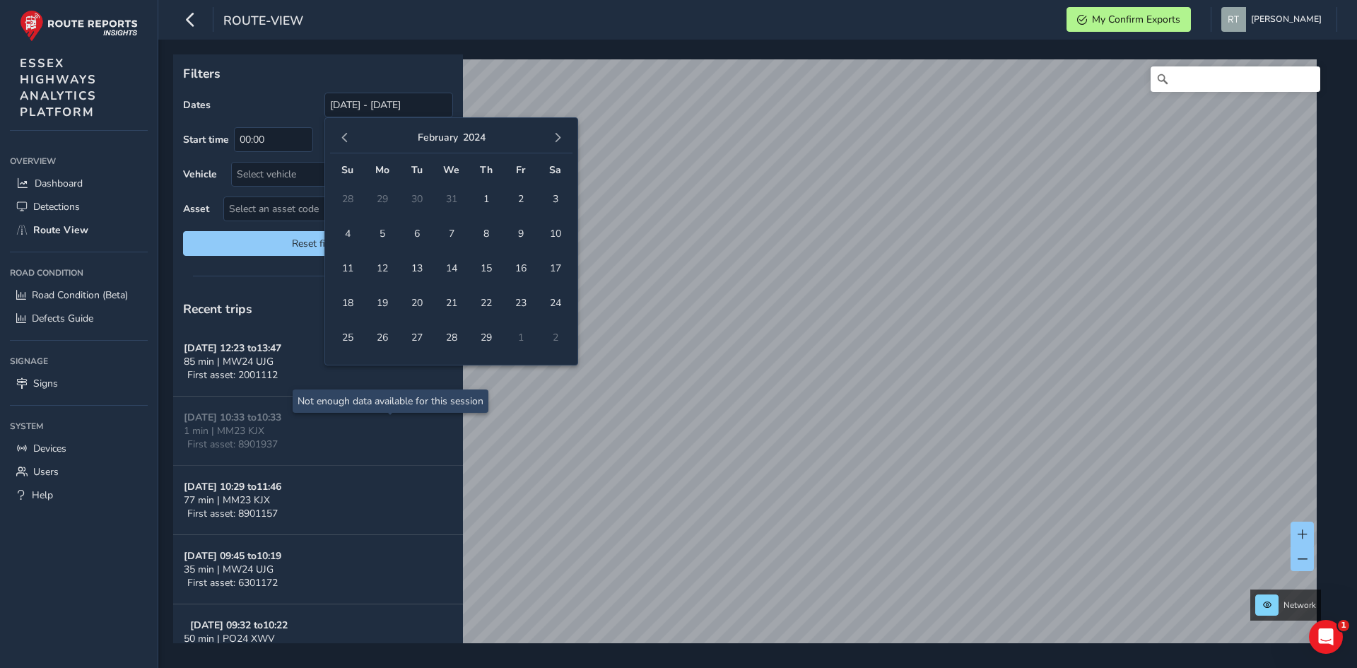
click at [344, 138] on span "button" at bounding box center [345, 138] width 10 height 10
click at [389, 199] on span "1" at bounding box center [382, 199] width 25 height 25
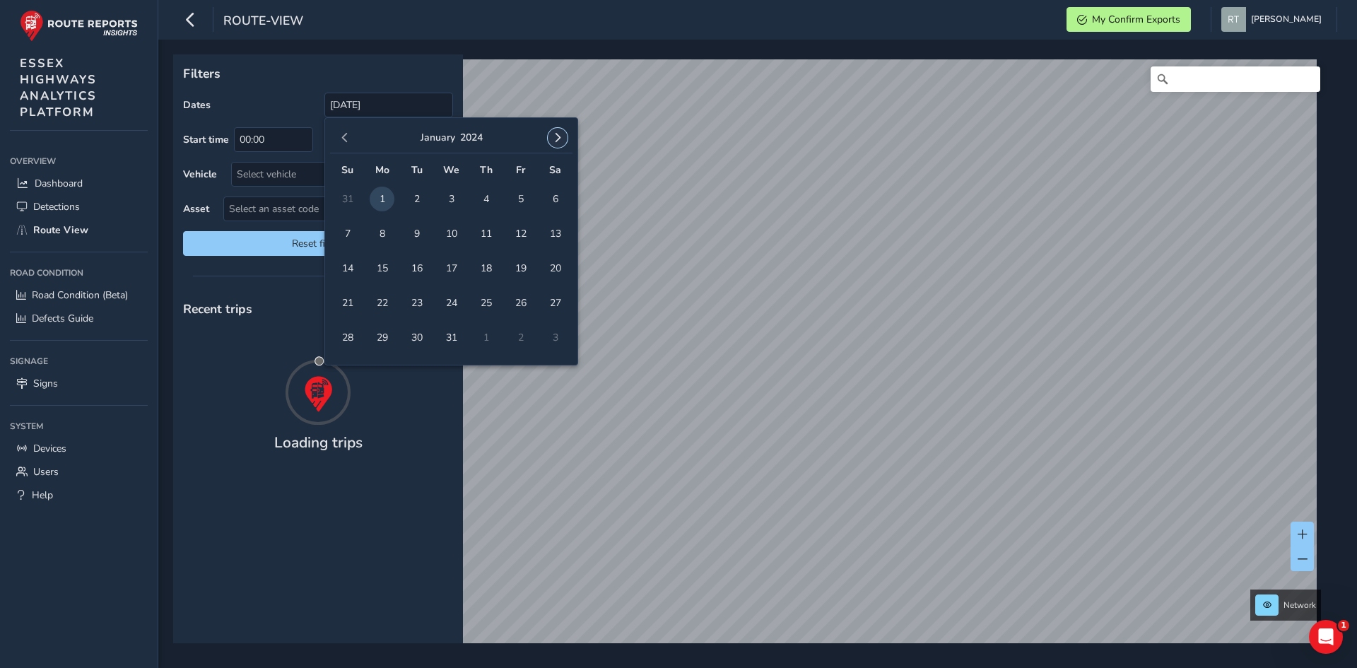
click at [560, 136] on span "button" at bounding box center [558, 138] width 10 height 10
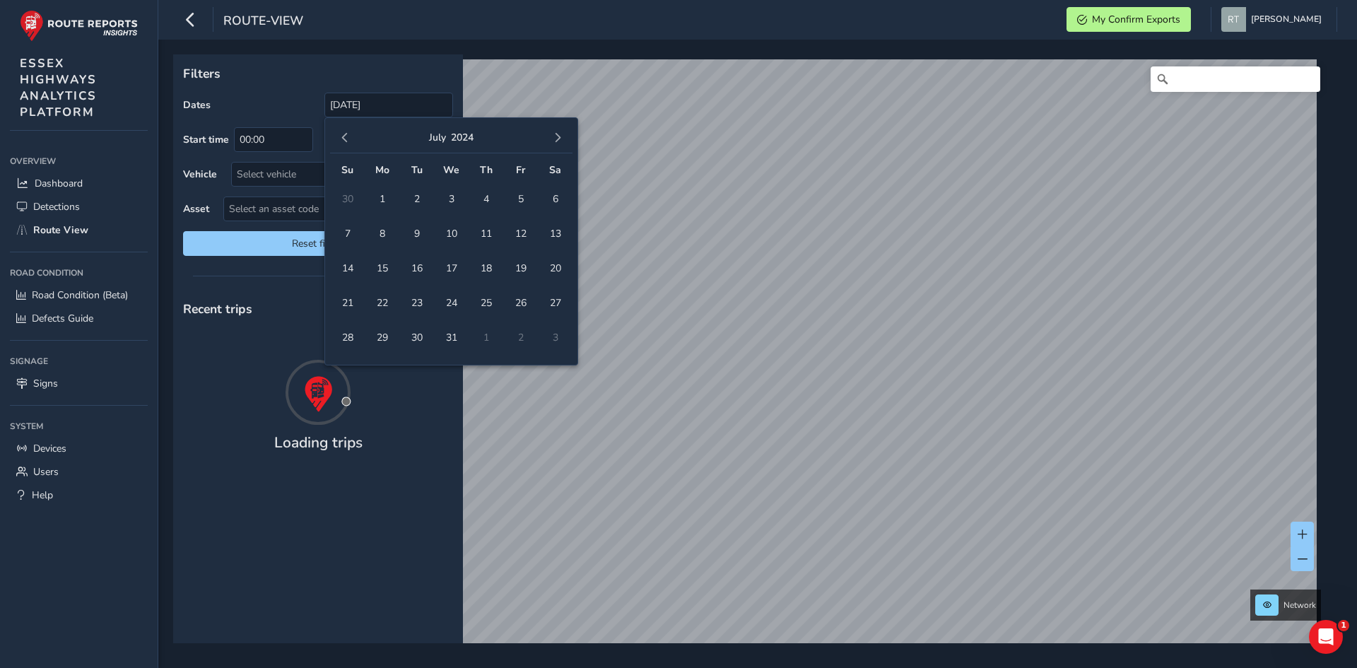
click at [560, 136] on span "button" at bounding box center [558, 138] width 10 height 10
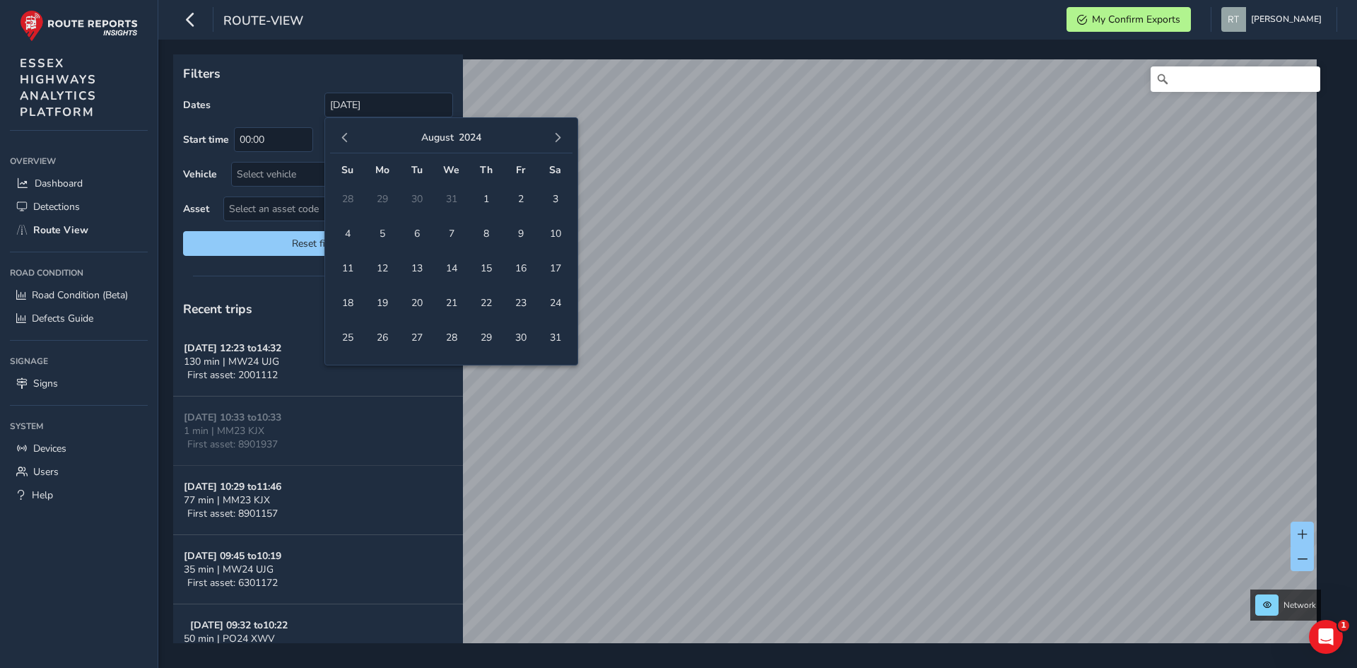
click at [560, 136] on span "button" at bounding box center [558, 138] width 10 height 10
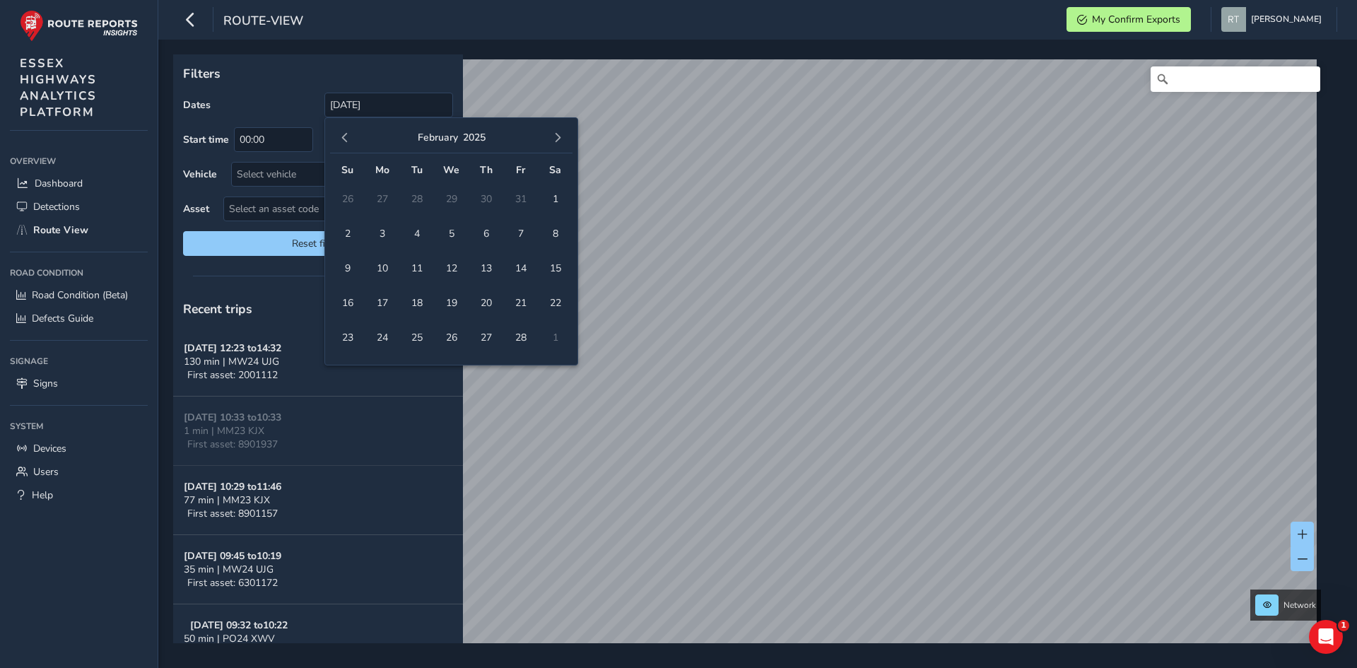
click at [560, 136] on span "button" at bounding box center [558, 138] width 10 height 10
click at [556, 137] on span "button" at bounding box center [558, 138] width 10 height 10
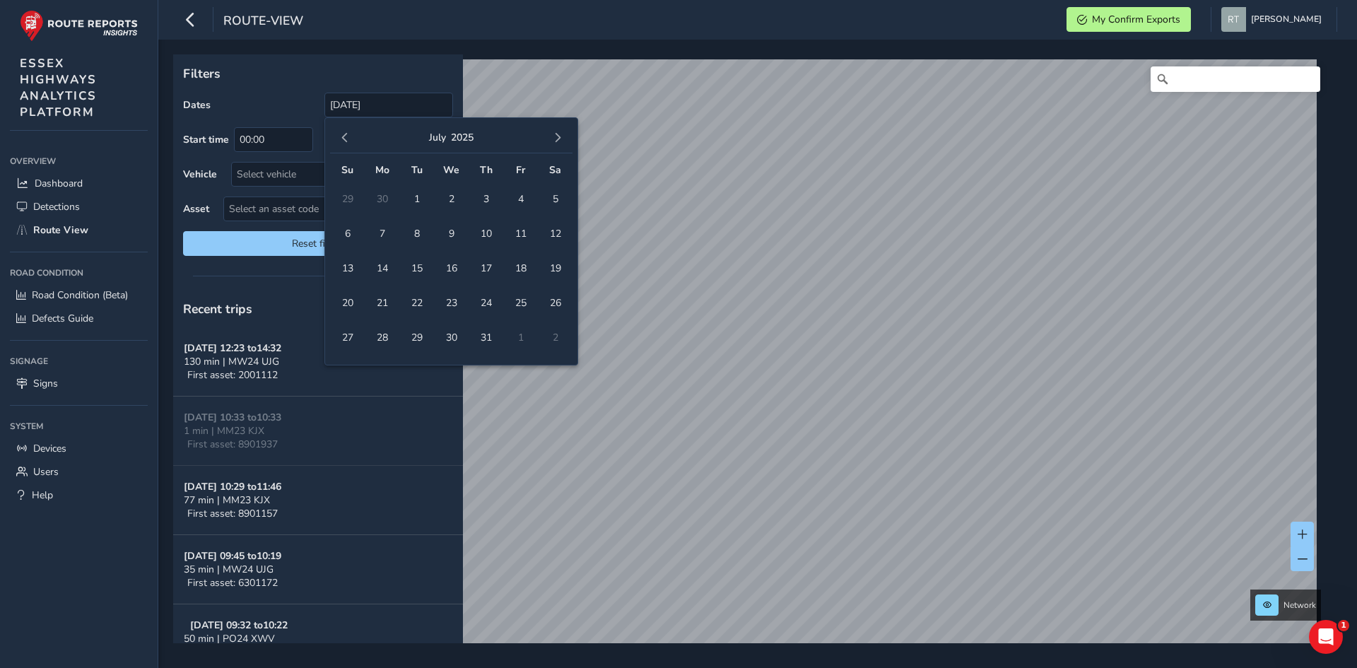
click at [556, 137] on span "button" at bounding box center [558, 138] width 10 height 10
click at [565, 140] on button "button" at bounding box center [558, 138] width 20 height 20
click at [551, 131] on button "button" at bounding box center [558, 138] width 20 height 20
click at [558, 303] on span "25" at bounding box center [555, 303] width 25 height 25
type input "01/01/2024 - 25/10/2025"
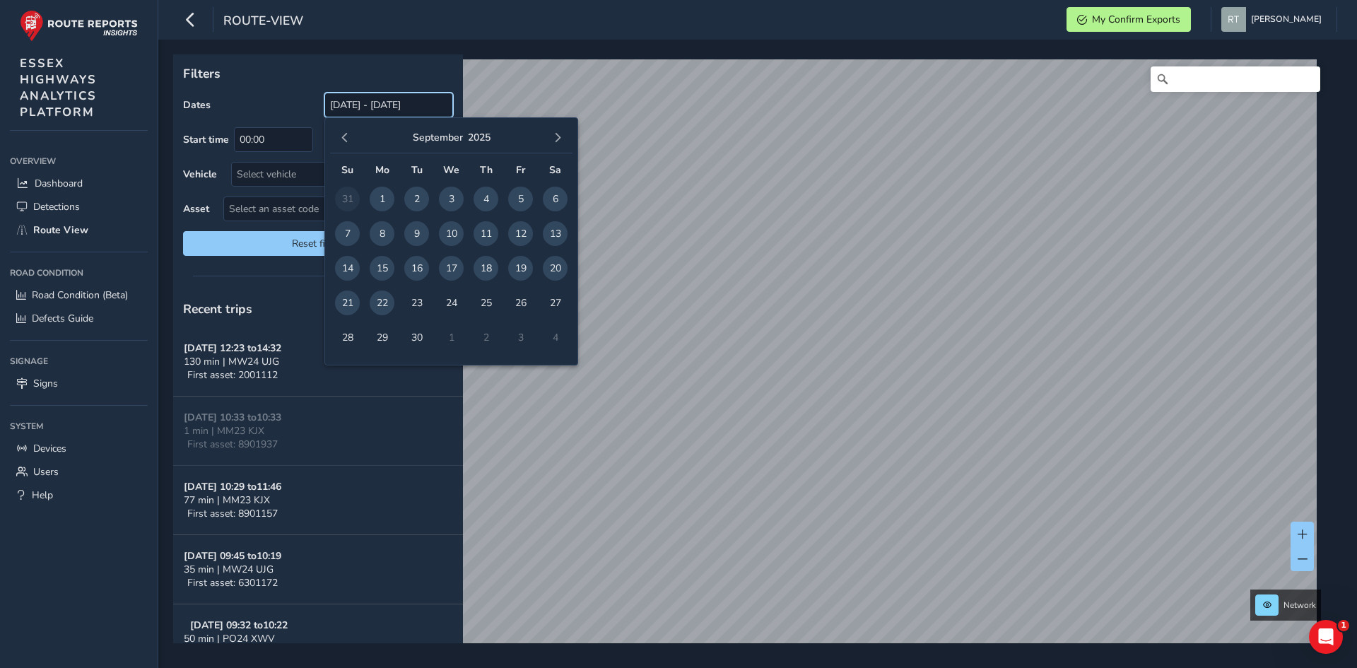
click at [365, 102] on input "[DATE] - [DATE]" at bounding box center [388, 105] width 129 height 25
click at [340, 130] on button "button" at bounding box center [345, 138] width 20 height 20
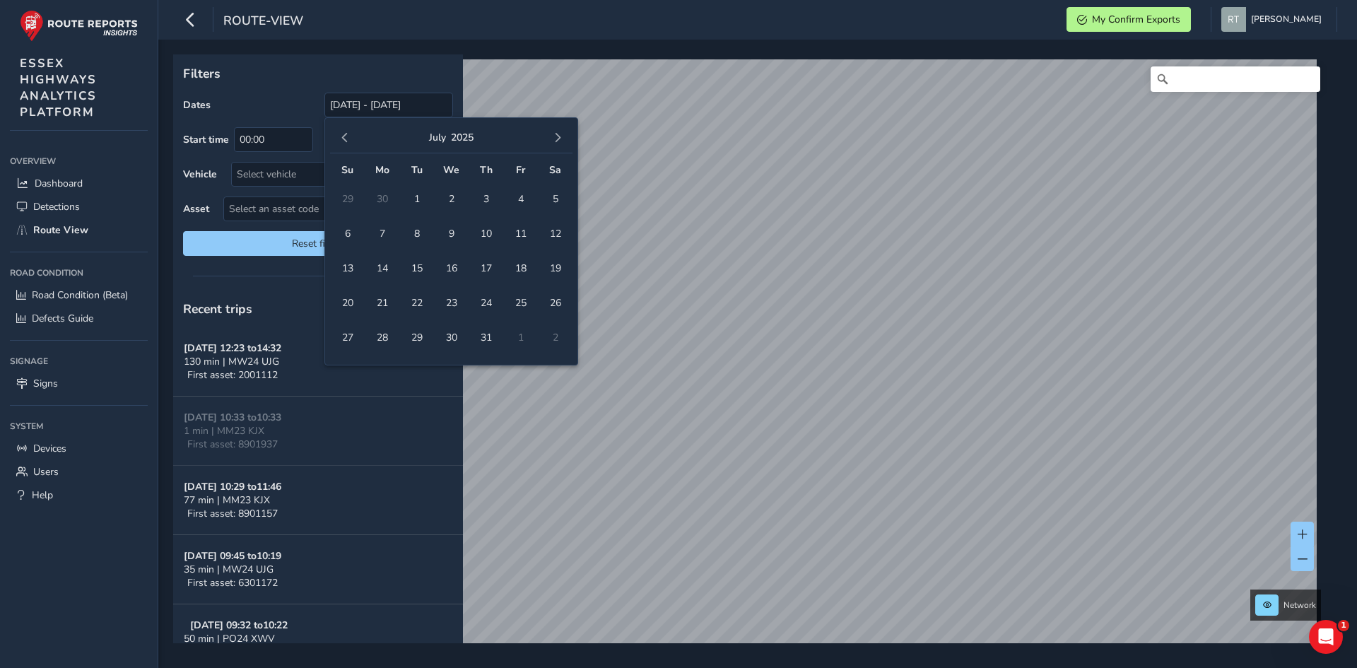
click at [340, 130] on button "button" at bounding box center [345, 138] width 20 height 20
click at [340, 131] on button "button" at bounding box center [345, 138] width 20 height 20
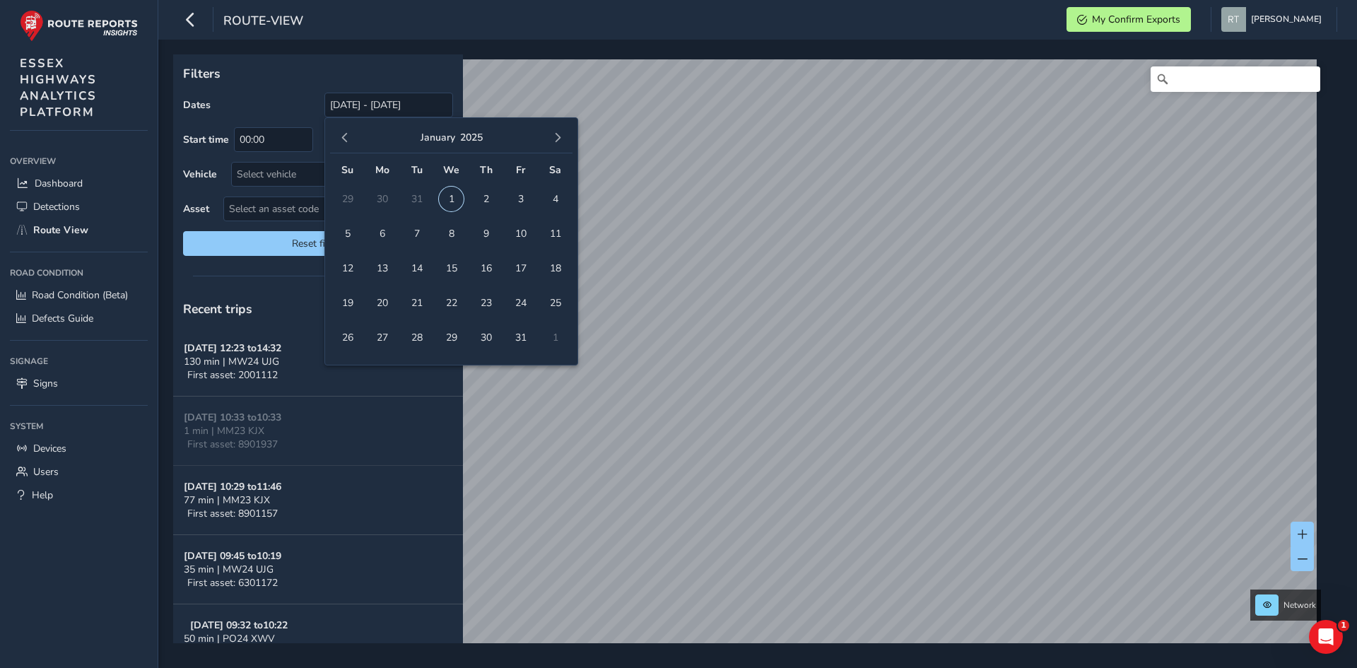
drag, startPoint x: 446, startPoint y: 194, endPoint x: 483, endPoint y: 181, distance: 39.8
click at [447, 195] on span "1" at bounding box center [451, 199] width 25 height 25
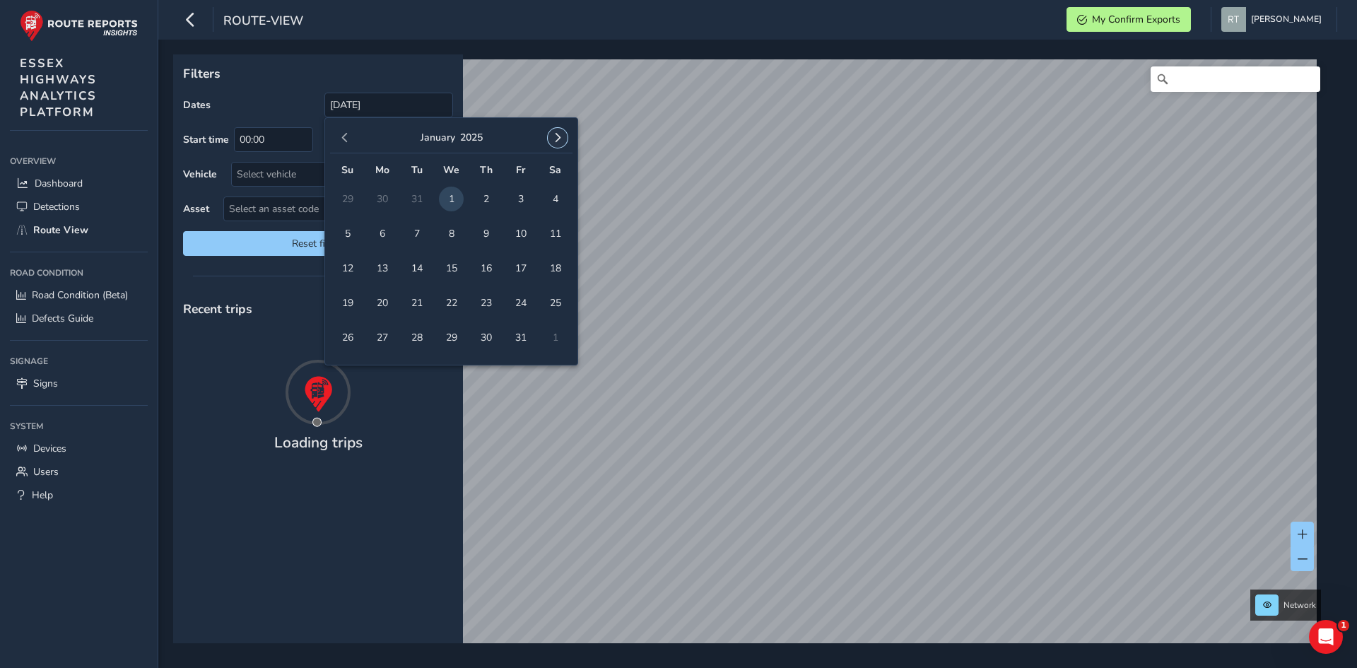
click at [553, 140] on span "button" at bounding box center [558, 138] width 10 height 10
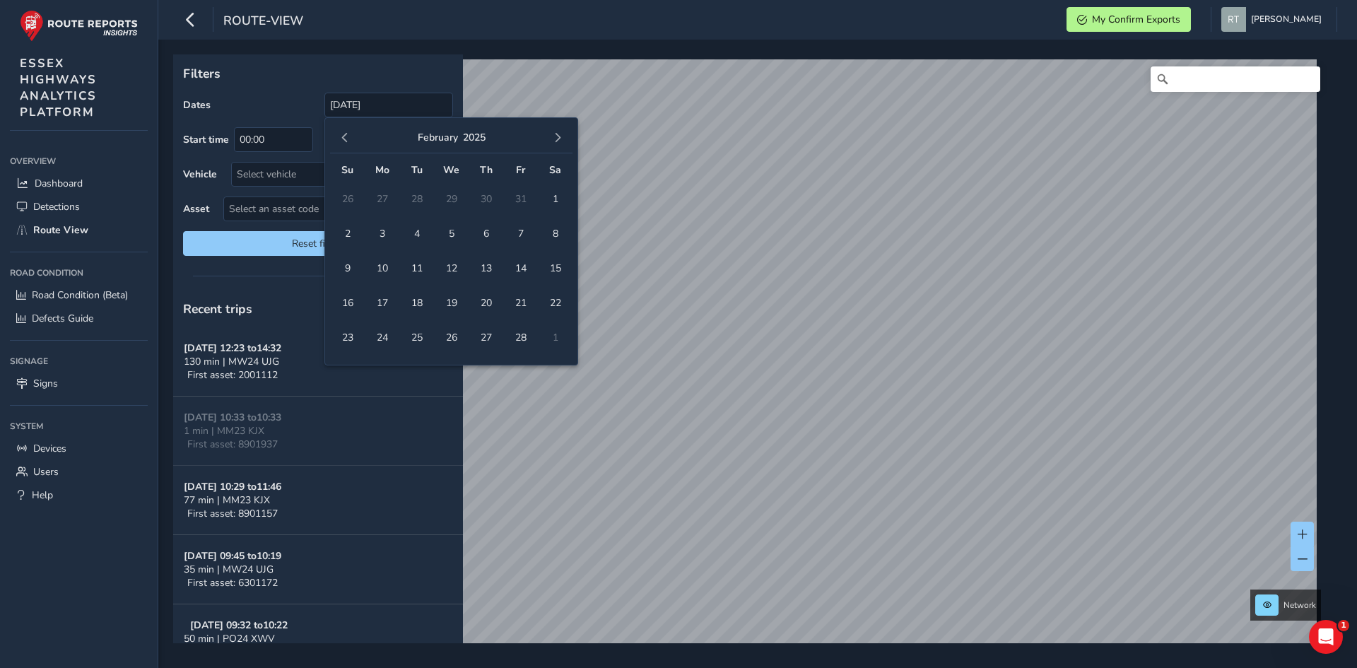
click at [553, 140] on span "button" at bounding box center [558, 138] width 10 height 10
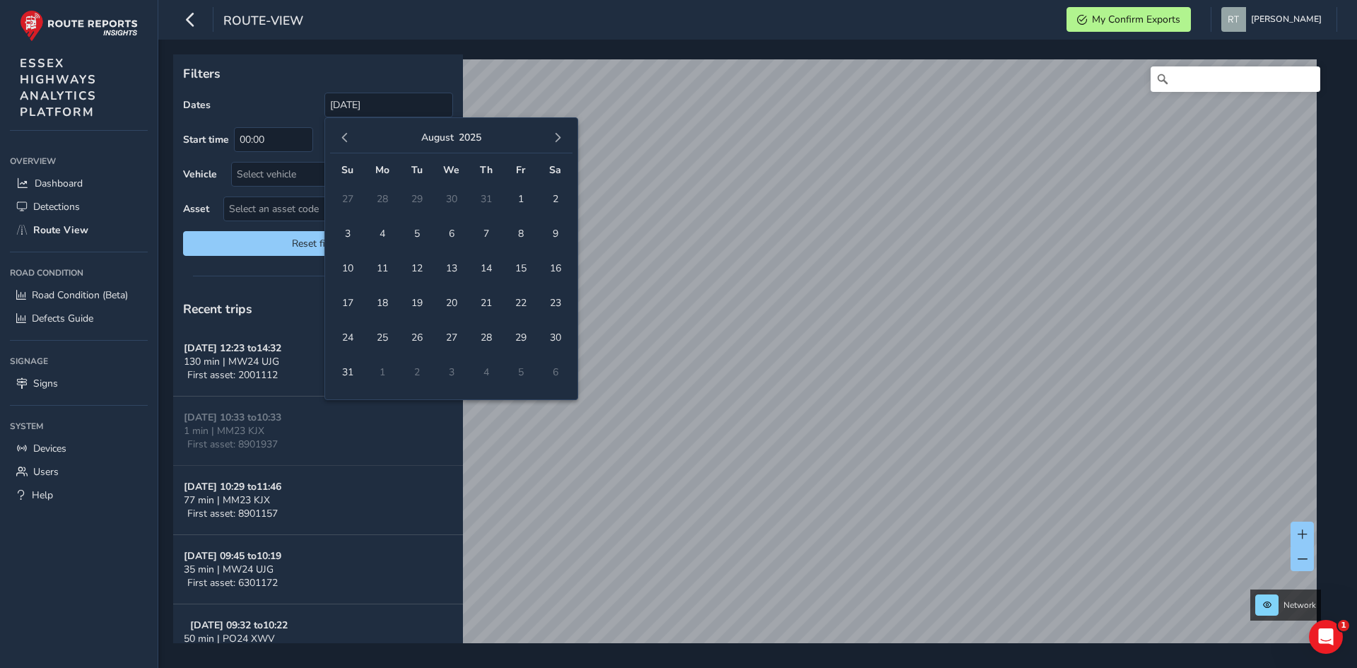
click at [553, 140] on span "button" at bounding box center [558, 138] width 10 height 10
click at [344, 136] on span "button" at bounding box center [345, 138] width 10 height 10
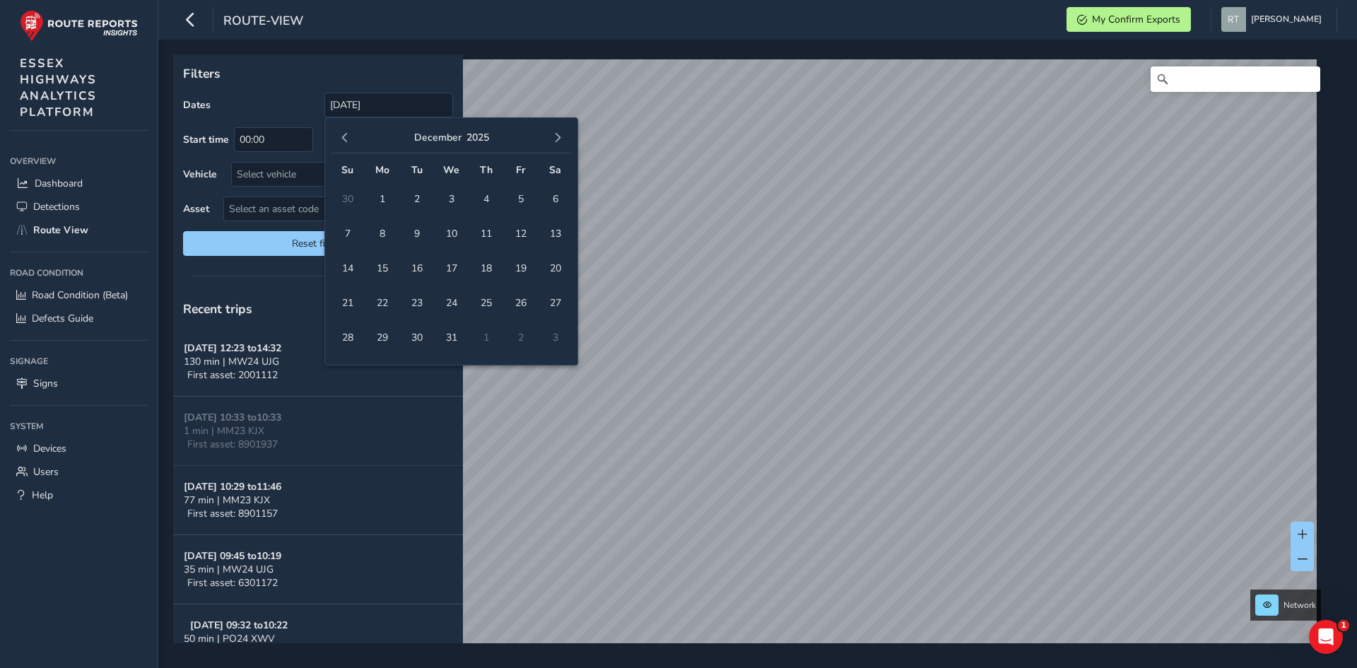
click at [344, 136] on span "button" at bounding box center [345, 138] width 10 height 10
click at [561, 204] on span "1" at bounding box center [555, 199] width 25 height 25
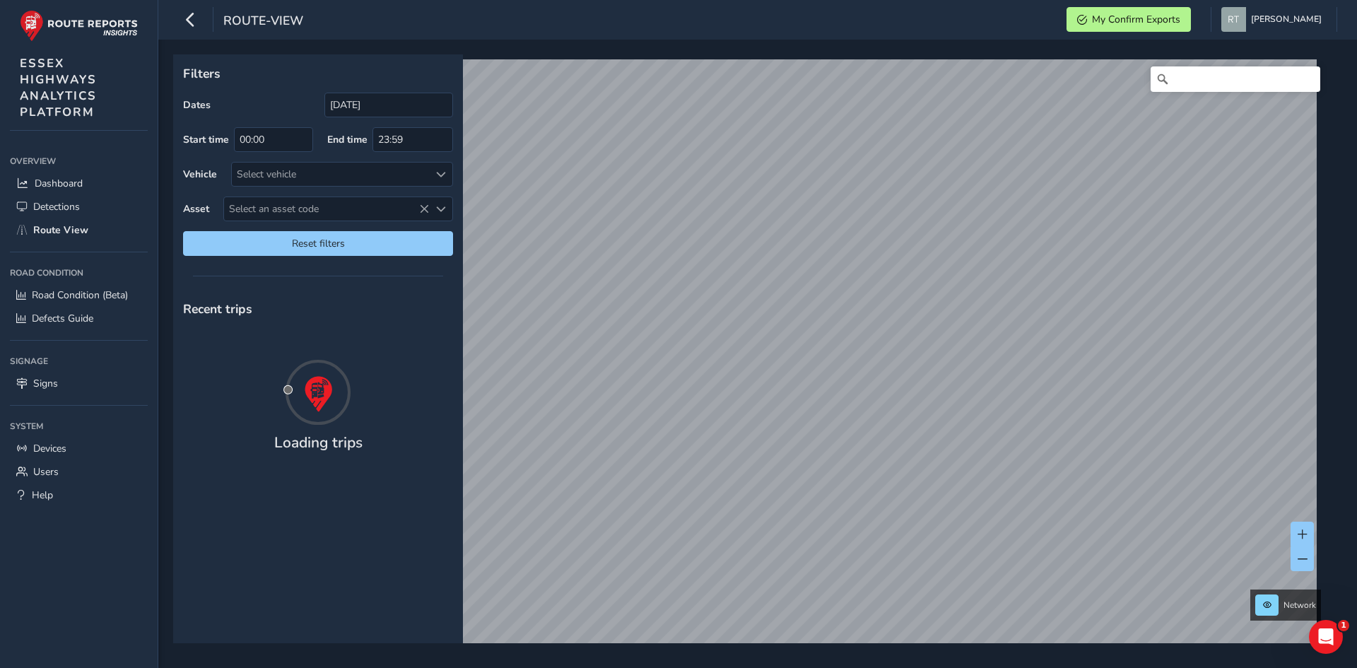
type input "[DATE] - [DATE]"
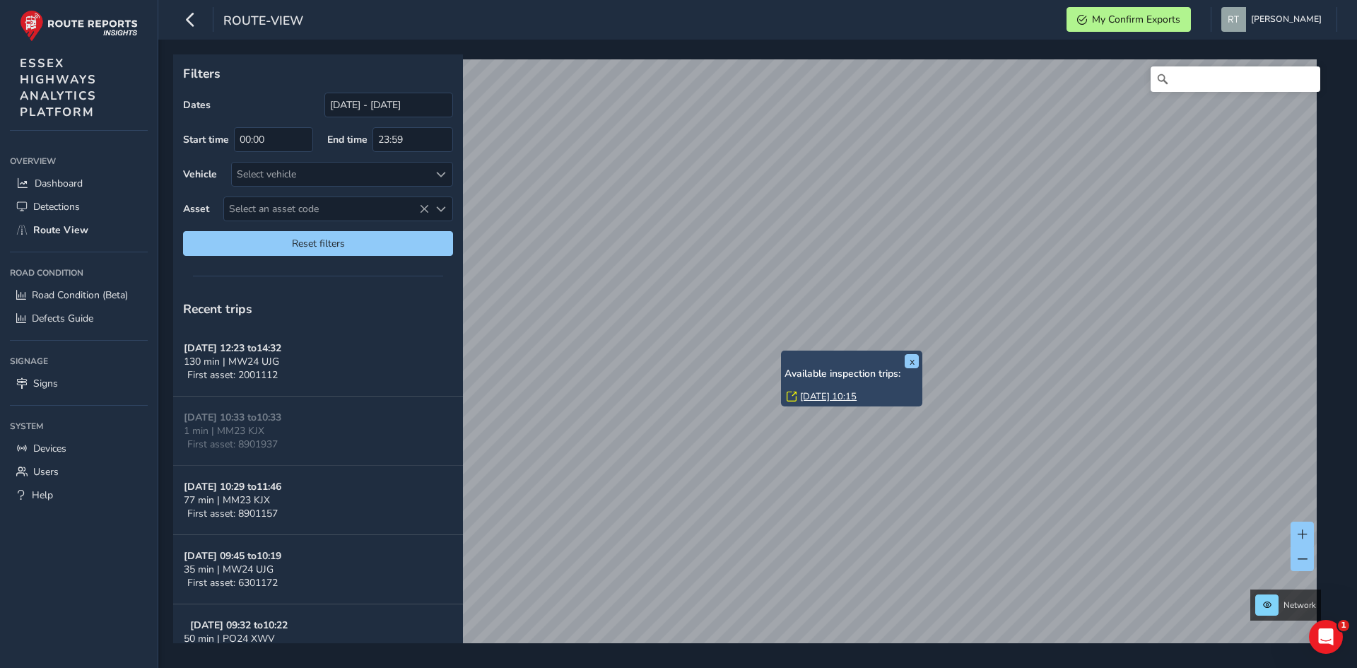
click at [808, 392] on link "[DATE] 10:15" at bounding box center [828, 396] width 57 height 13
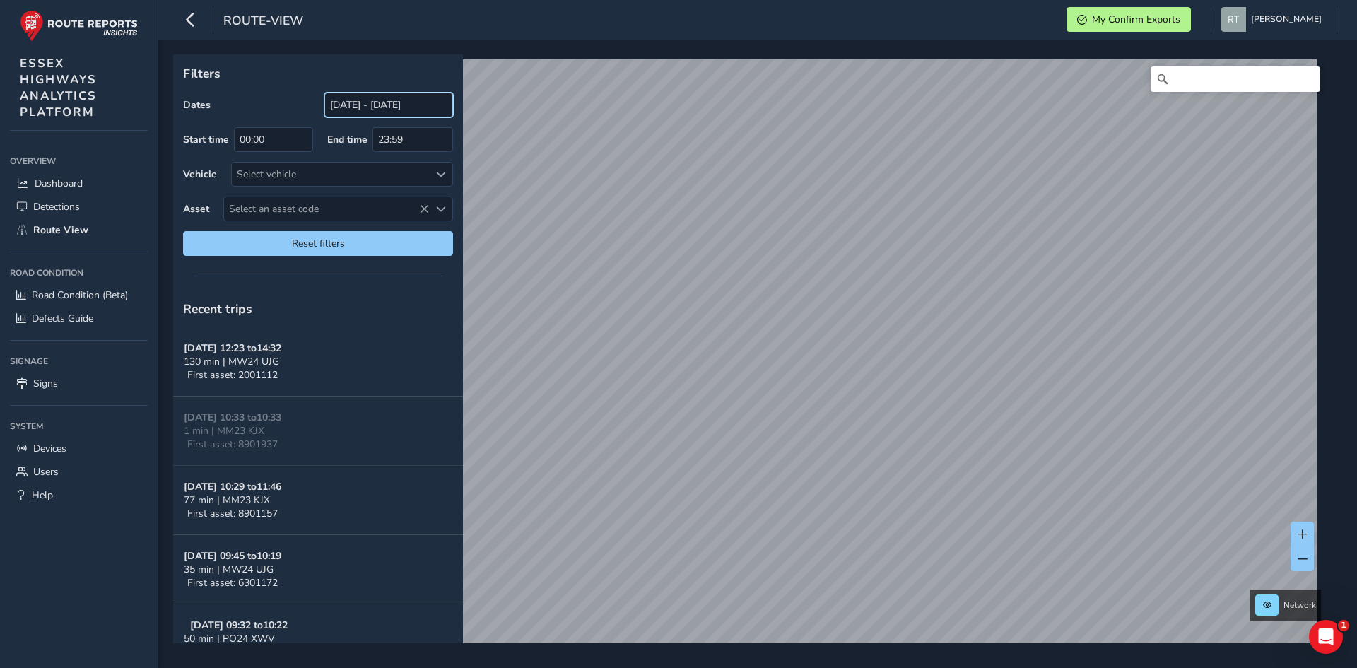
click at [370, 105] on input "[DATE] - [DATE]" at bounding box center [388, 105] width 129 height 25
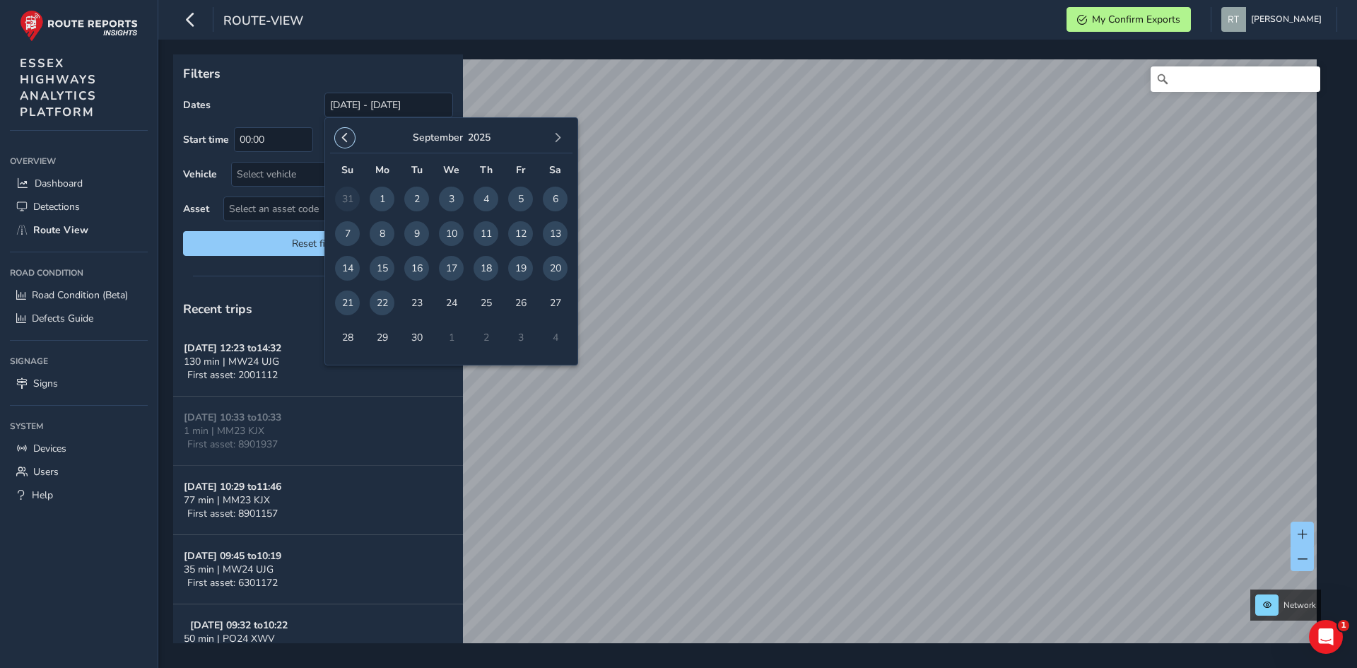
click at [341, 141] on span "button" at bounding box center [345, 138] width 10 height 10
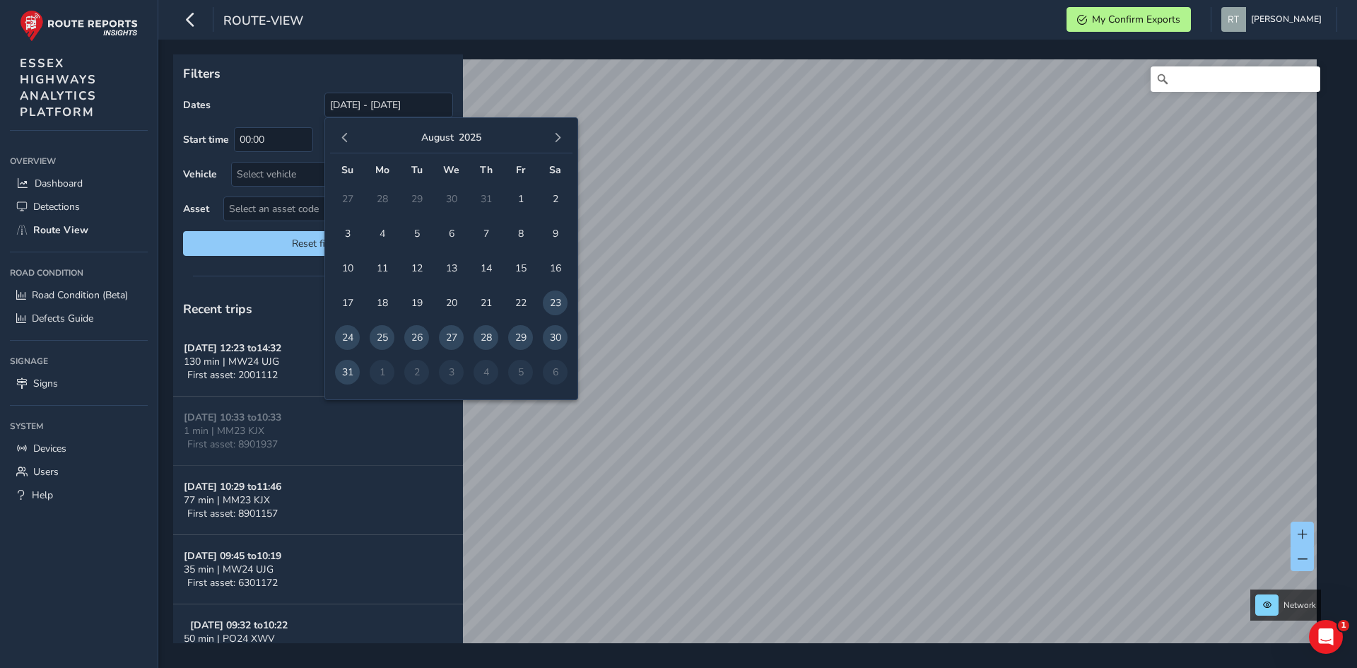
click at [341, 141] on span "button" at bounding box center [345, 138] width 10 height 10
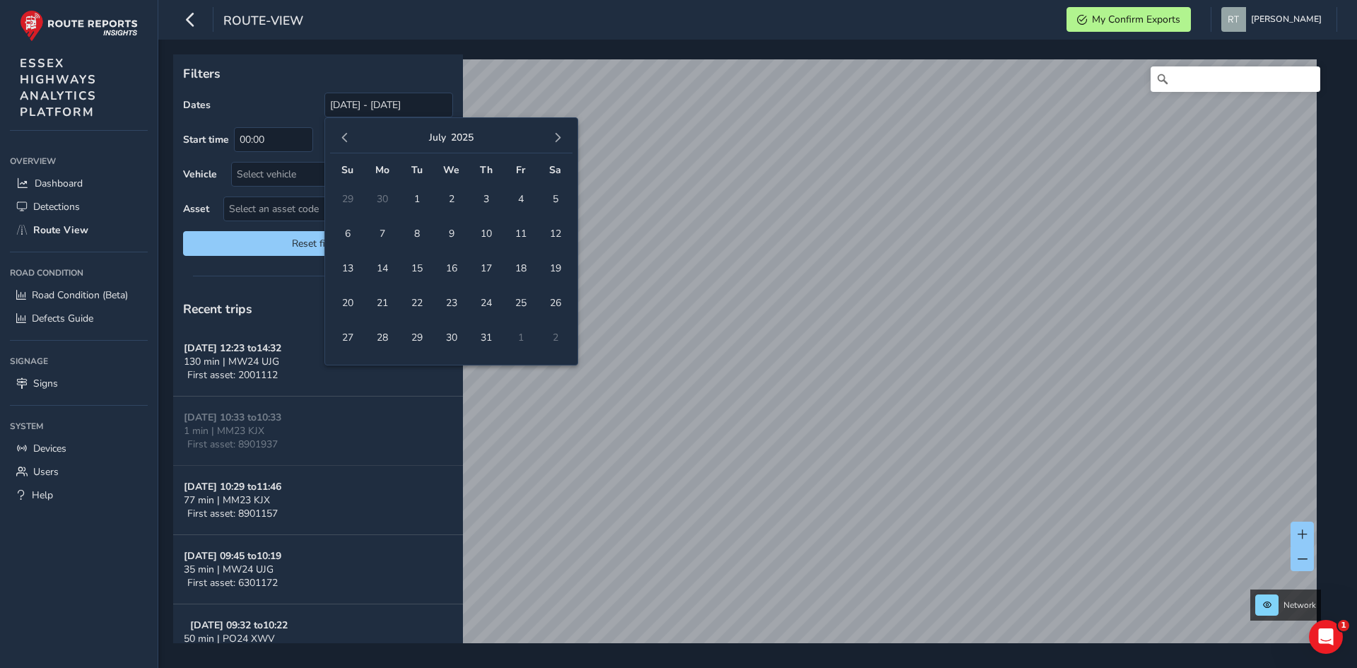
click at [341, 141] on span "button" at bounding box center [345, 138] width 10 height 10
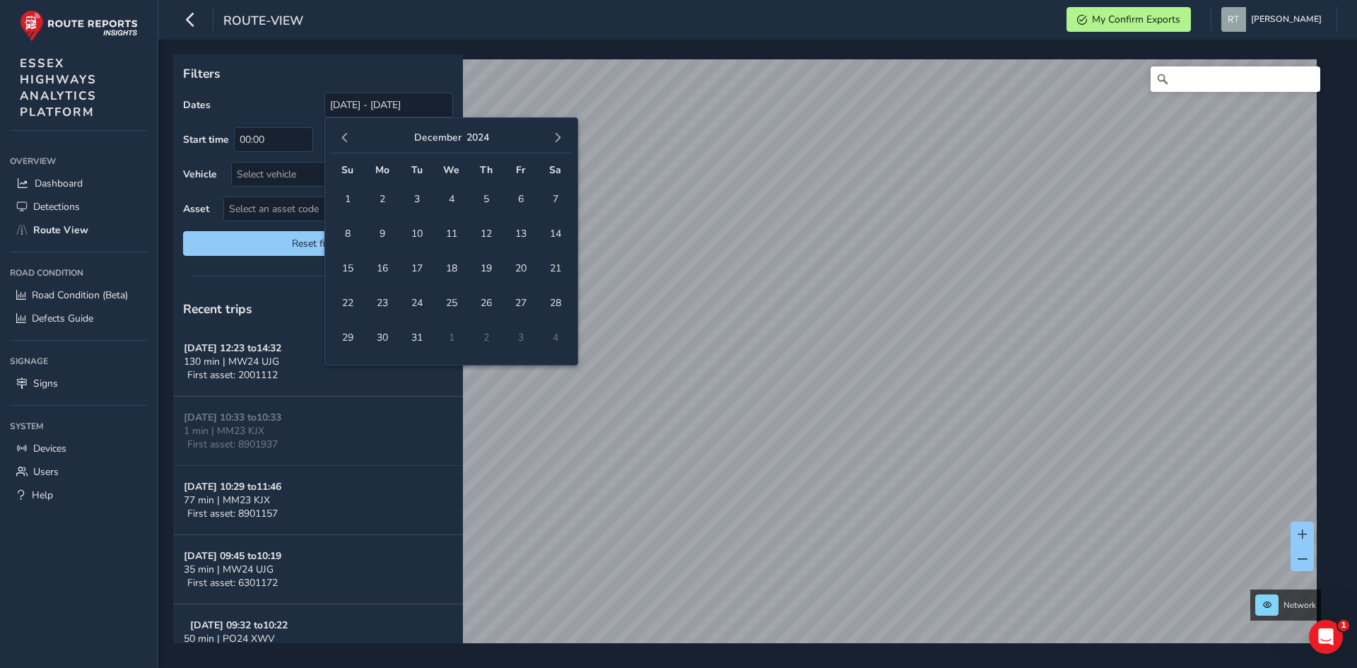
click at [341, 141] on span "button" at bounding box center [345, 138] width 10 height 10
click at [486, 192] on span "1" at bounding box center [486, 199] width 25 height 25
click at [559, 144] on button "button" at bounding box center [558, 138] width 20 height 20
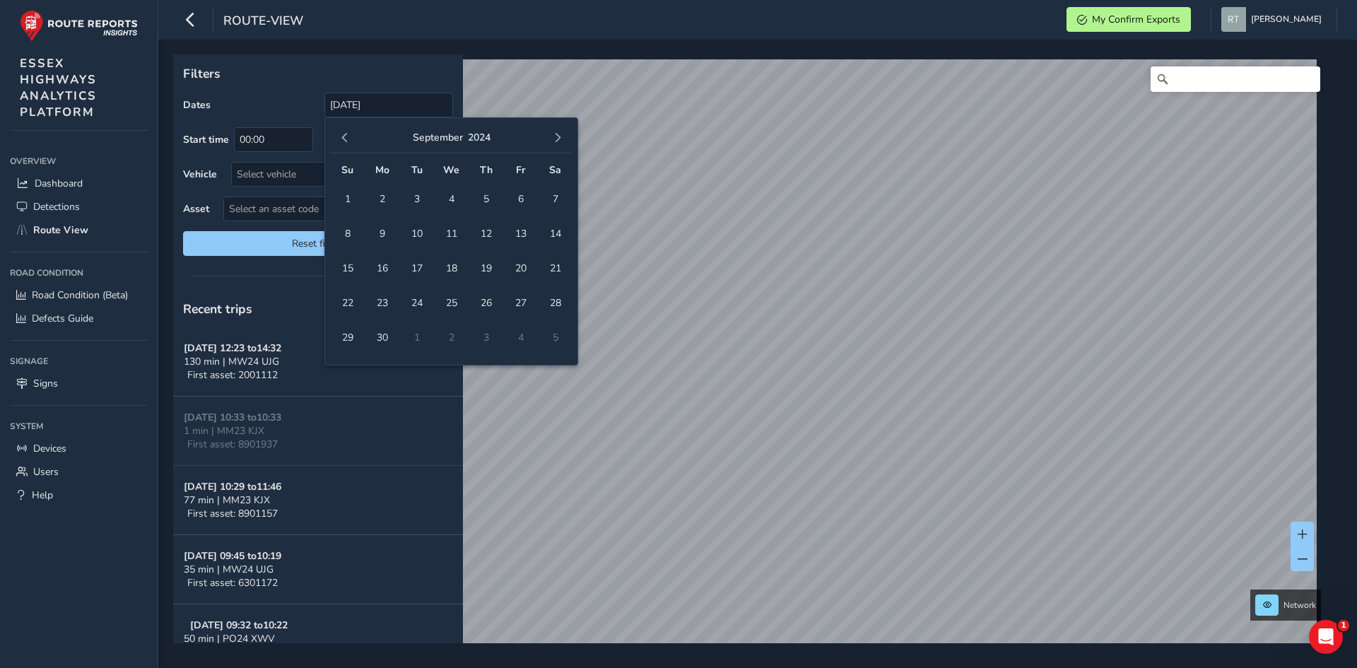
click at [559, 144] on button "button" at bounding box center [558, 138] width 20 height 20
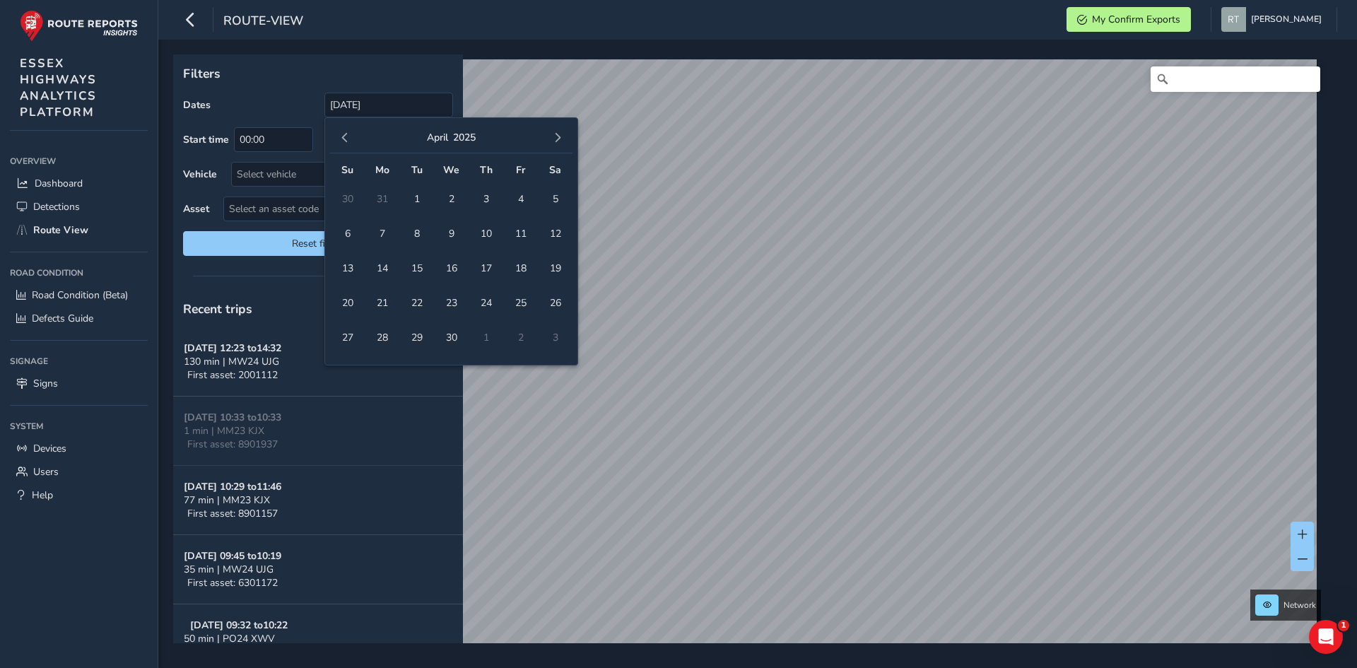
click at [559, 144] on button "button" at bounding box center [558, 138] width 20 height 20
click at [561, 149] on div "May 2025" at bounding box center [451, 138] width 242 height 30
click at [562, 150] on div "May 2025" at bounding box center [451, 138] width 242 height 30
click at [563, 136] on button "button" at bounding box center [558, 138] width 20 height 20
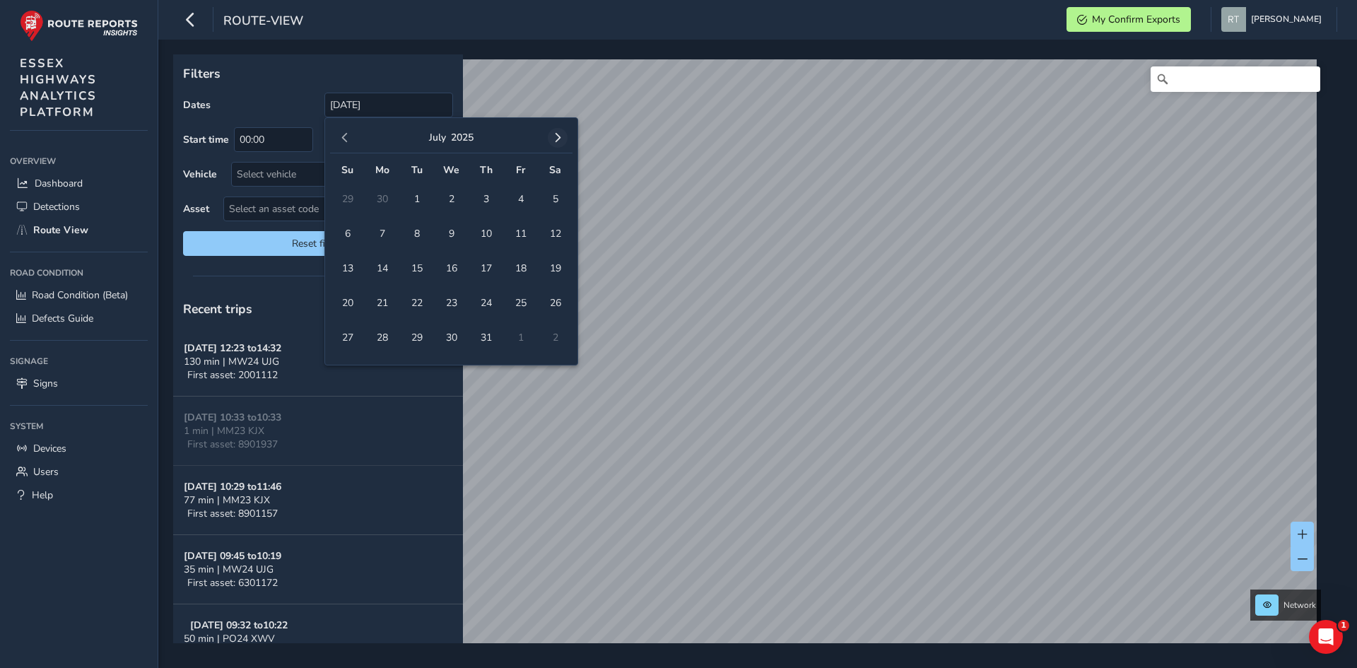
click at [562, 138] on span "button" at bounding box center [558, 138] width 10 height 10
click at [551, 303] on span "27" at bounding box center [555, 303] width 25 height 25
type input "01/08/2024 - 27/09/2025"
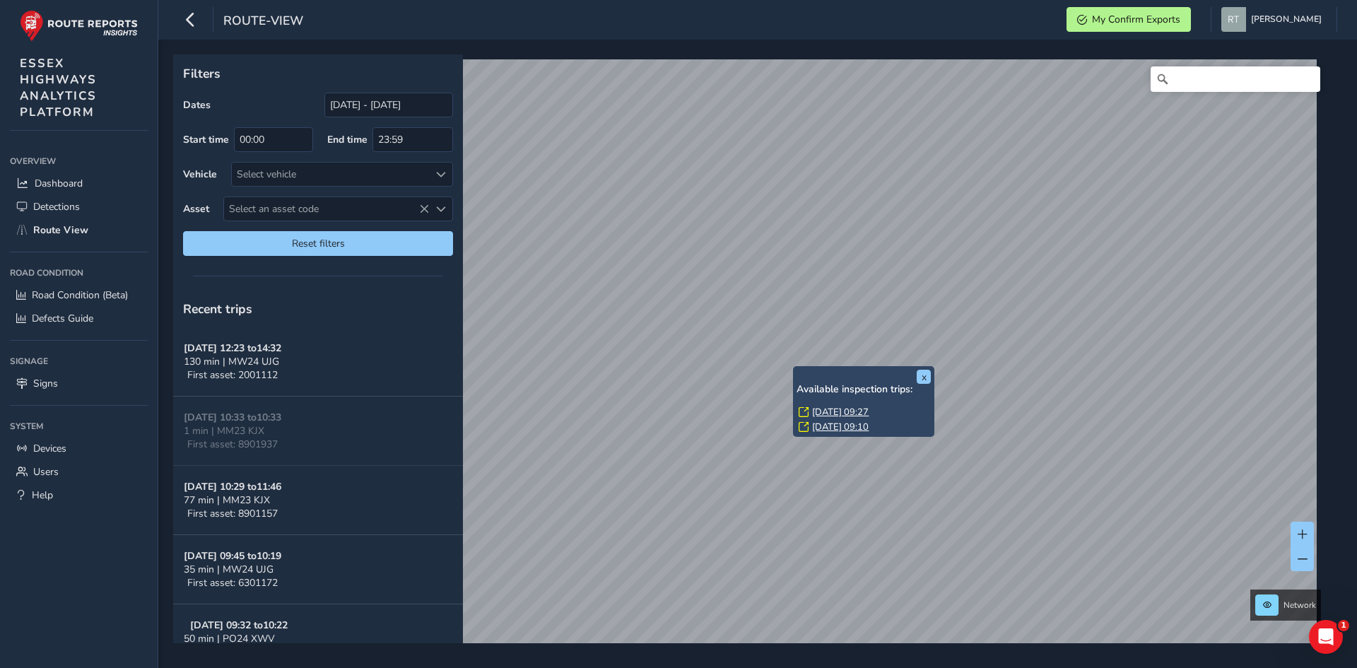
click at [824, 408] on link "[DATE] 09:27" at bounding box center [840, 412] width 57 height 13
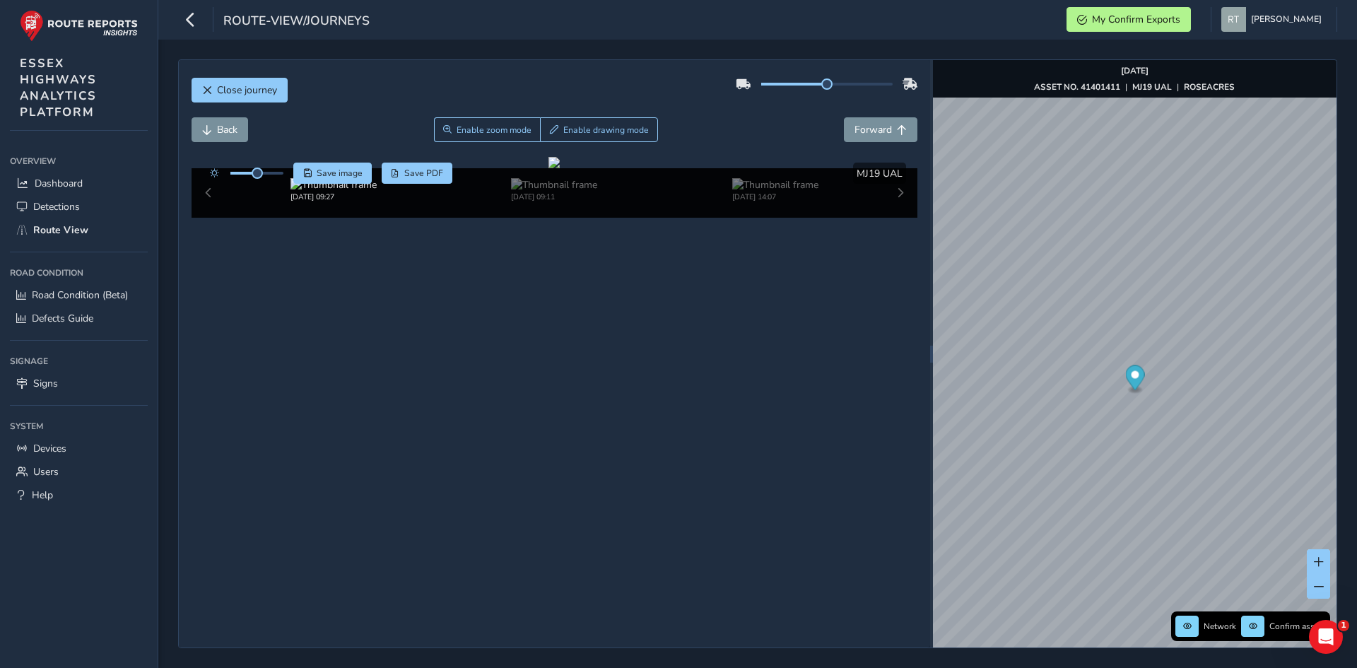
drag, startPoint x: 1140, startPoint y: 381, endPoint x: 1129, endPoint y: 383, distance: 11.5
click at [1140, 381] on icon "Map marker" at bounding box center [1134, 377] width 19 height 25
drag, startPoint x: 260, startPoint y: 177, endPoint x: 313, endPoint y: 184, distance: 53.4
click at [313, 184] on div "Save image Save PDF" at bounding box center [328, 173] width 250 height 21
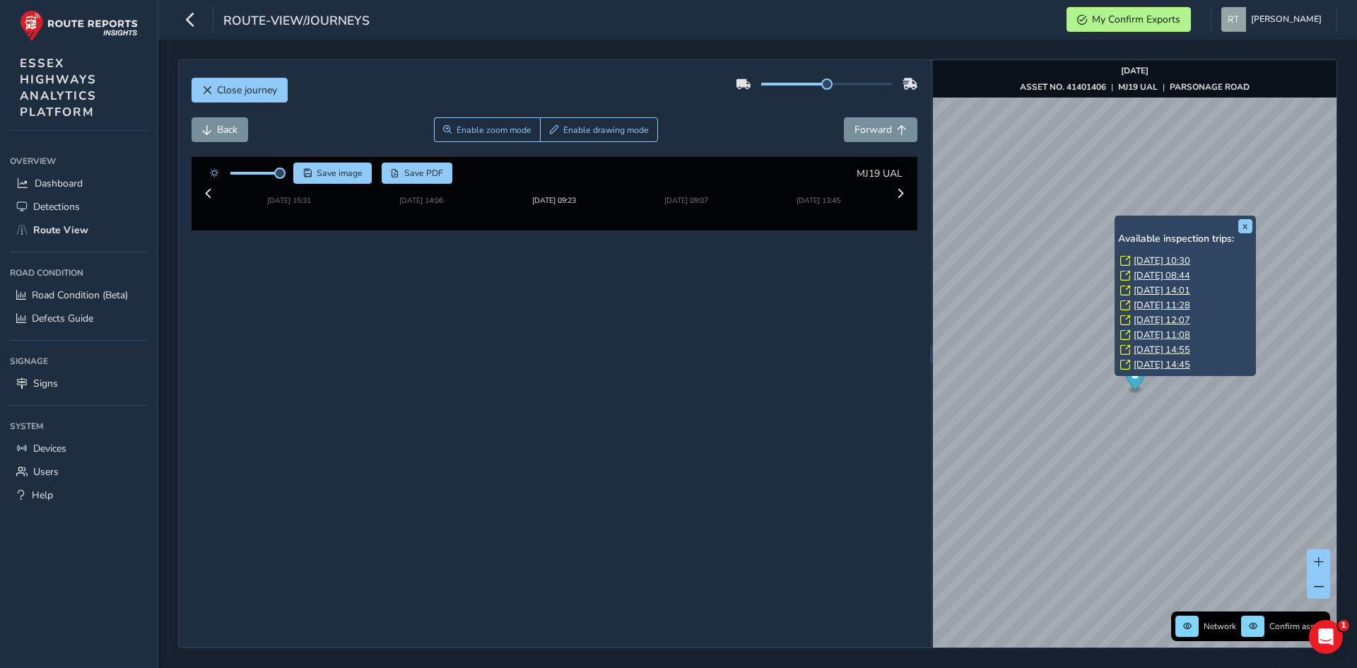
click at [1136, 257] on link "Mon, 8 Sep, 10:30" at bounding box center [1162, 260] width 57 height 13
click at [1150, 257] on link "Mon, 8 Sep, 10:30" at bounding box center [1162, 260] width 57 height 13
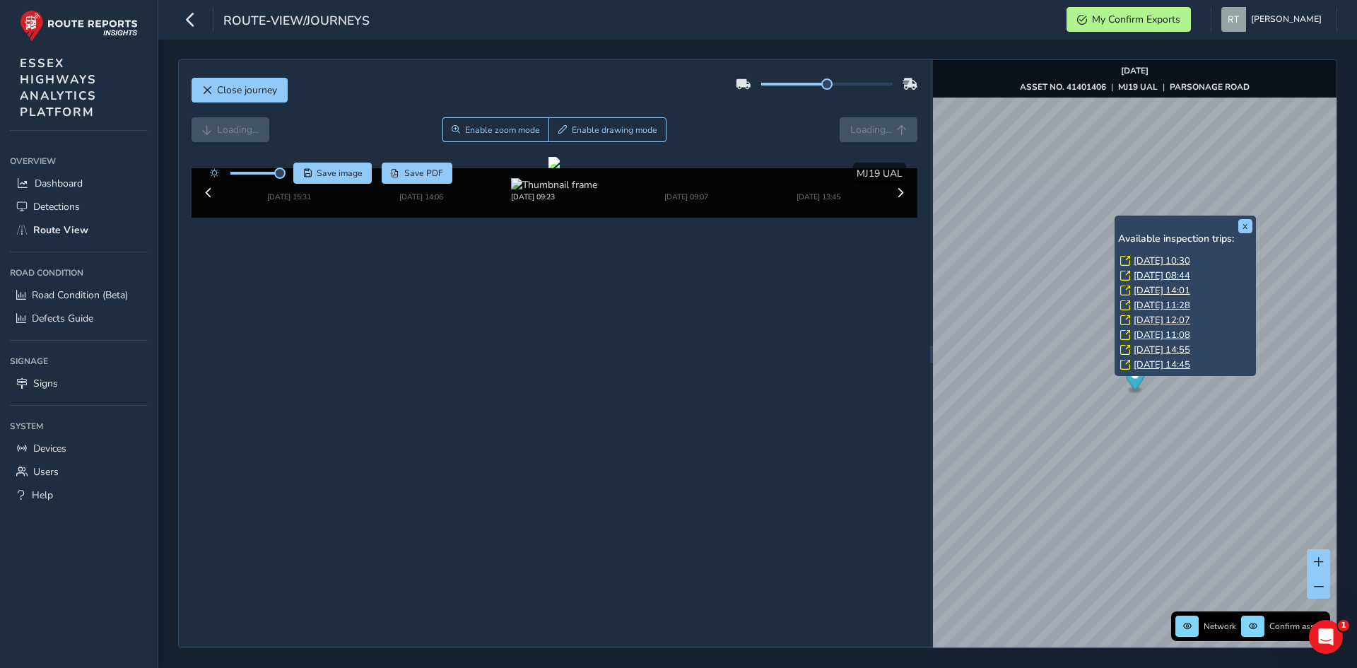
click at [1150, 257] on link "Mon, 8 Sep, 10:30" at bounding box center [1162, 260] width 57 height 13
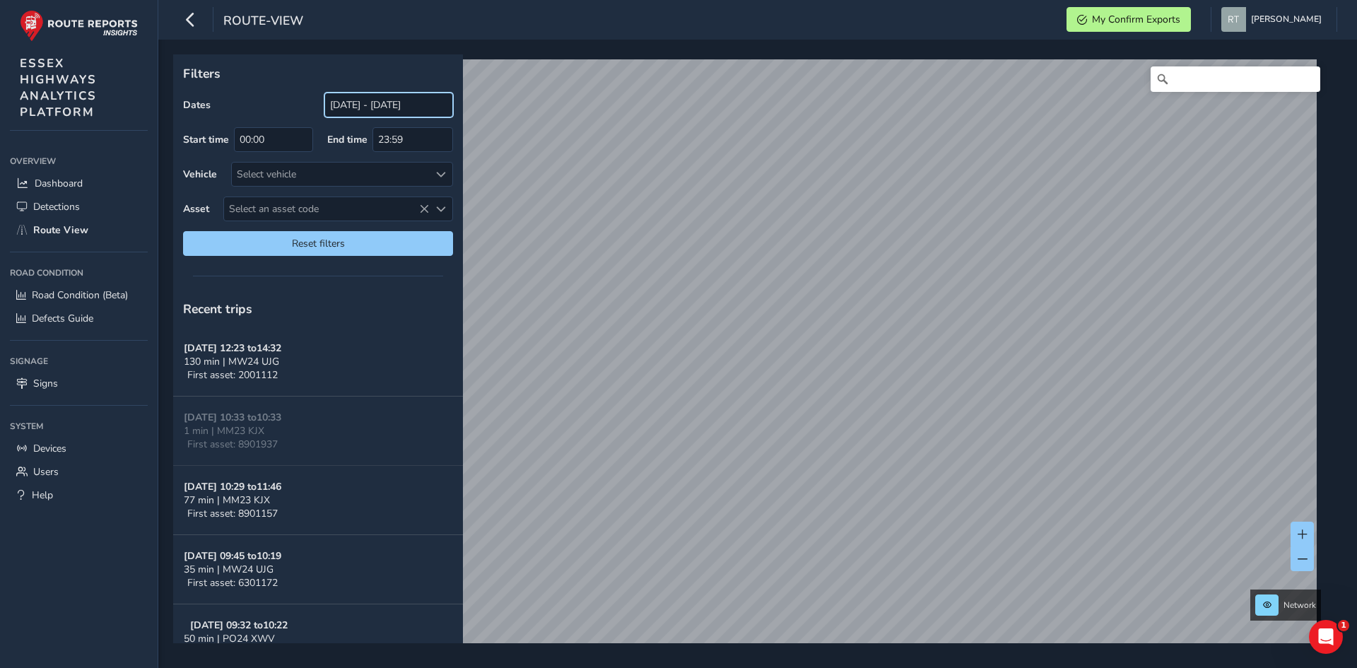
click at [373, 104] on input "[DATE] - [DATE]" at bounding box center [388, 105] width 129 height 25
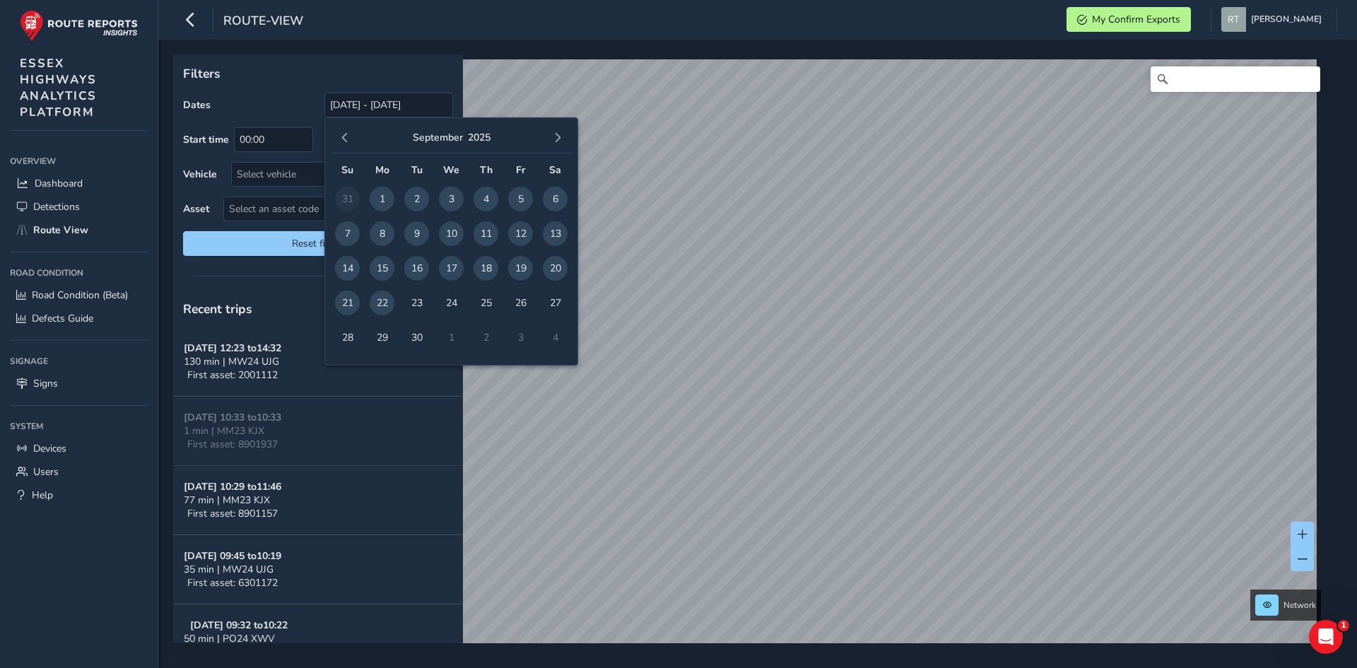
click at [355, 146] on div "[DATE]" at bounding box center [451, 138] width 242 height 30
click at [347, 141] on span "button" at bounding box center [345, 138] width 10 height 10
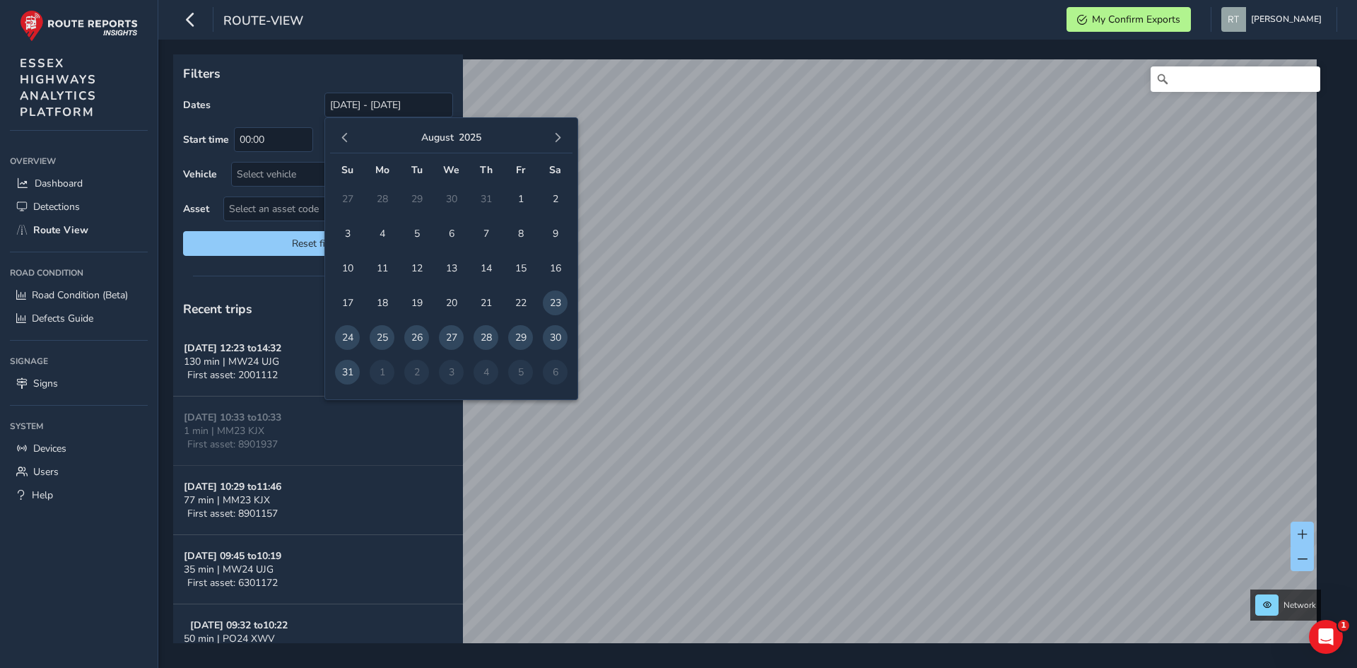
click at [346, 141] on span "button" at bounding box center [345, 138] width 10 height 10
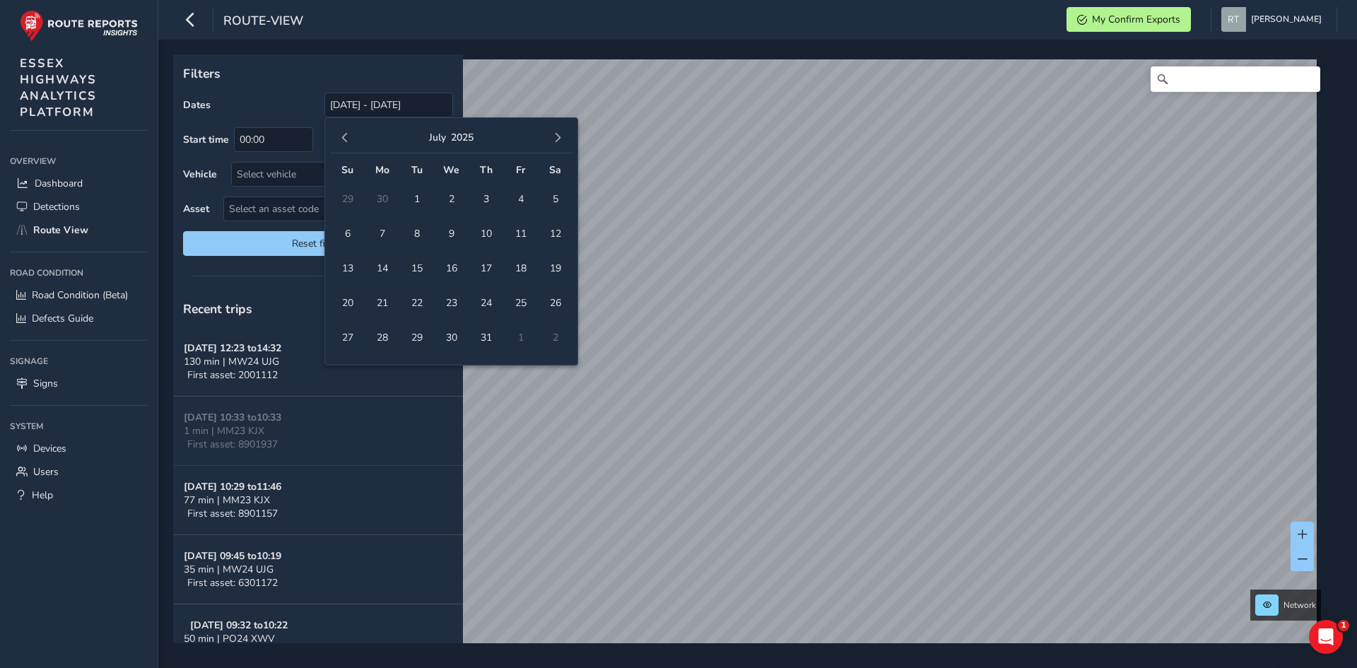
click at [344, 140] on span "button" at bounding box center [345, 138] width 10 height 10
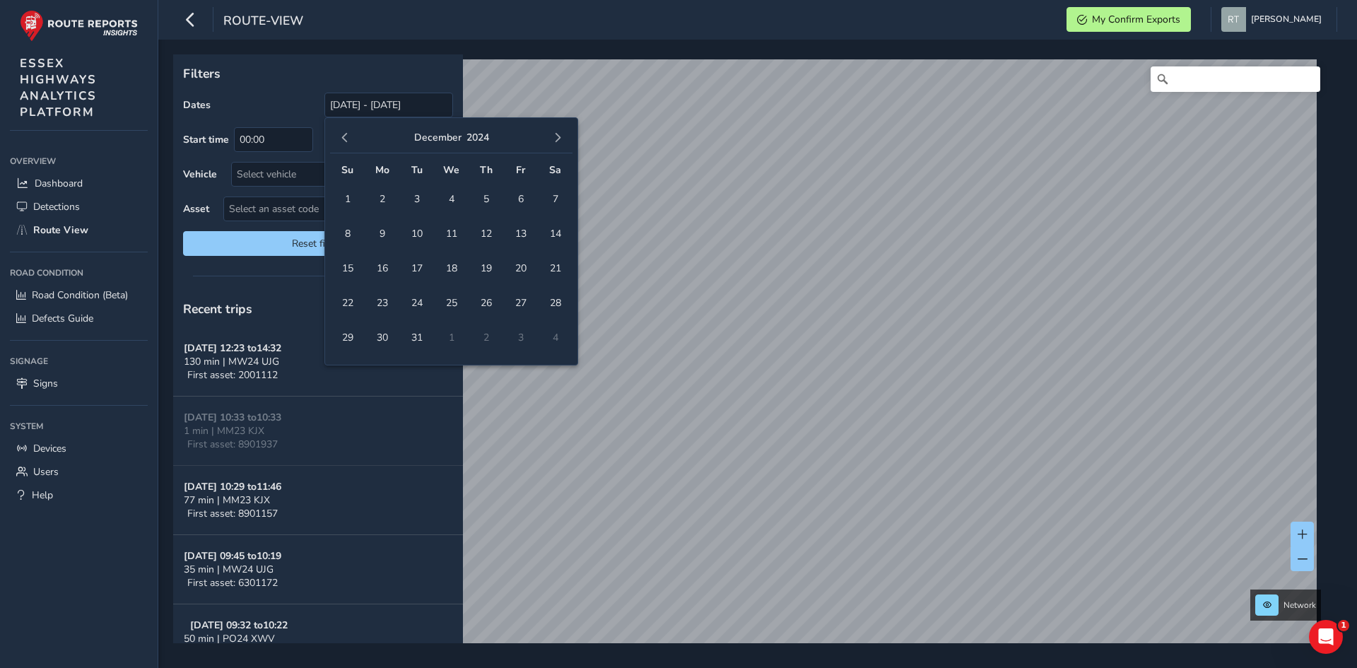
click at [344, 140] on span "button" at bounding box center [345, 138] width 10 height 10
click at [346, 141] on span "button" at bounding box center [345, 138] width 10 height 10
click at [488, 199] on span "1" at bounding box center [486, 199] width 25 height 25
click at [556, 143] on button "button" at bounding box center [558, 138] width 20 height 20
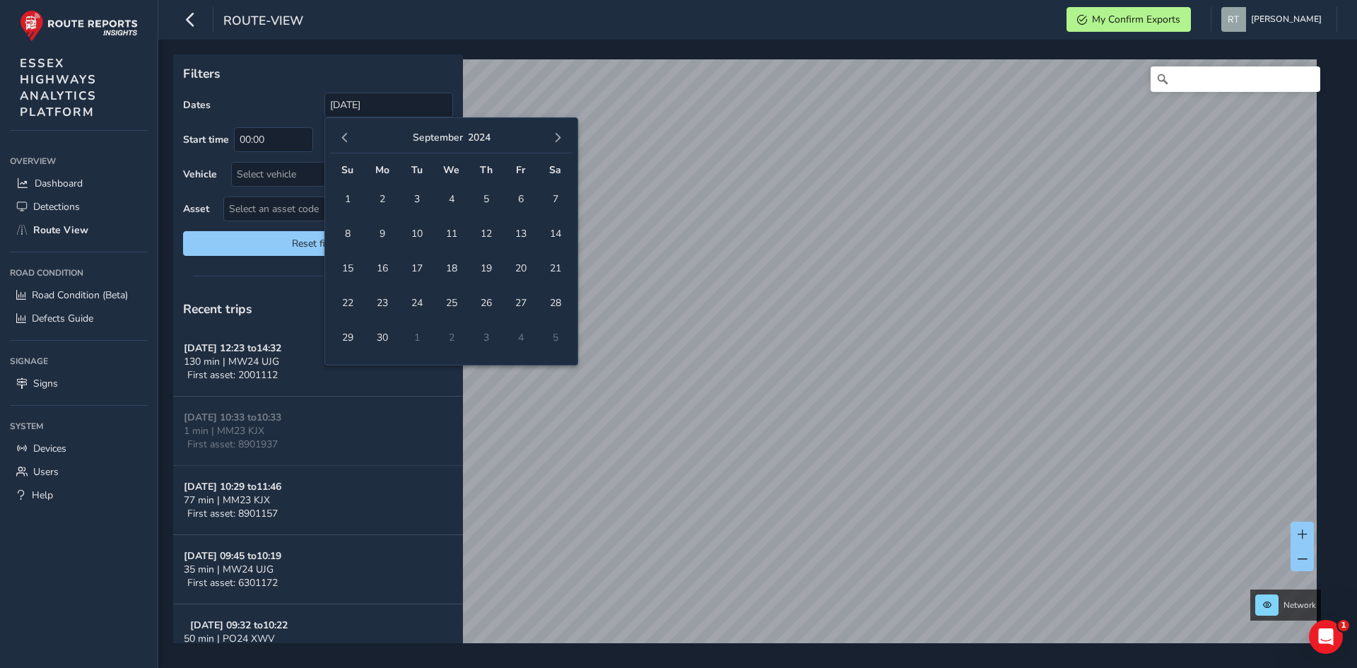
click at [556, 143] on button "button" at bounding box center [558, 138] width 20 height 20
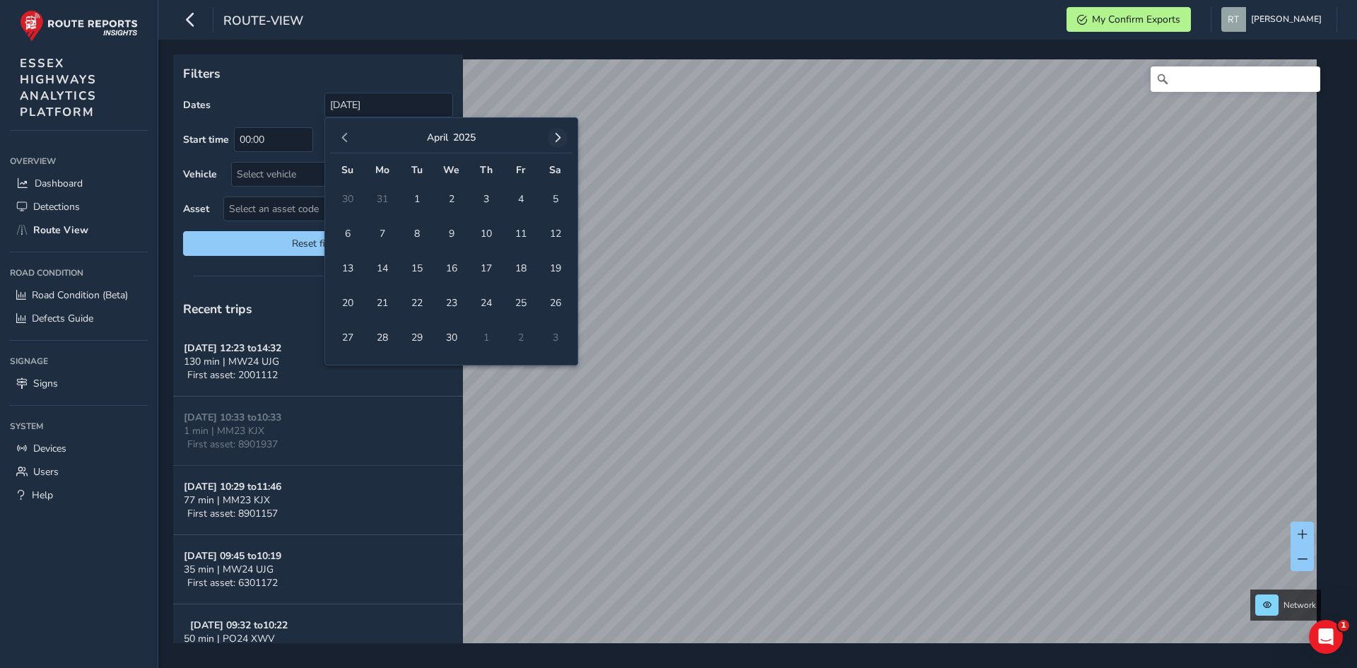
click at [558, 143] on button "button" at bounding box center [558, 138] width 20 height 20
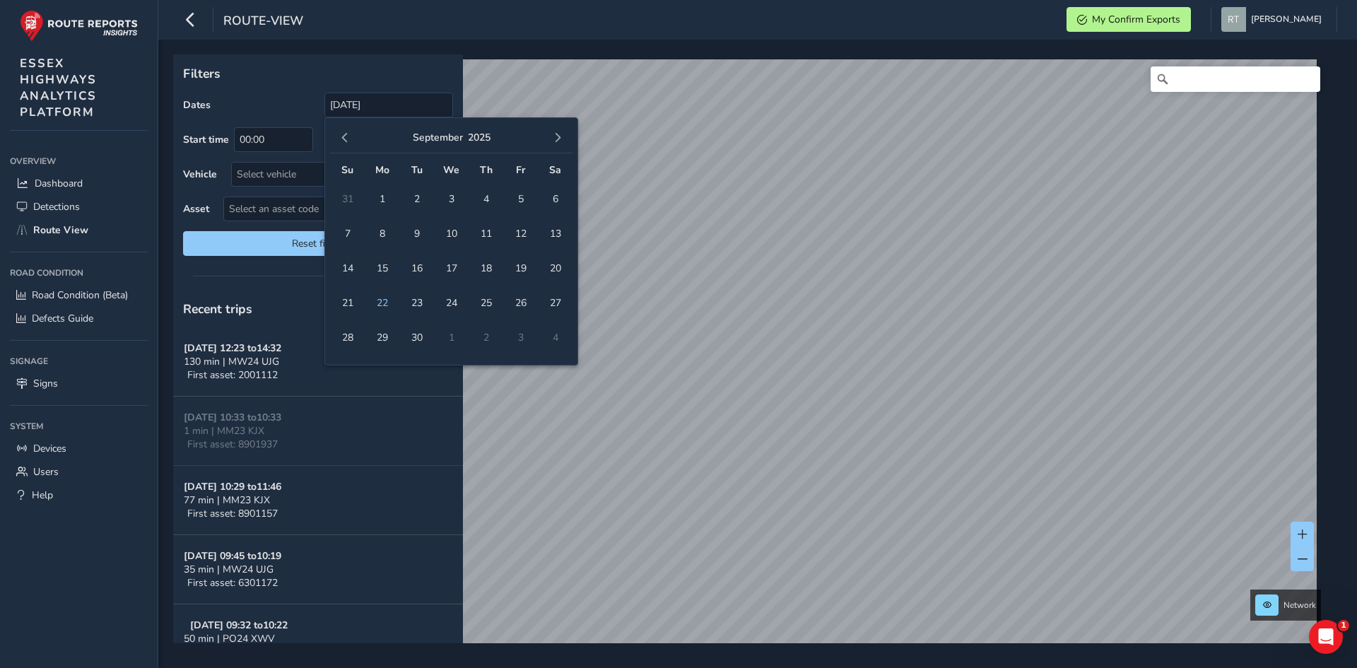
click at [558, 143] on button "button" at bounding box center [558, 138] width 20 height 20
click at [552, 260] on span "18" at bounding box center [555, 268] width 25 height 25
type input "[DATE] - [DATE]"
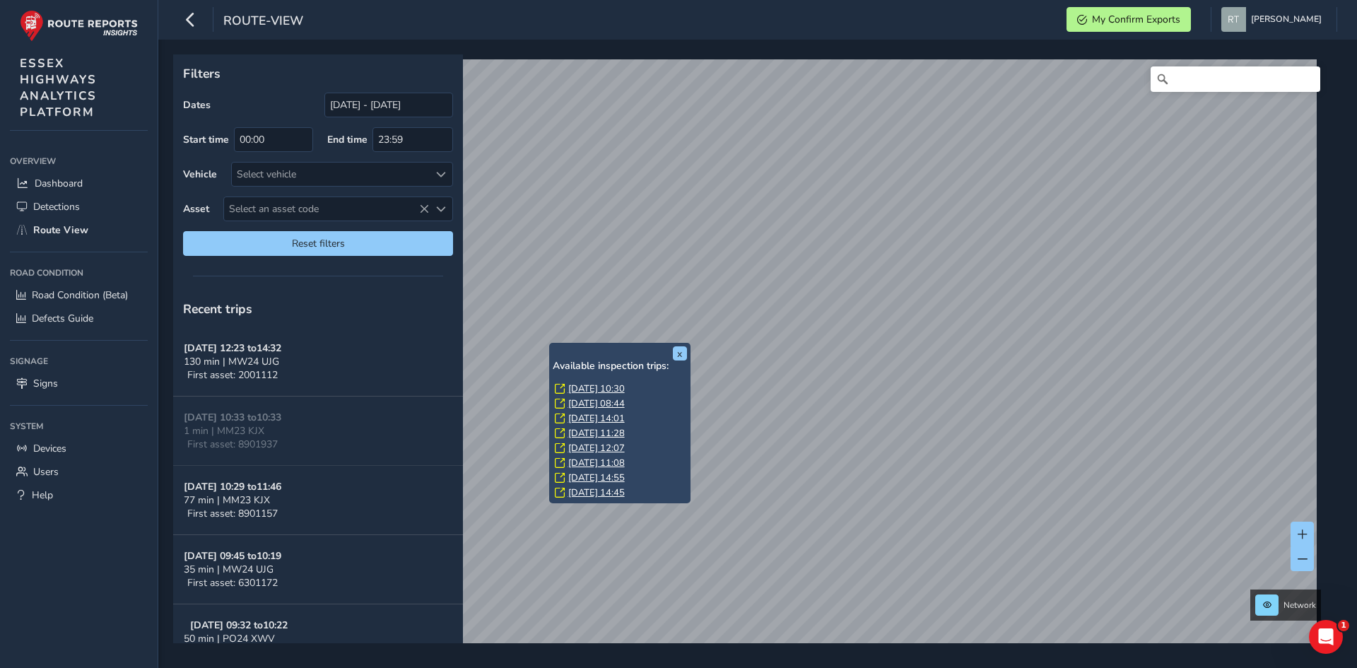
click at [575, 384] on link "[DATE] 10:30" at bounding box center [596, 388] width 57 height 13
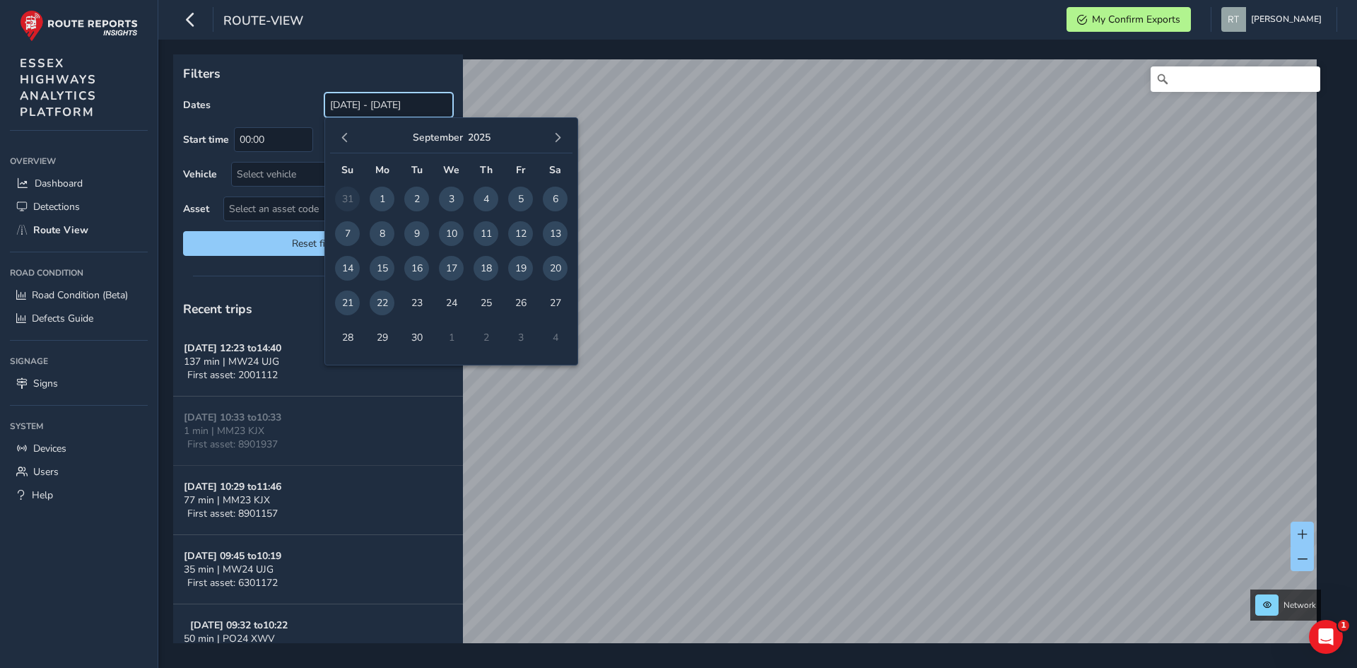
click at [416, 112] on input "[DATE] - [DATE]" at bounding box center [388, 105] width 129 height 25
click at [345, 141] on span "button" at bounding box center [345, 138] width 10 height 10
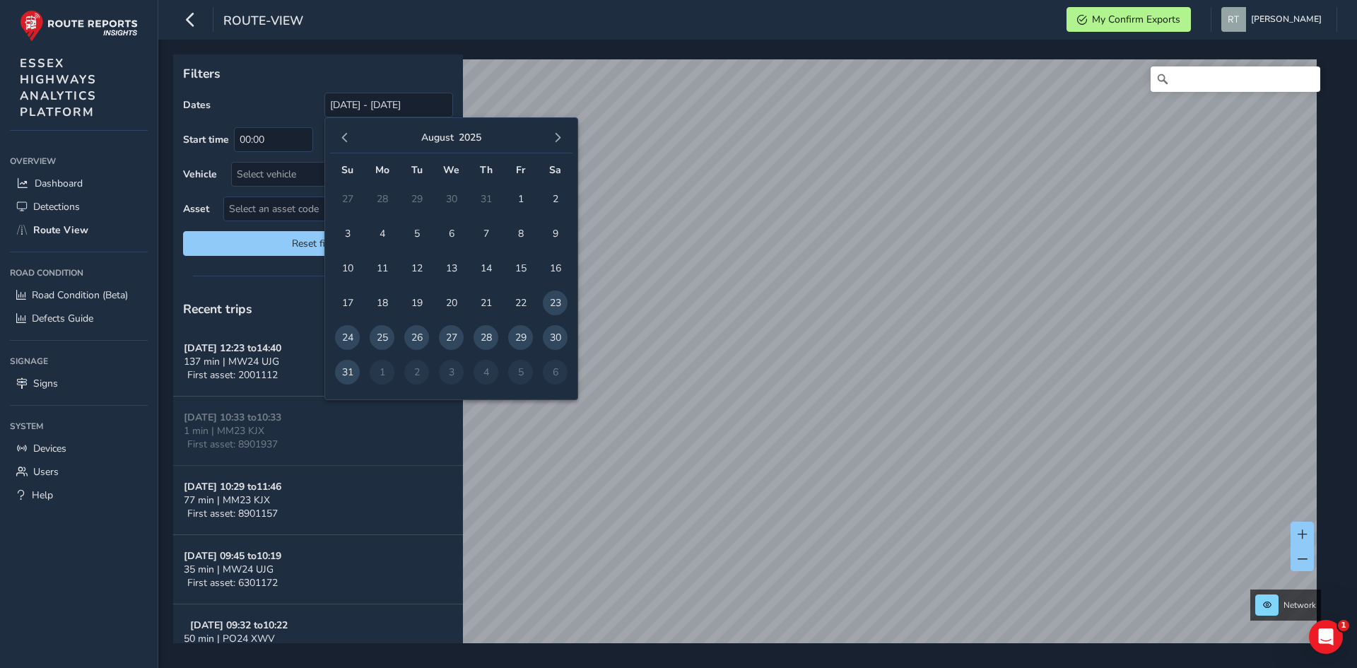
click at [345, 141] on span "button" at bounding box center [345, 138] width 10 height 10
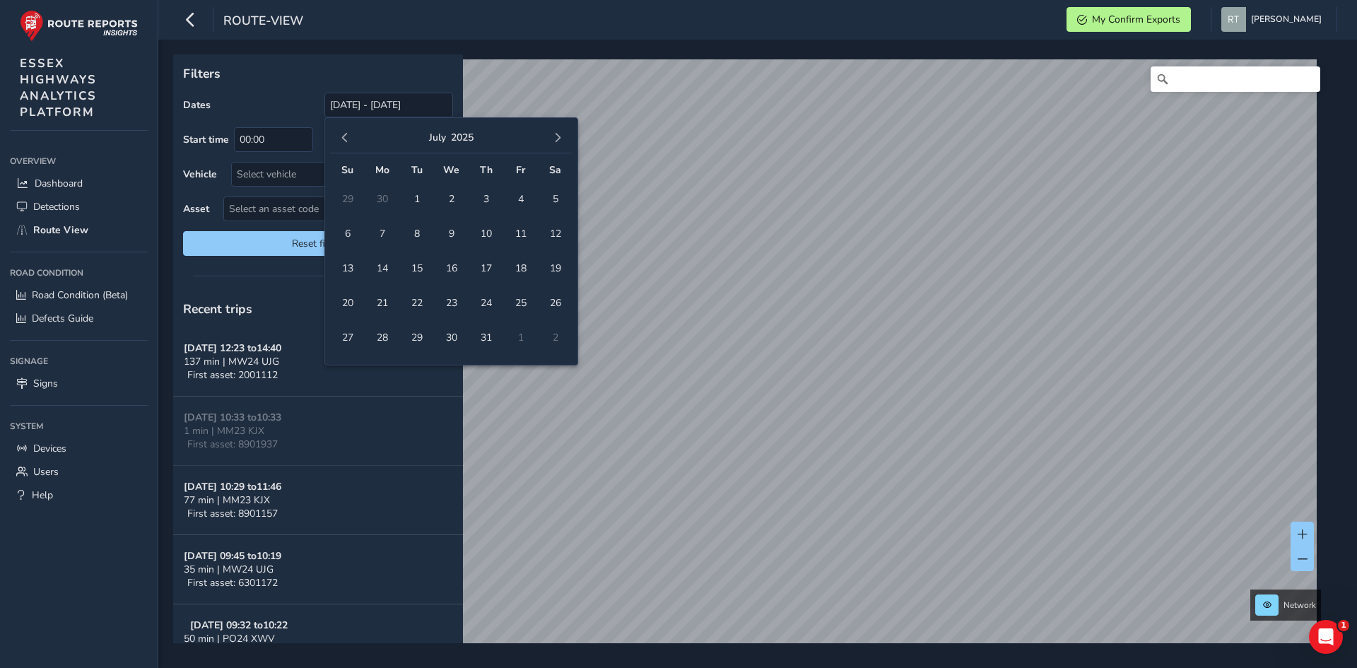
click at [345, 141] on span "button" at bounding box center [345, 138] width 10 height 10
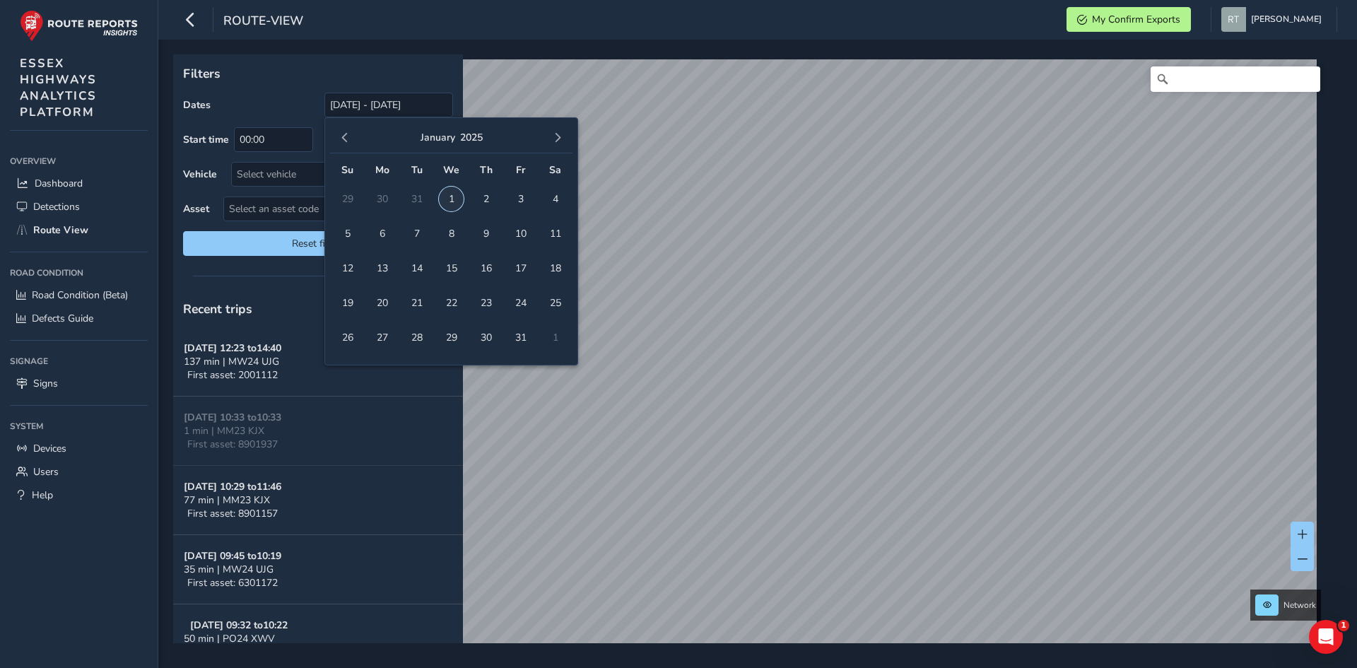
click at [447, 198] on span "1" at bounding box center [451, 199] width 25 height 25
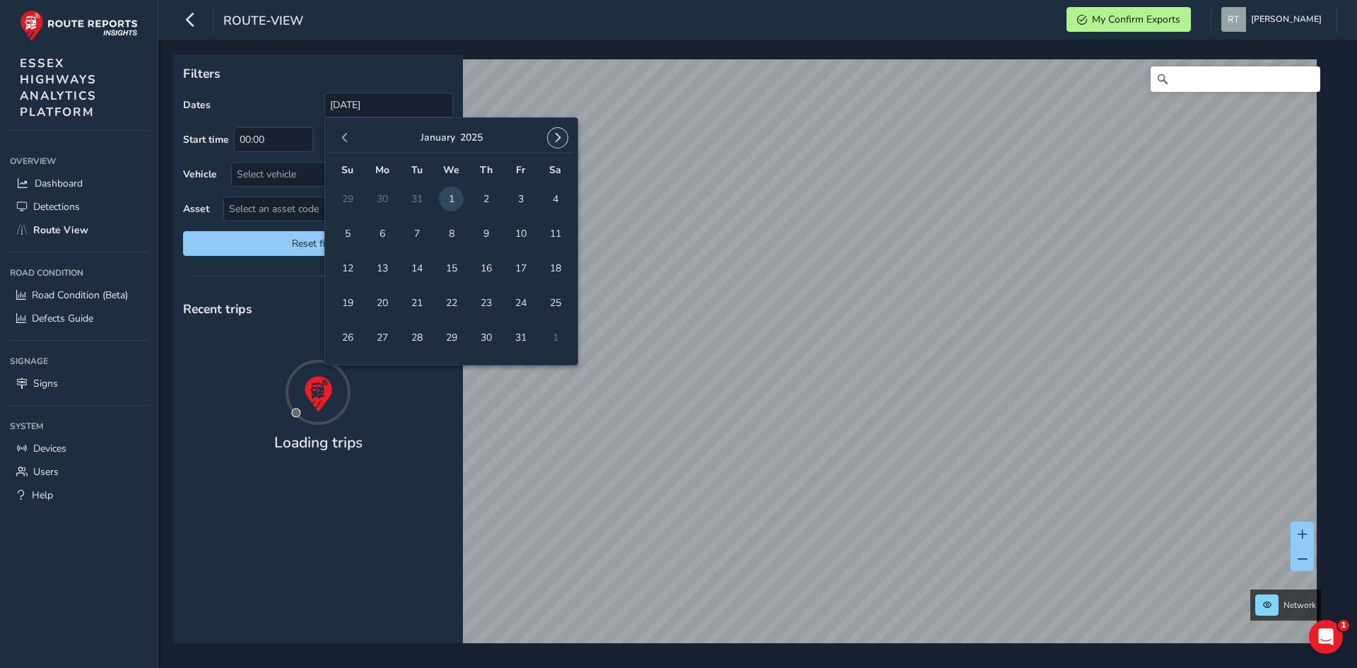
click at [559, 133] on span "button" at bounding box center [558, 138] width 10 height 10
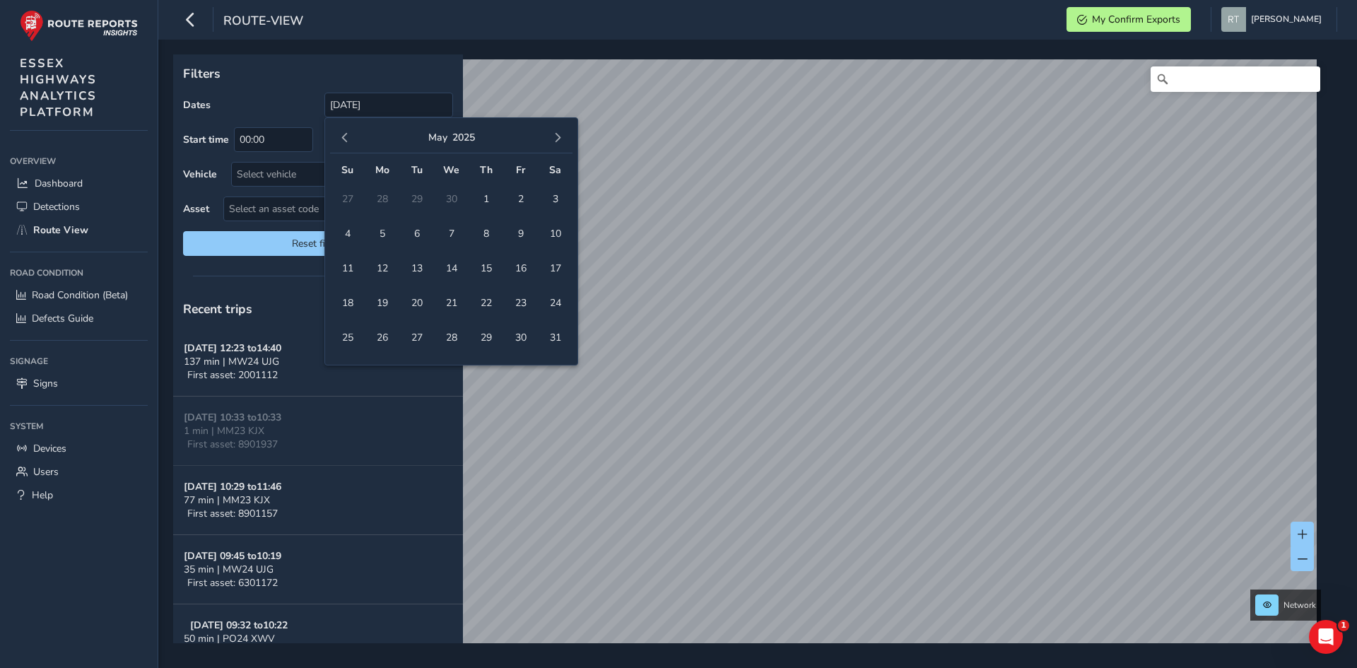
click at [559, 133] on span "button" at bounding box center [558, 138] width 10 height 10
click at [561, 134] on span "button" at bounding box center [558, 138] width 10 height 10
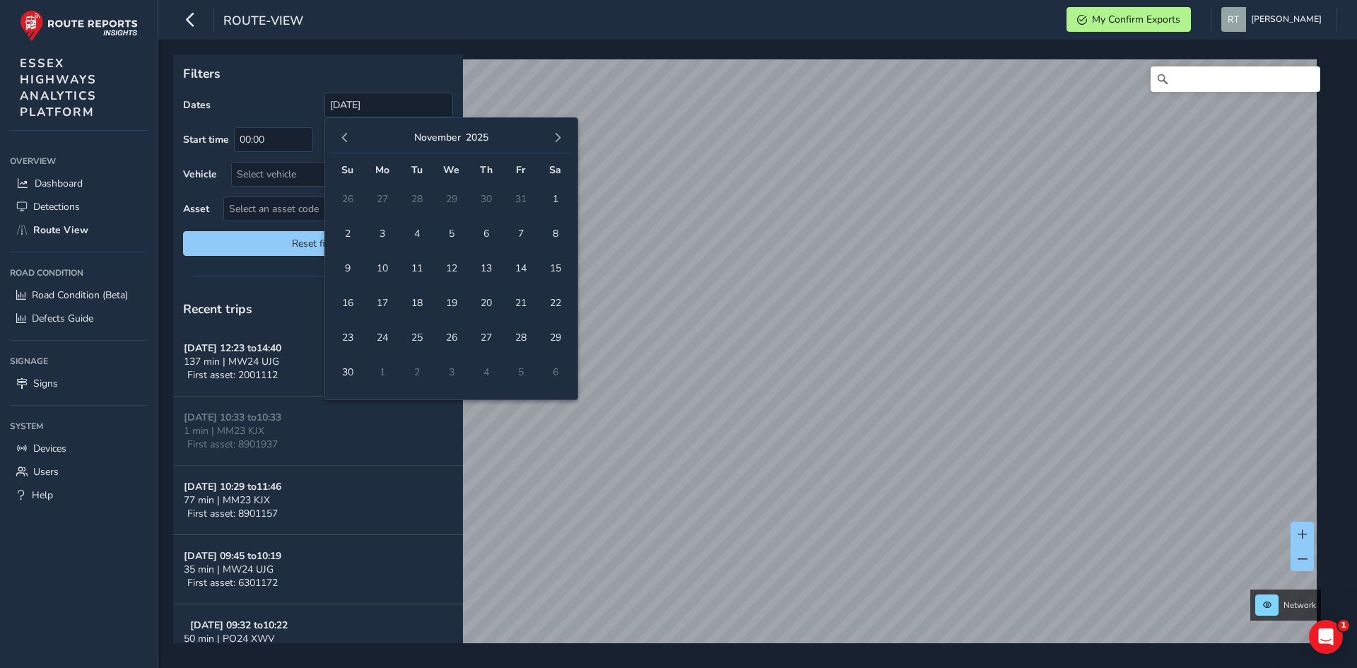
click at [561, 134] on span "button" at bounding box center [558, 138] width 10 height 10
click at [517, 199] on span "5" at bounding box center [520, 199] width 25 height 25
type input "[DATE] - [DATE]"
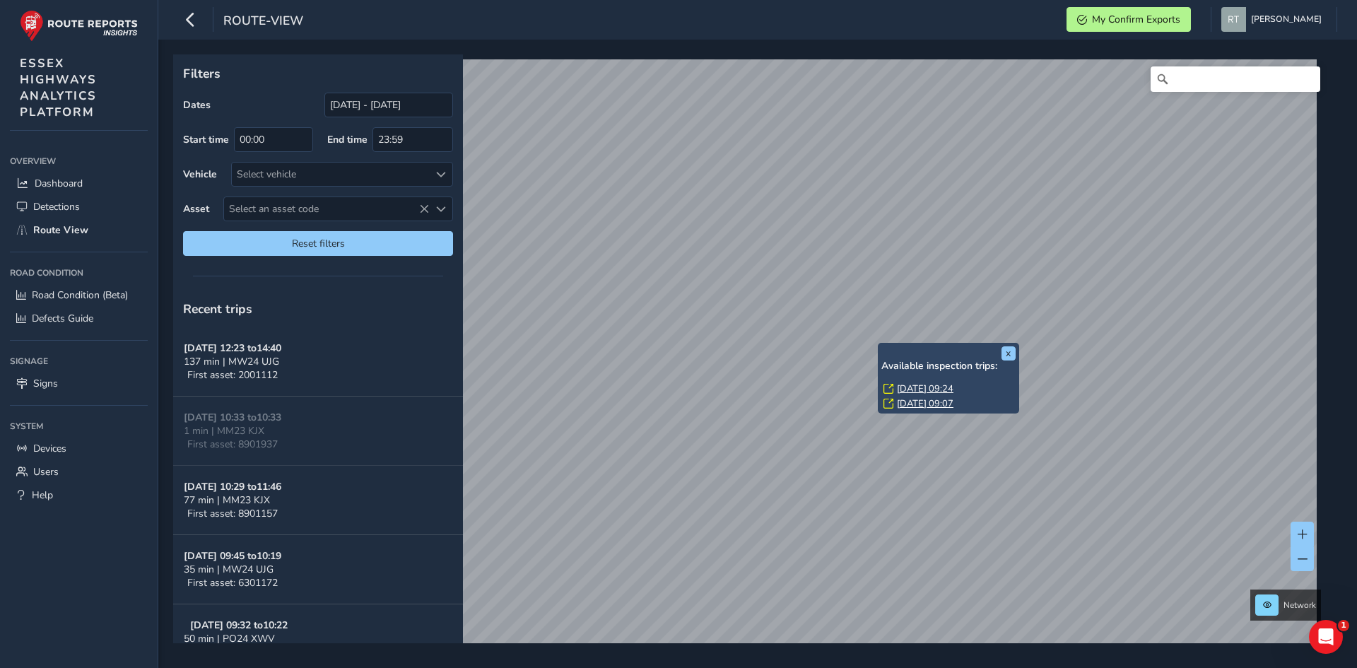
click at [921, 385] on link "[DATE] 09:24" at bounding box center [925, 388] width 57 height 13
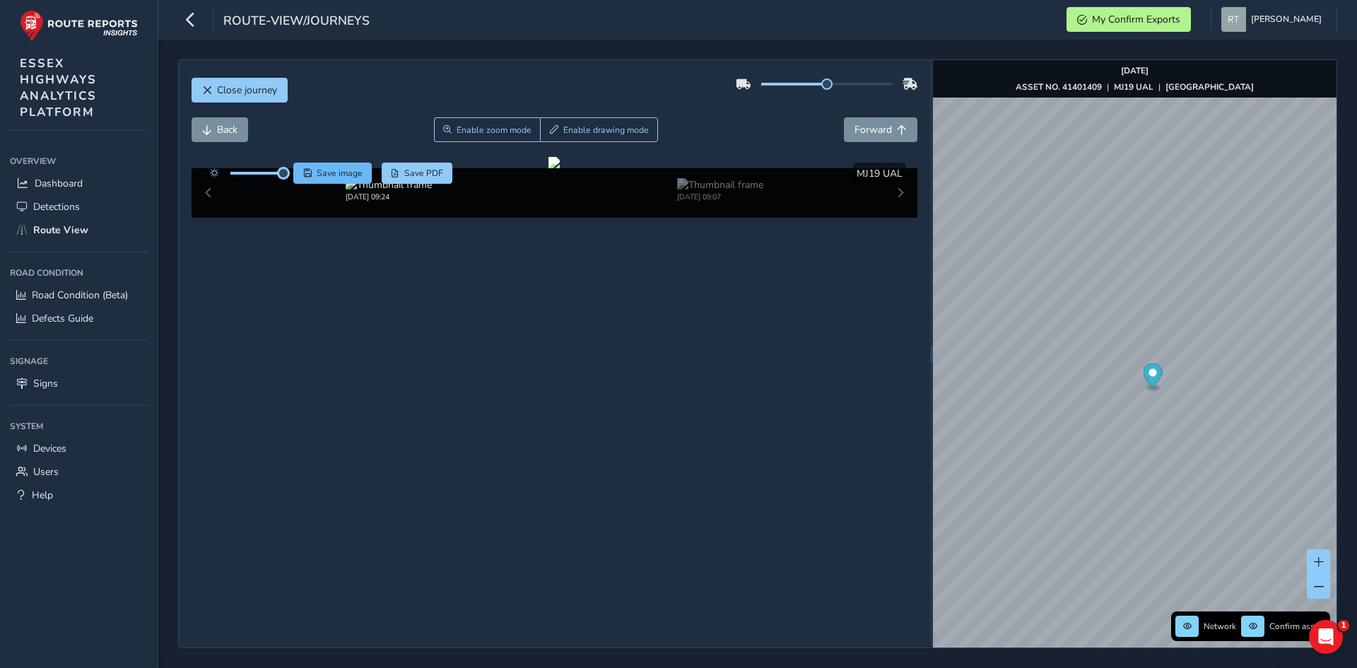
drag, startPoint x: 254, startPoint y: 174, endPoint x: 304, endPoint y: 177, distance: 49.6
click at [304, 177] on div "Save image Save PDF" at bounding box center [328, 173] width 250 height 21
